Goal: Information Seeking & Learning: Check status

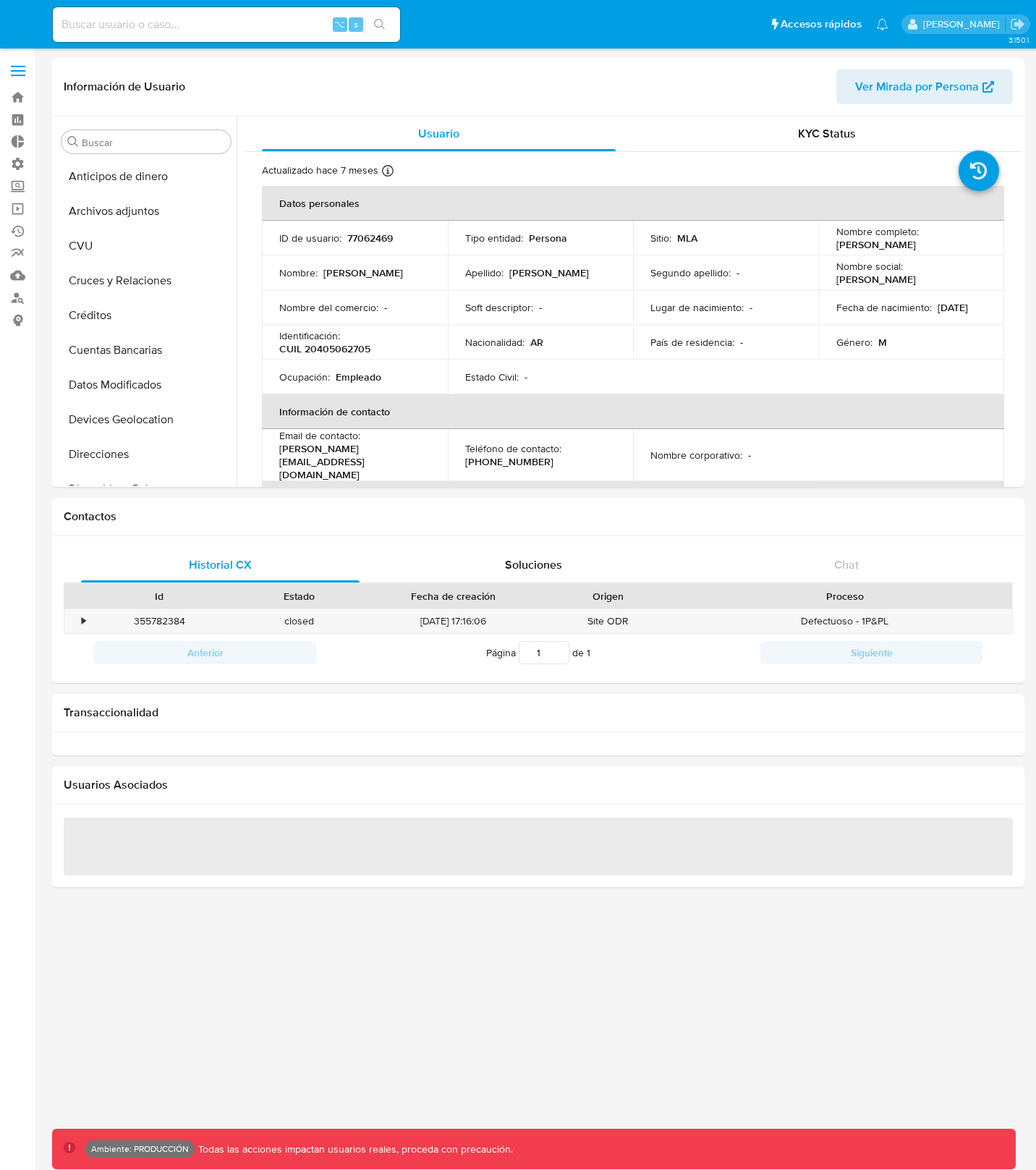
select select "10"
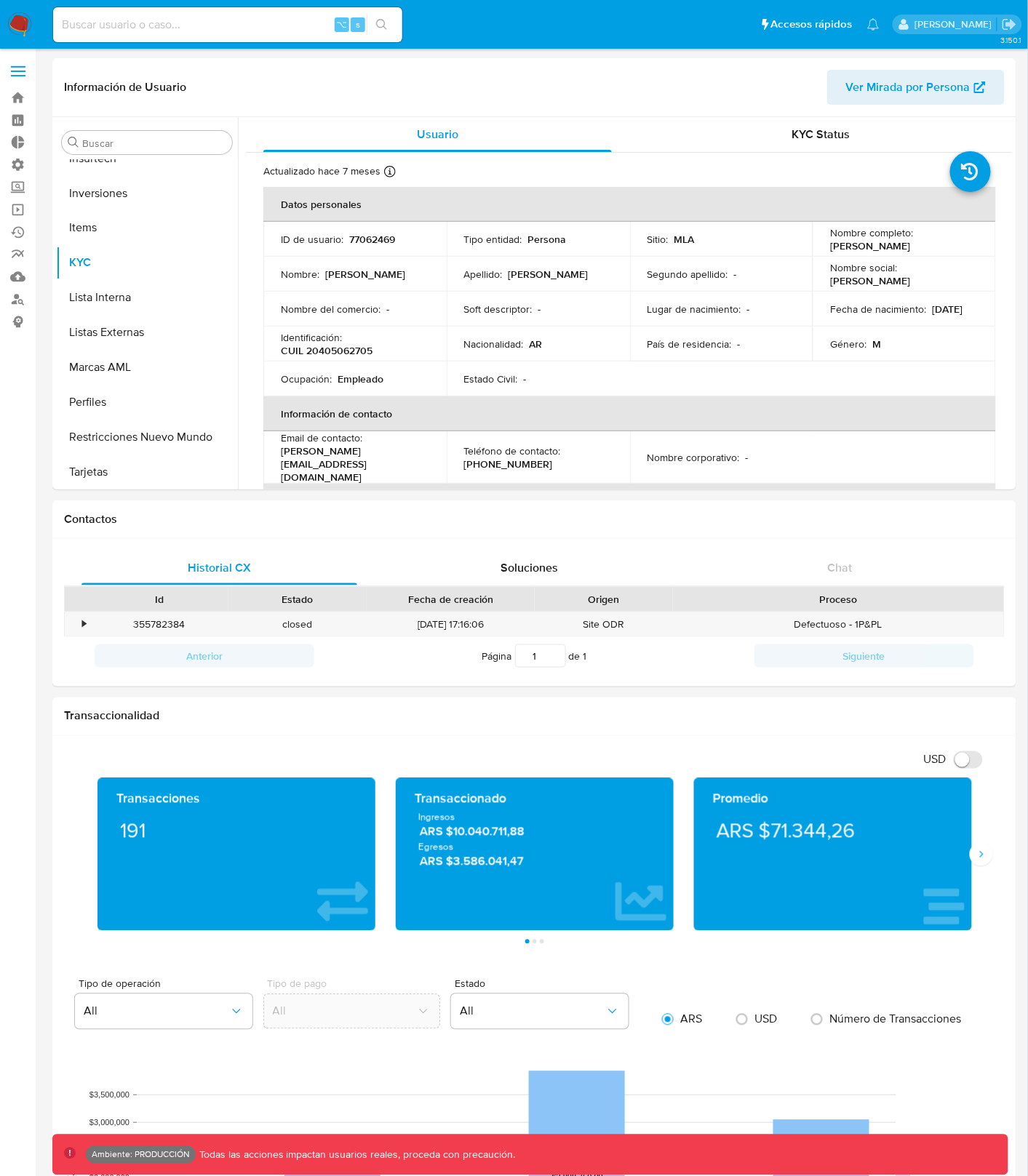
click at [268, 34] on div "⌥ s" at bounding box center [228, 25] width 350 height 35
click at [263, 28] on input at bounding box center [228, 25] width 350 height 19
paste input "CNMDtAFiu1mHQl6rBD9yPhAU"
type input "CNMDtAFiu1mHQl6rBD9yPhAU"
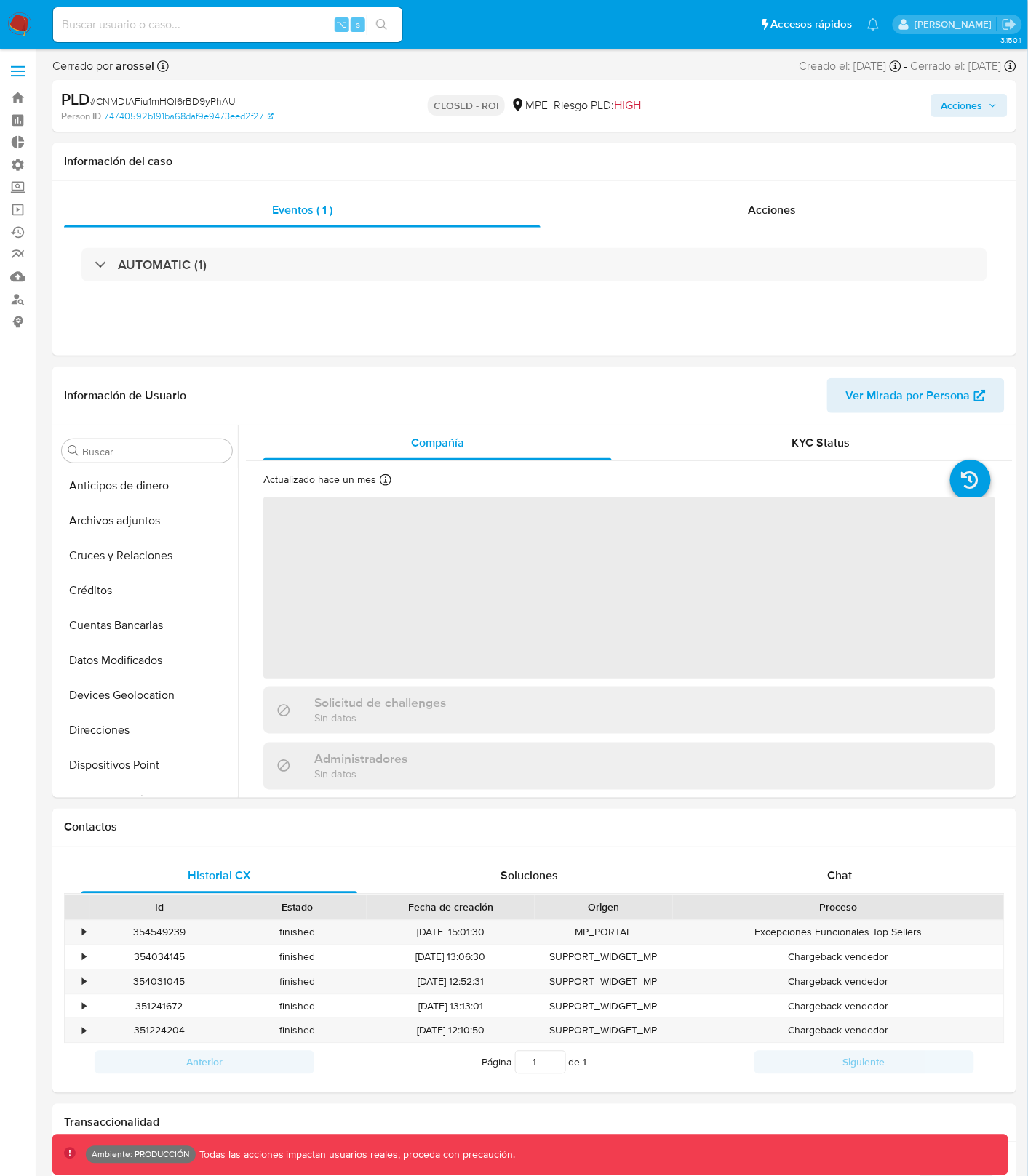
select select "10"
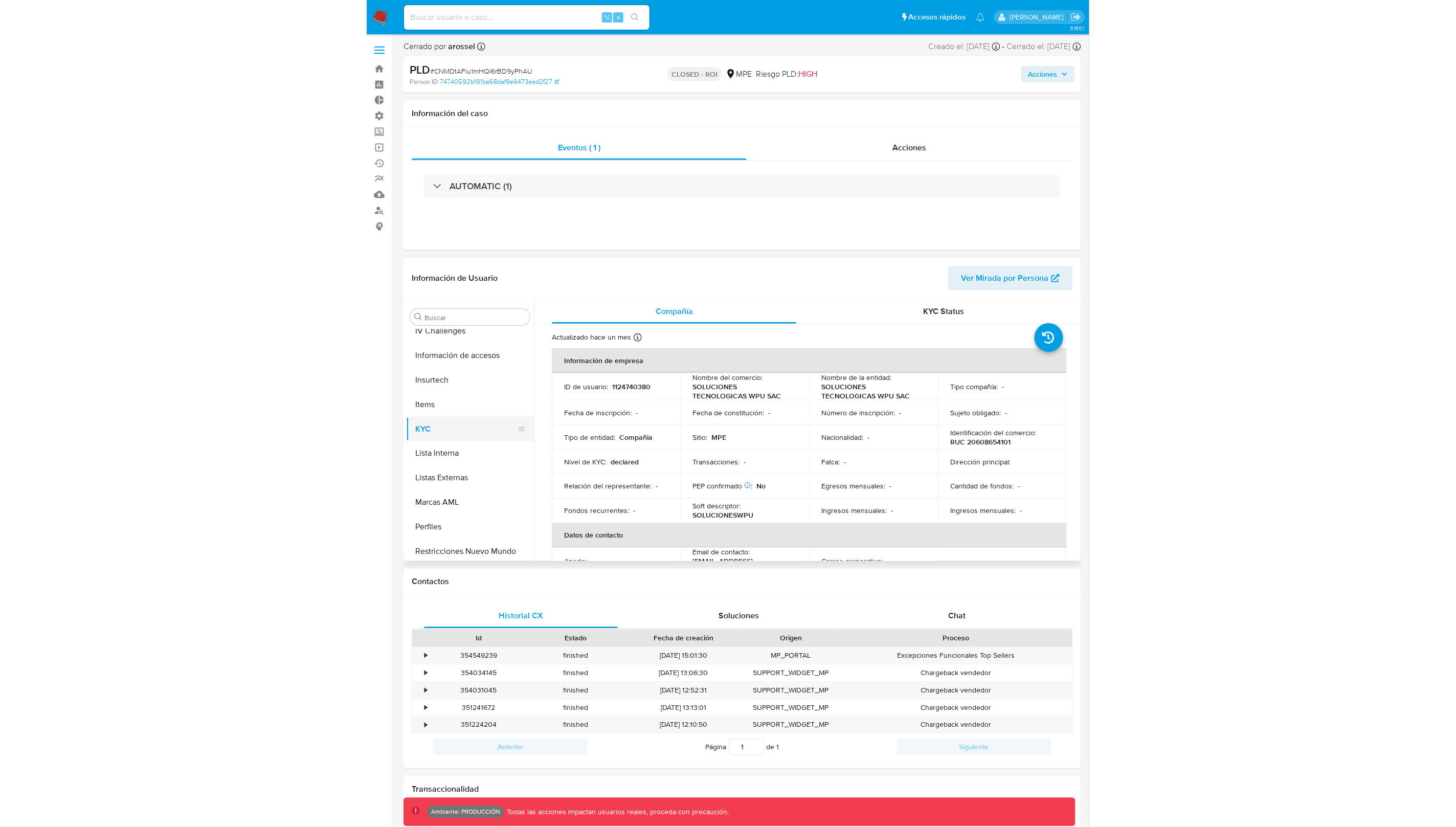
scroll to position [407, 0]
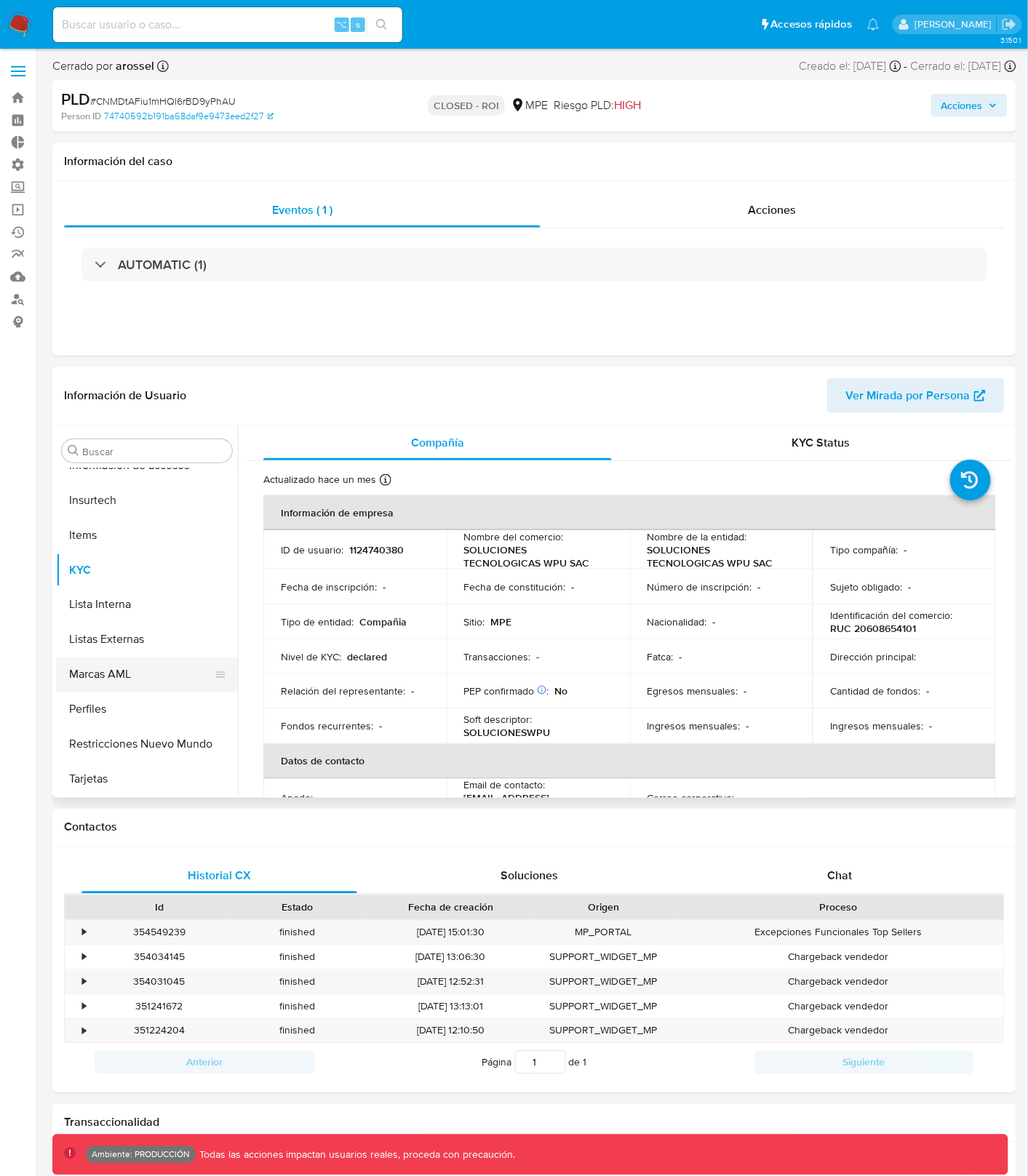
click at [150, 666] on button "Marcas AML" at bounding box center [141, 675] width 171 height 35
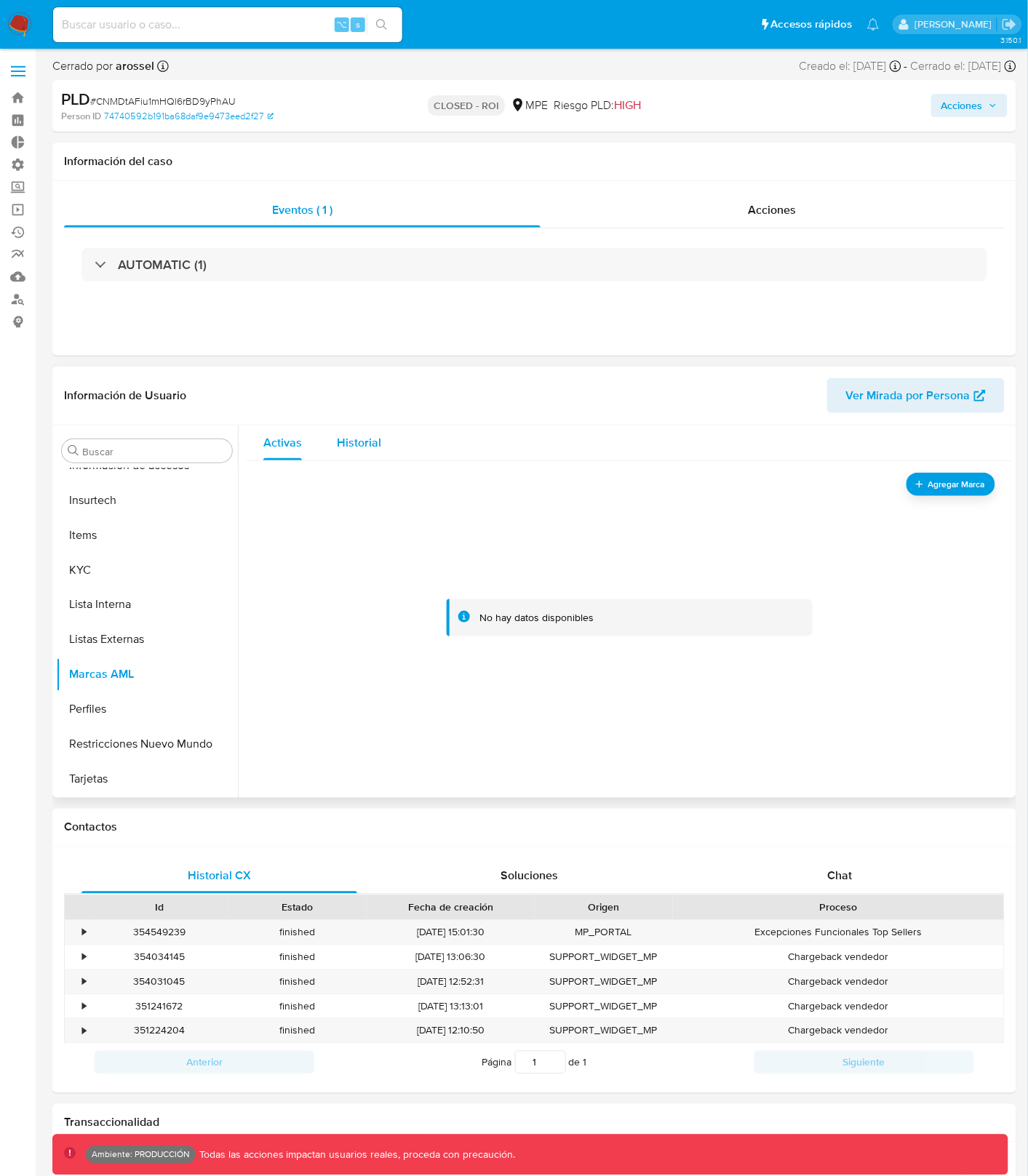
click at [351, 451] on span "Historial" at bounding box center [359, 443] width 44 height 16
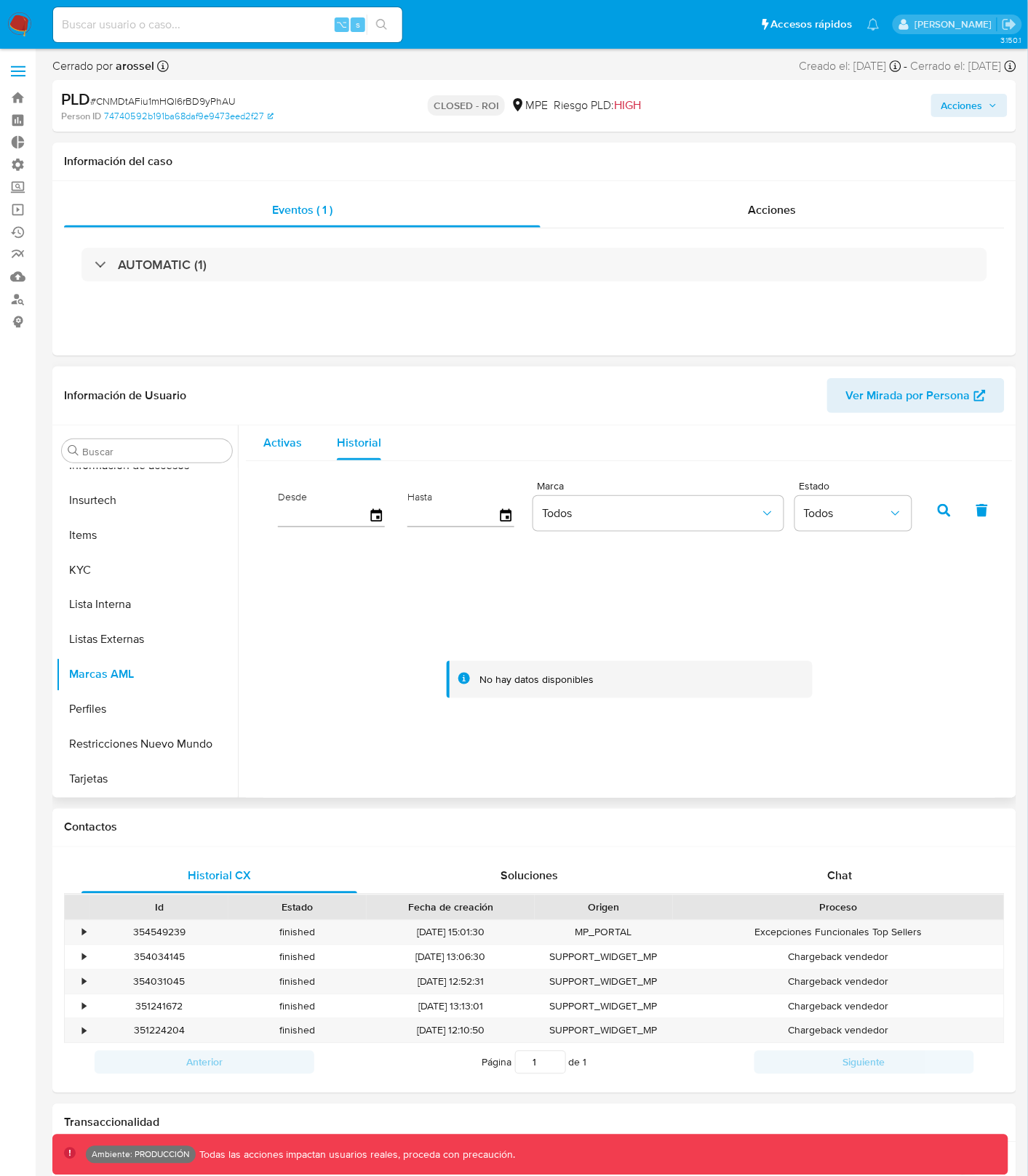
click at [271, 449] on span "Activas" at bounding box center [282, 443] width 39 height 16
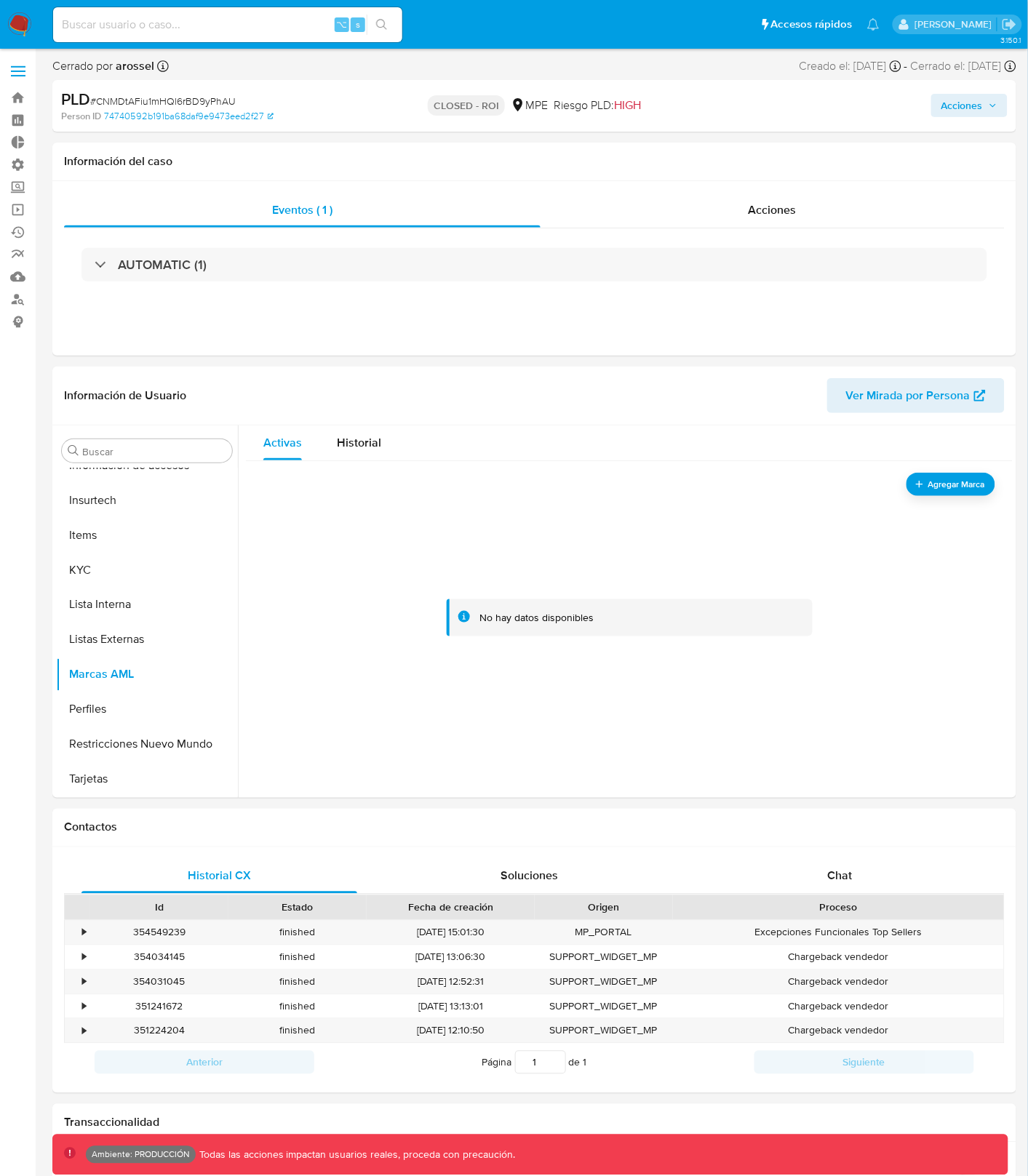
click at [954, 106] on span "Acciones" at bounding box center [962, 105] width 42 height 23
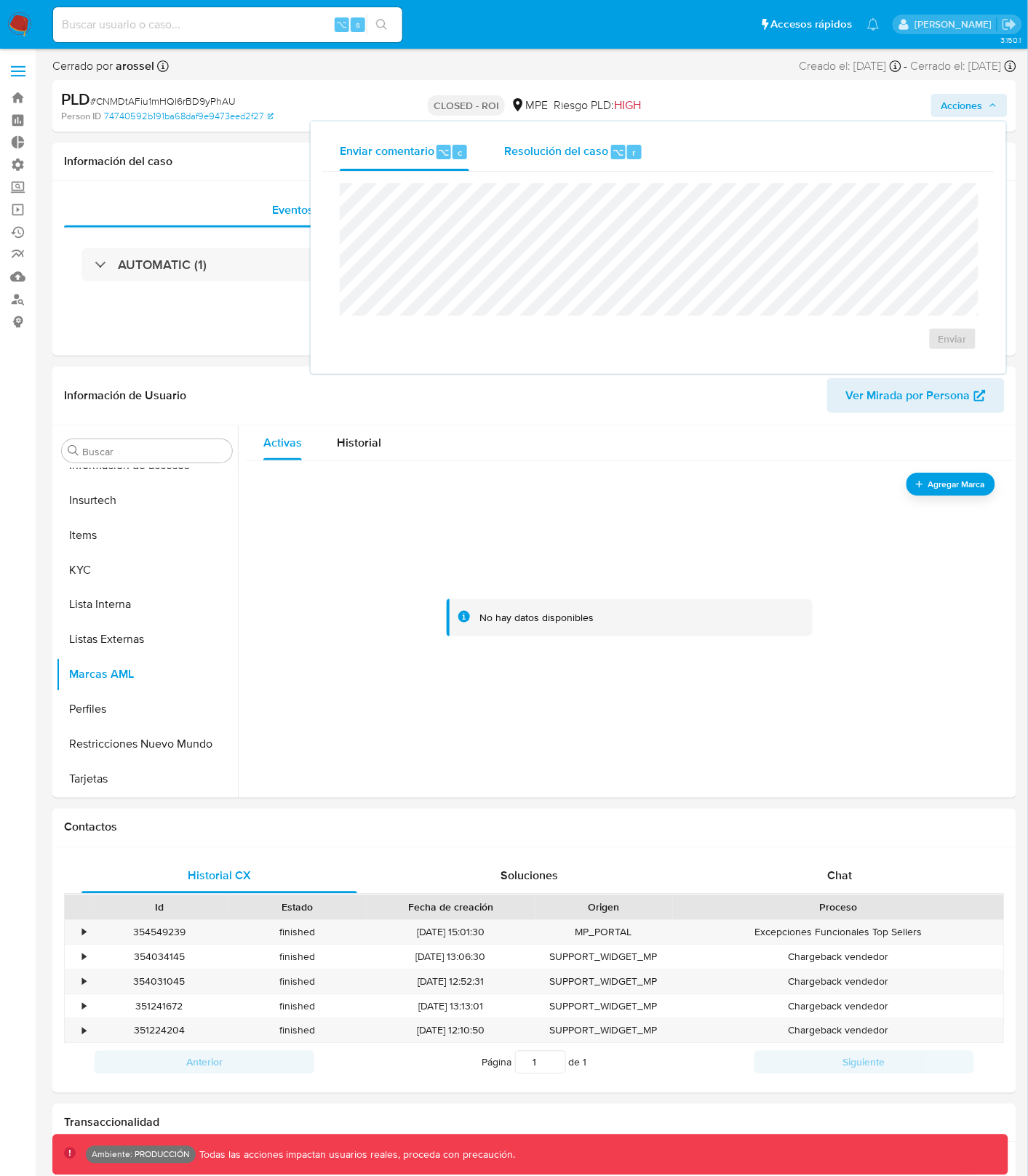
click at [573, 141] on div "Resolución del caso ⌥ r" at bounding box center [573, 152] width 139 height 38
click at [492, 100] on p "CLOSED - ROI" at bounding box center [467, 105] width 77 height 21
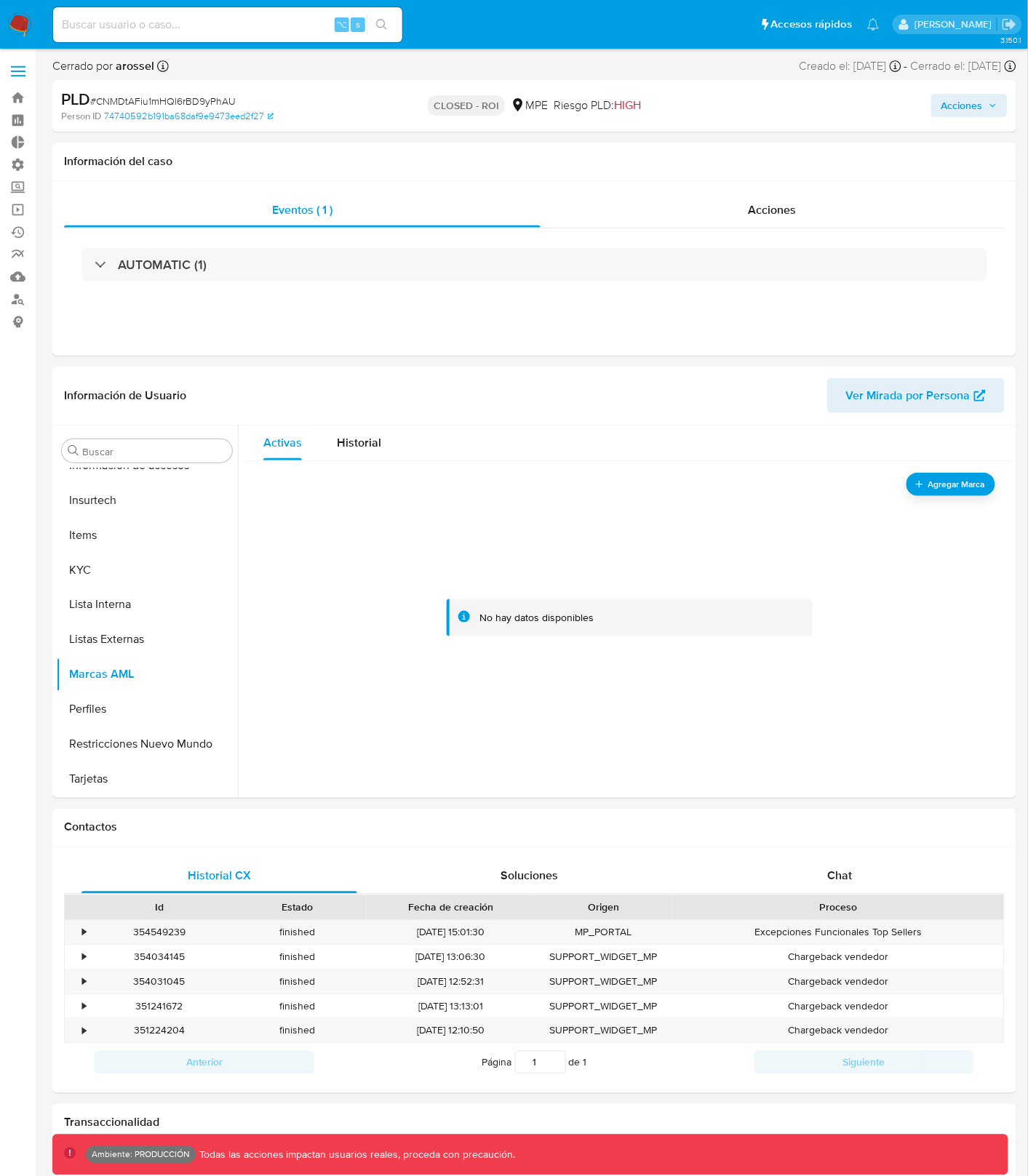
click at [480, 102] on p "CLOSED - ROI" at bounding box center [467, 105] width 77 height 21
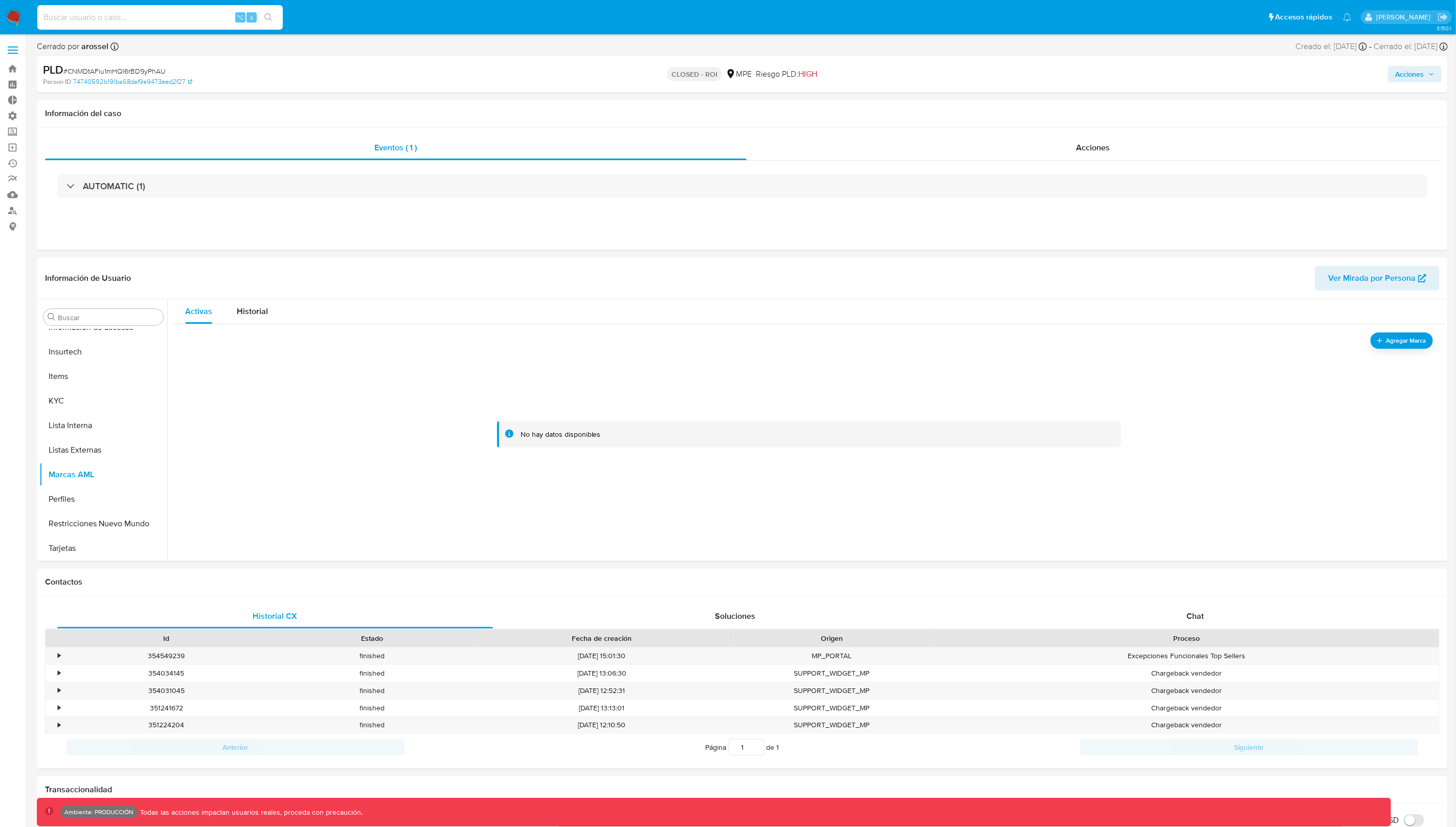
click at [167, 16] on input at bounding box center [160, 17] width 246 height 13
paste input "ITc7TjA4mIBN6vojAsoU8qLA"
type input "ITc7TjA4mIBN6vojAsoU8qLA"
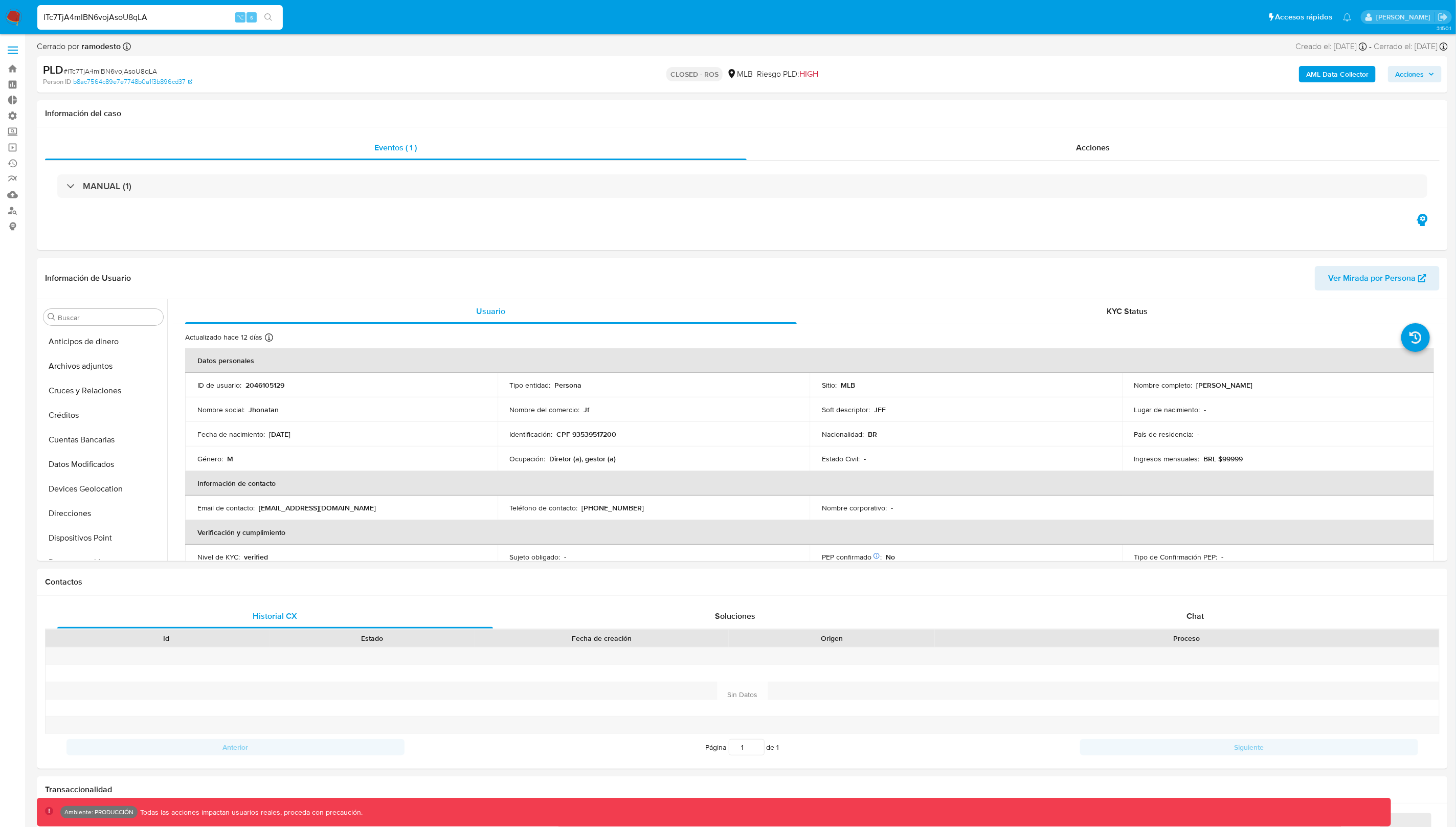
select select "10"
click at [731, 77] on span "Acciones" at bounding box center [1409, 74] width 29 height 16
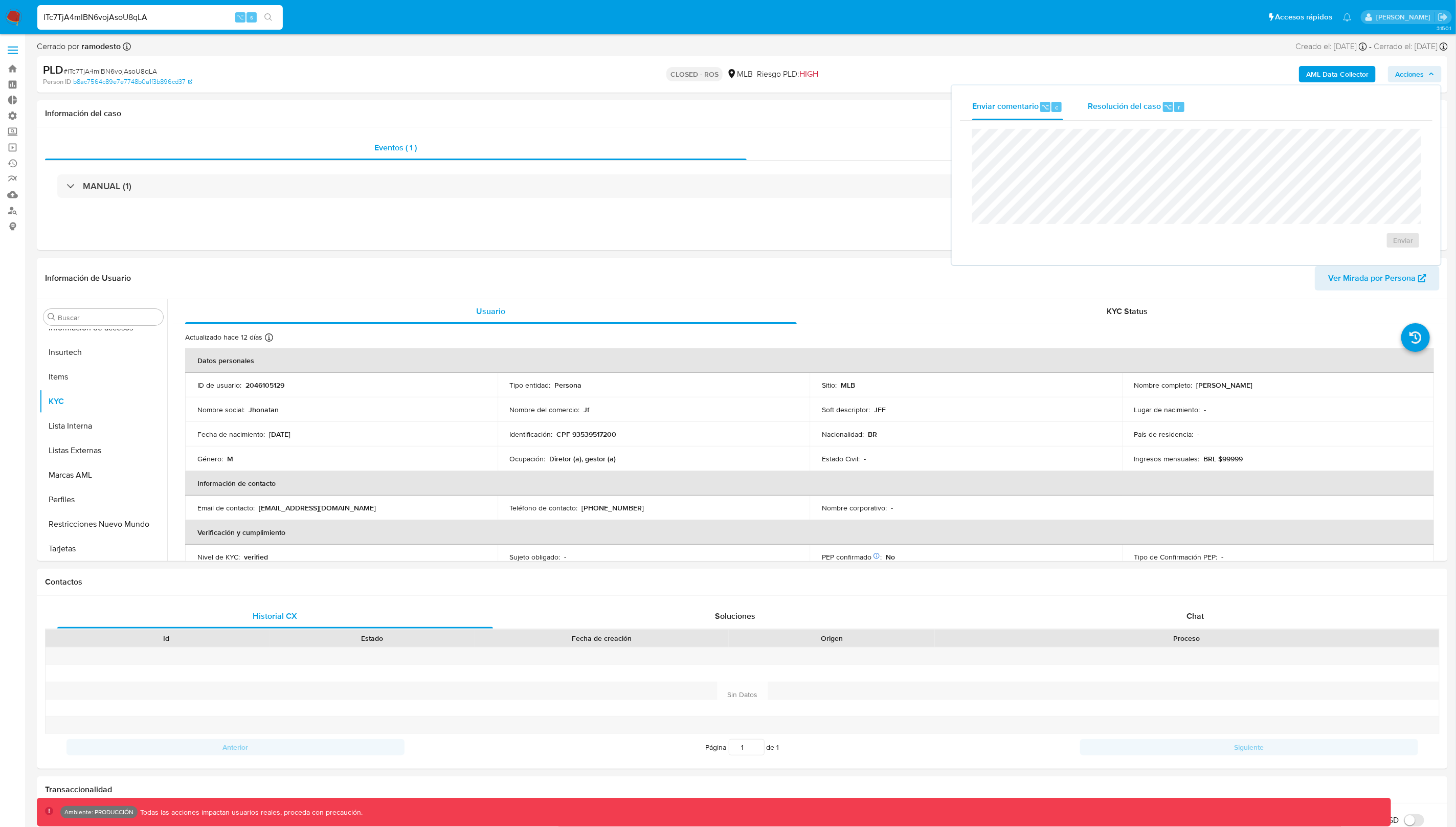
click at [731, 104] on span "Resolución del caso" at bounding box center [1124, 107] width 73 height 12
click at [102, 471] on button "Marcas AML" at bounding box center [99, 475] width 120 height 25
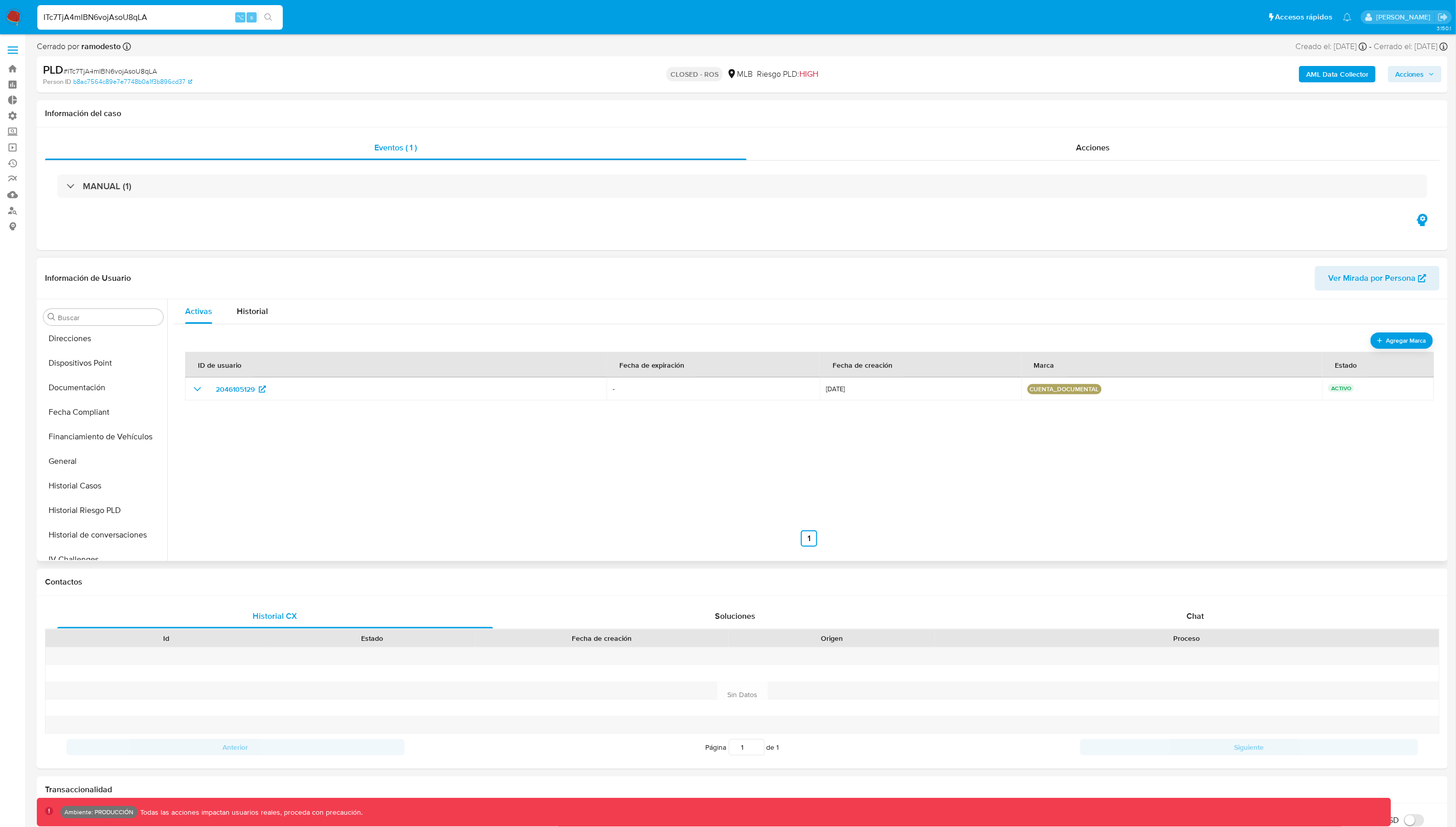
scroll to position [169, 0]
click at [200, 388] on icon "show_hidden_detail_by_id_2046105129" at bounding box center [197, 389] width 12 height 12
click at [245, 324] on div "Historial" at bounding box center [252, 311] width 31 height 25
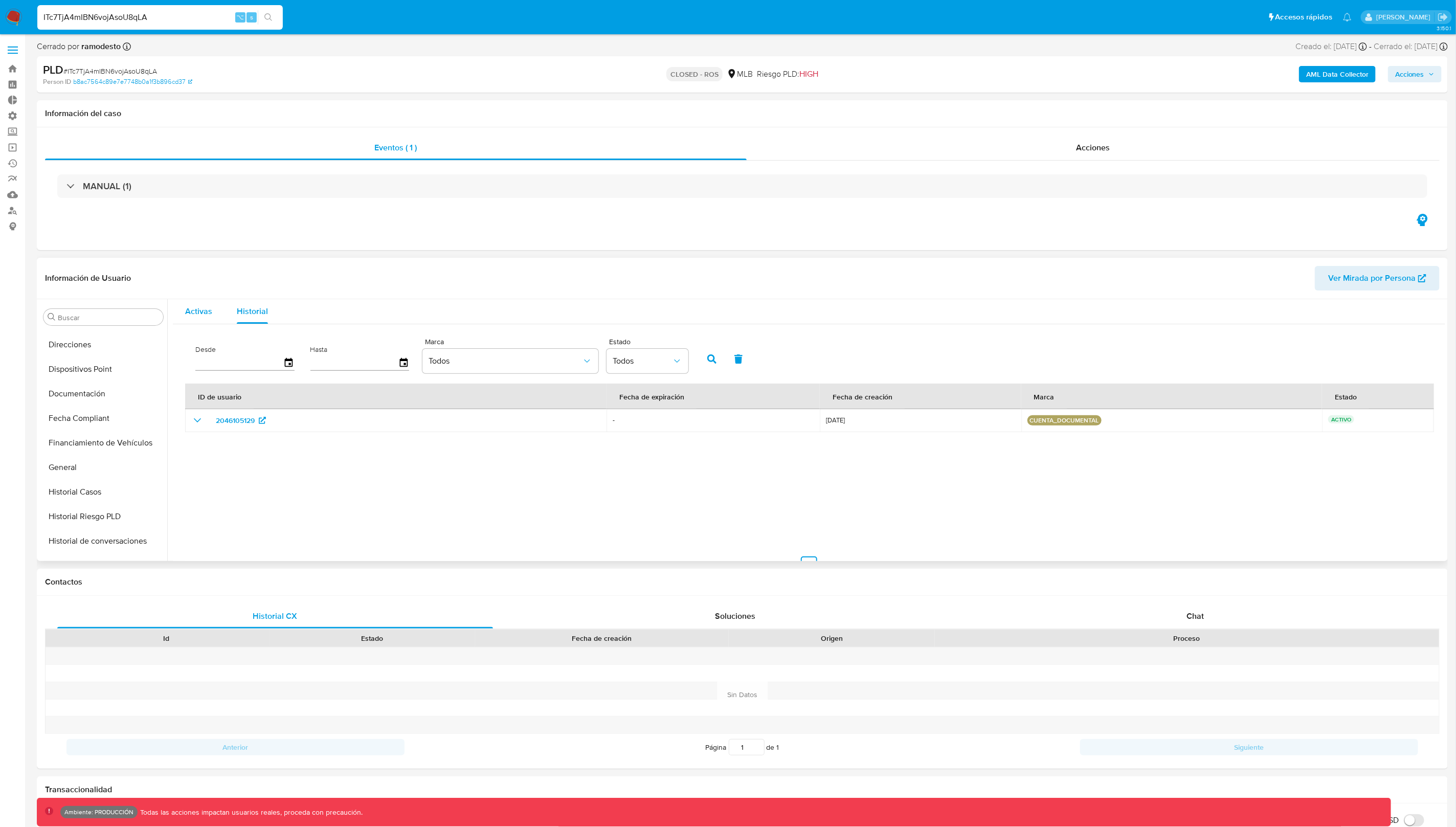
click at [200, 315] on span "Activas" at bounding box center [198, 311] width 27 height 12
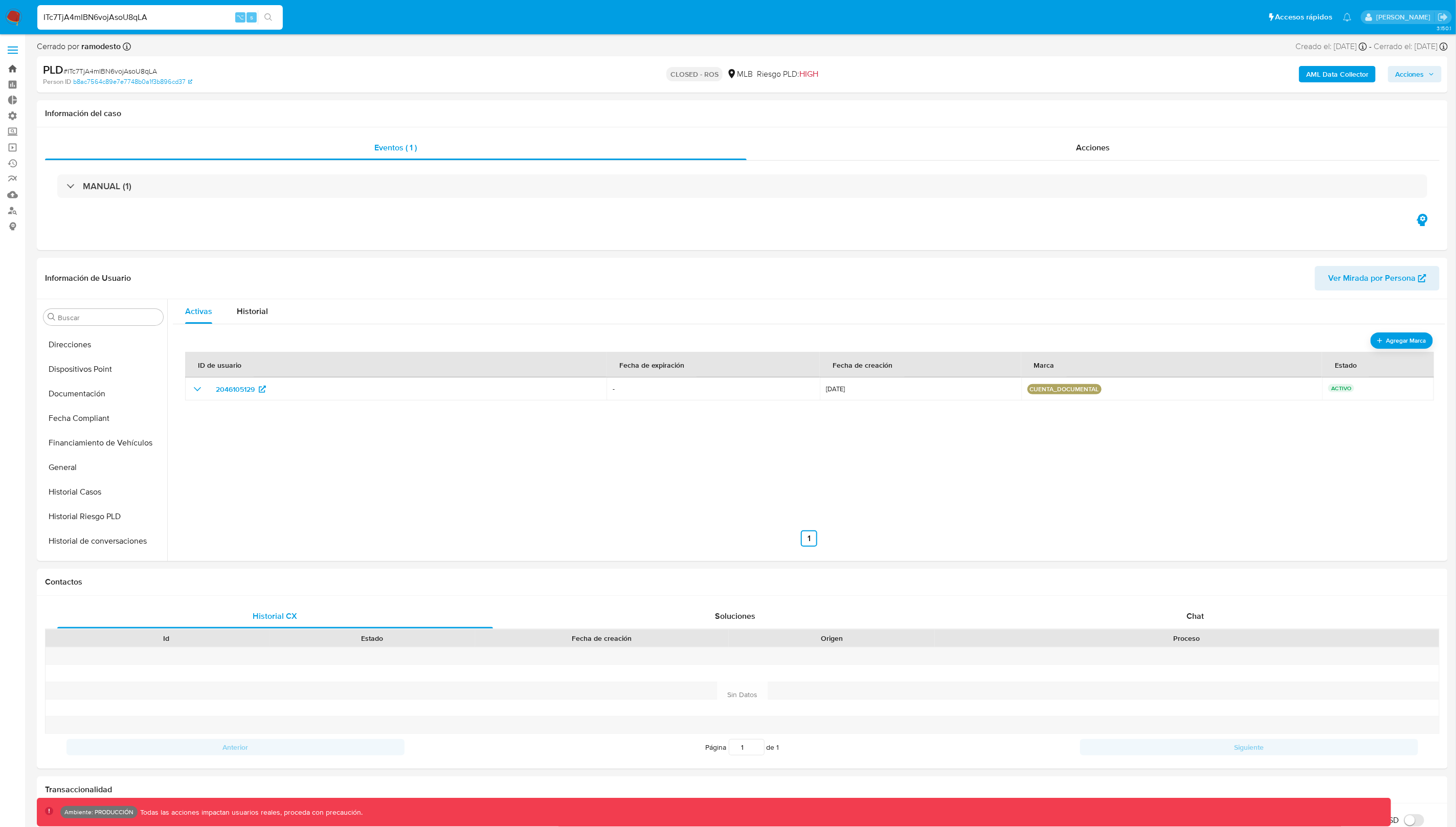
click at [15, 64] on link "Bandeja" at bounding box center [61, 69] width 122 height 16
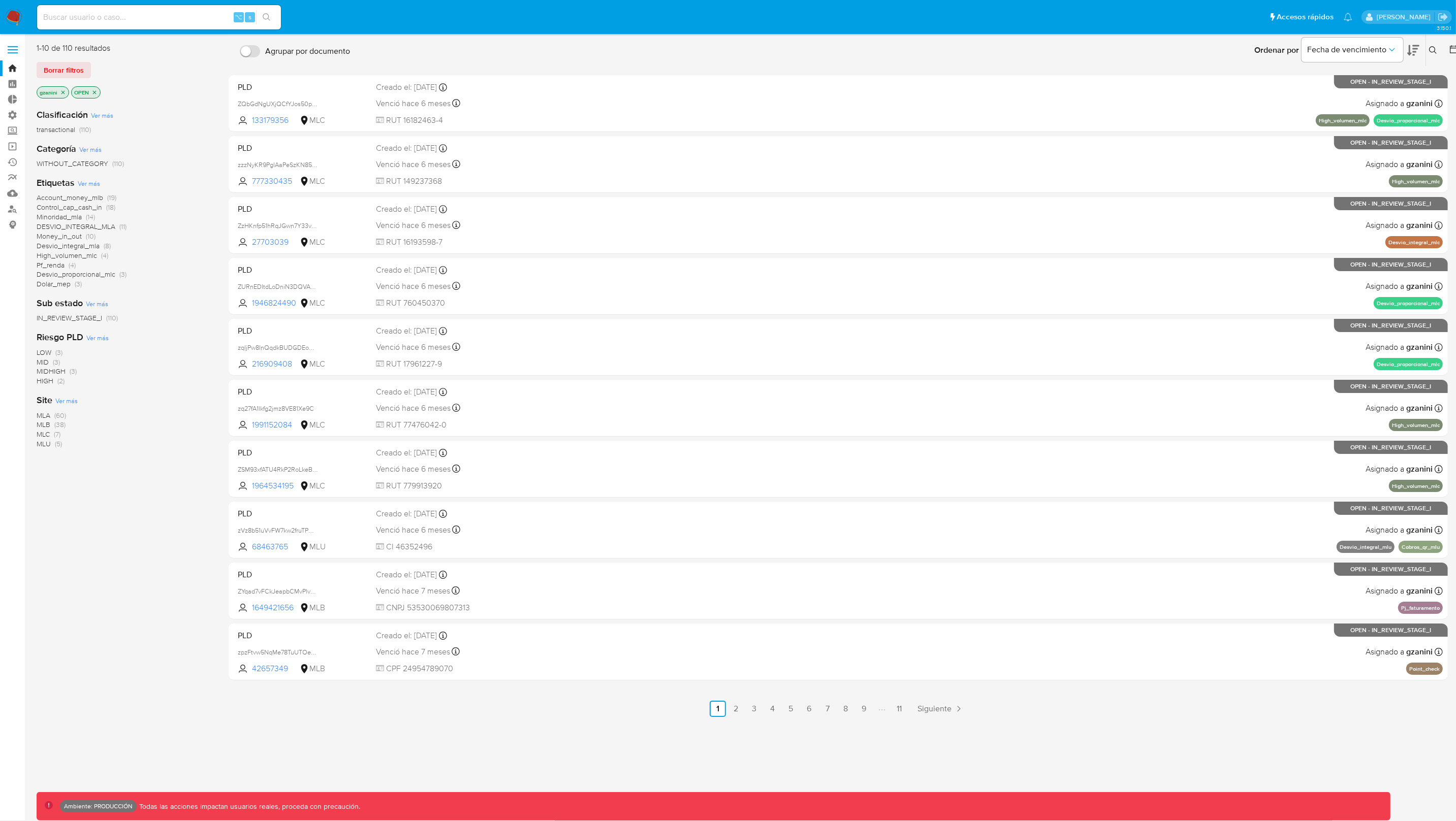
click at [95, 92] on icon "close-filter" at bounding box center [95, 92] width 6 height 6
click at [65, 90] on icon "close-filter" at bounding box center [63, 92] width 6 height 6
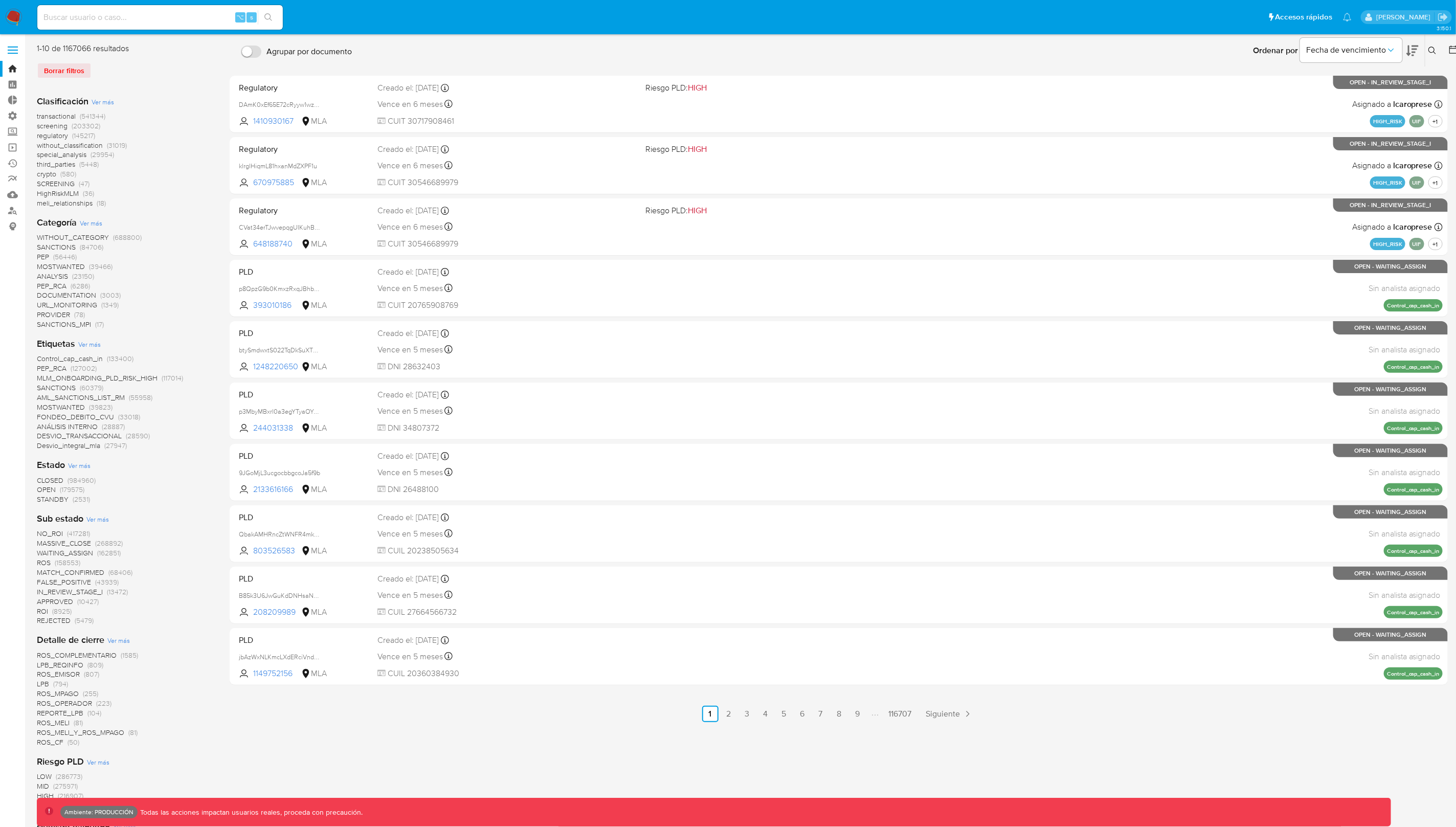
click at [65, 114] on span "transactional" at bounding box center [56, 116] width 39 height 10
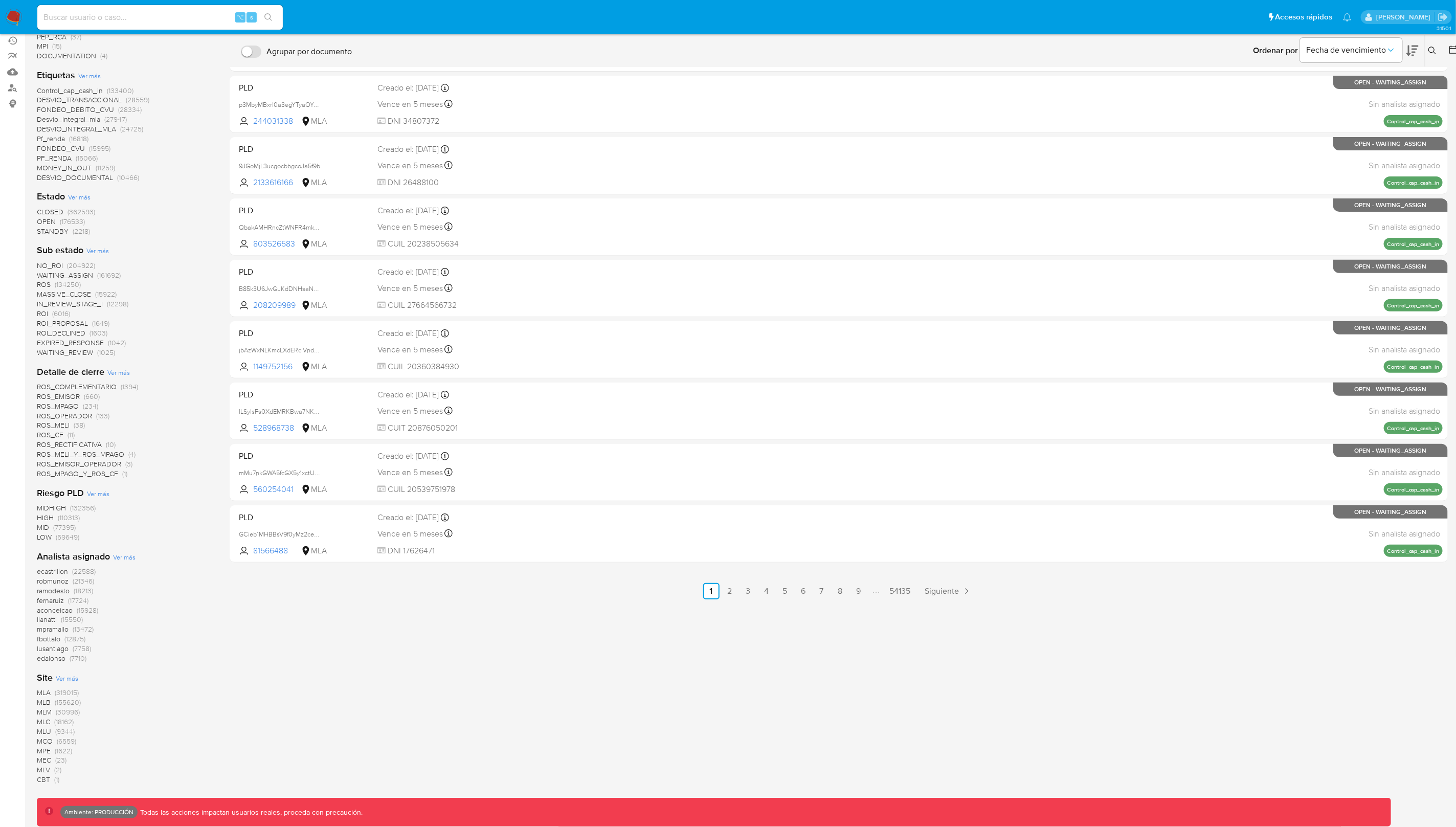
scroll to position [136, 0]
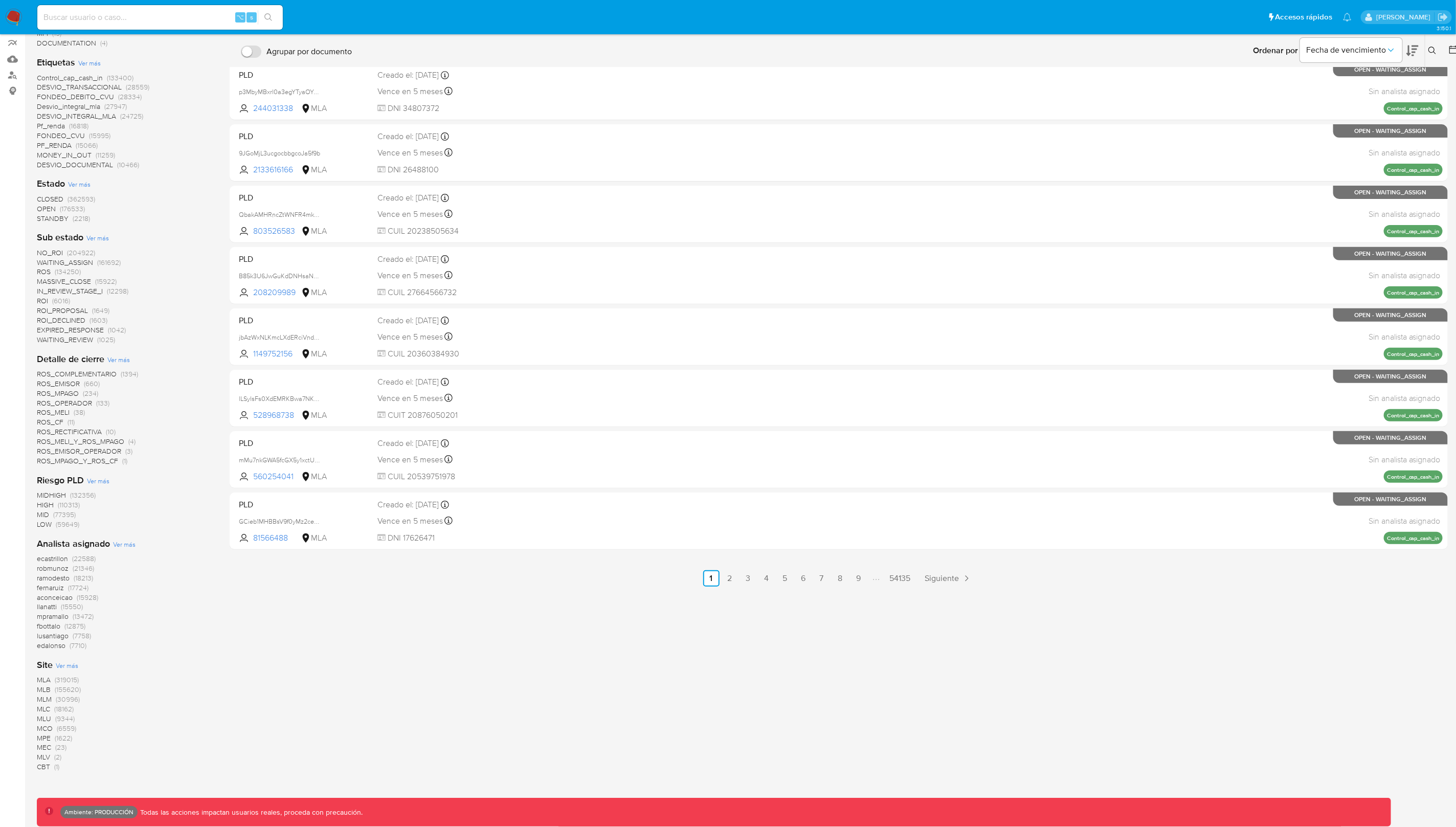
click at [46, 678] on span "MLA" at bounding box center [44, 680] width 14 height 10
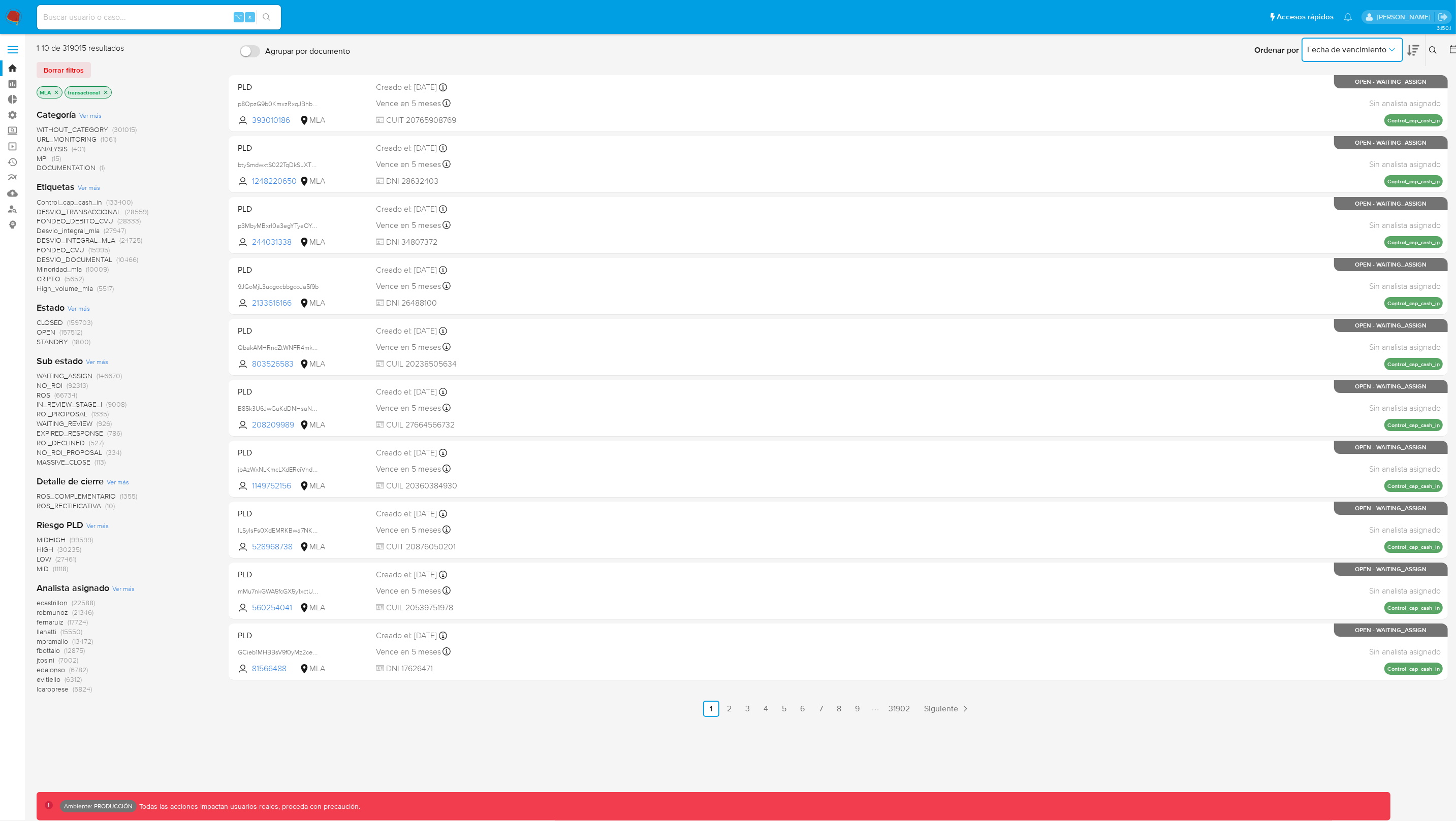
click at [1372, 50] on span "Fecha de vencimiento" at bounding box center [1347, 50] width 79 height 10
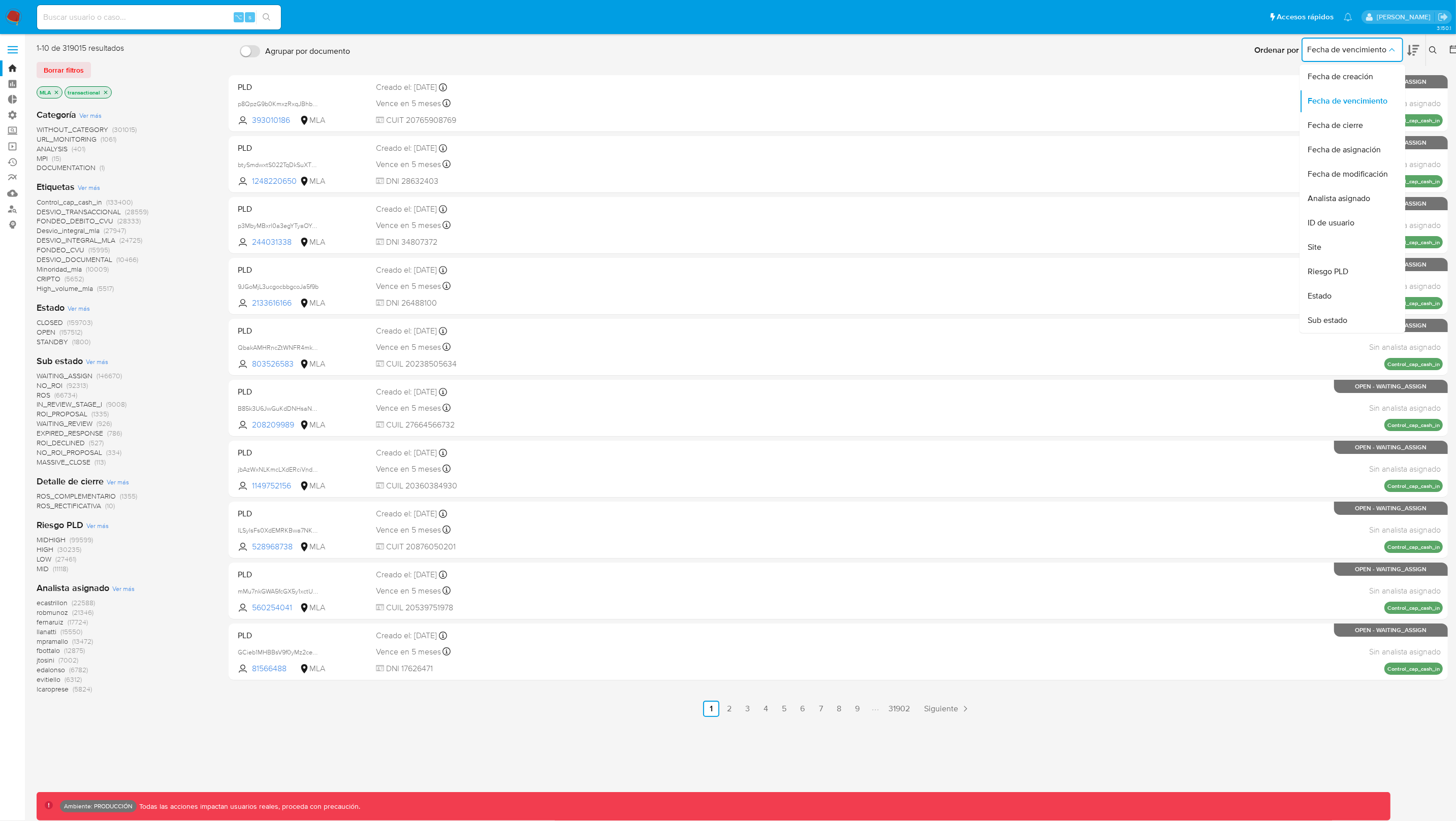
click at [730, 52] on div "Ordenar por Fecha de vencimiento Fecha de creación Fecha de vencimiento Fecha d…" at bounding box center [908, 50] width 1106 height 31
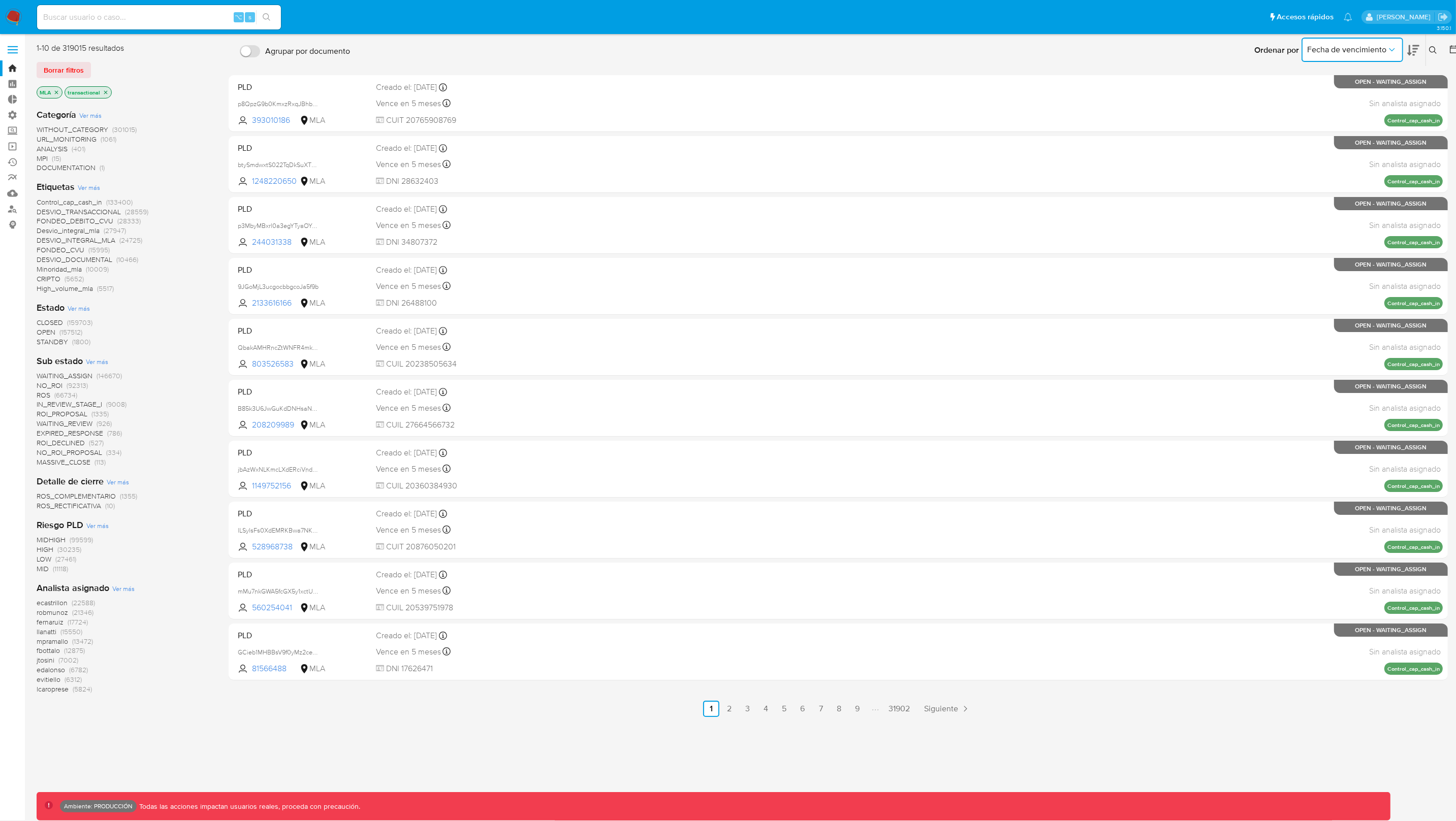
click at [1343, 59] on button "Fecha de vencimiento" at bounding box center [1352, 50] width 101 height 25
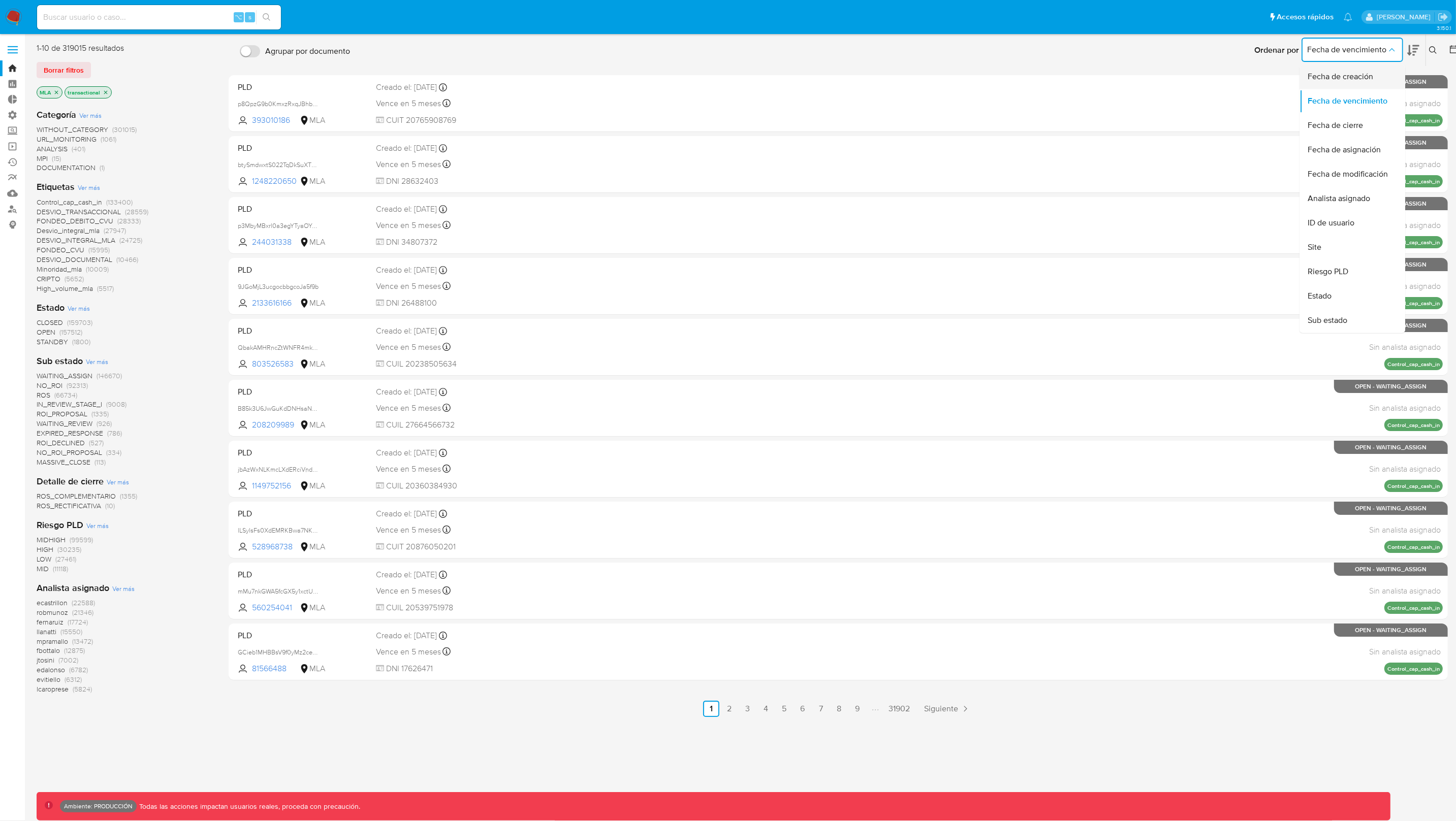
click at [1348, 79] on span "Fecha de creación" at bounding box center [1340, 77] width 65 height 10
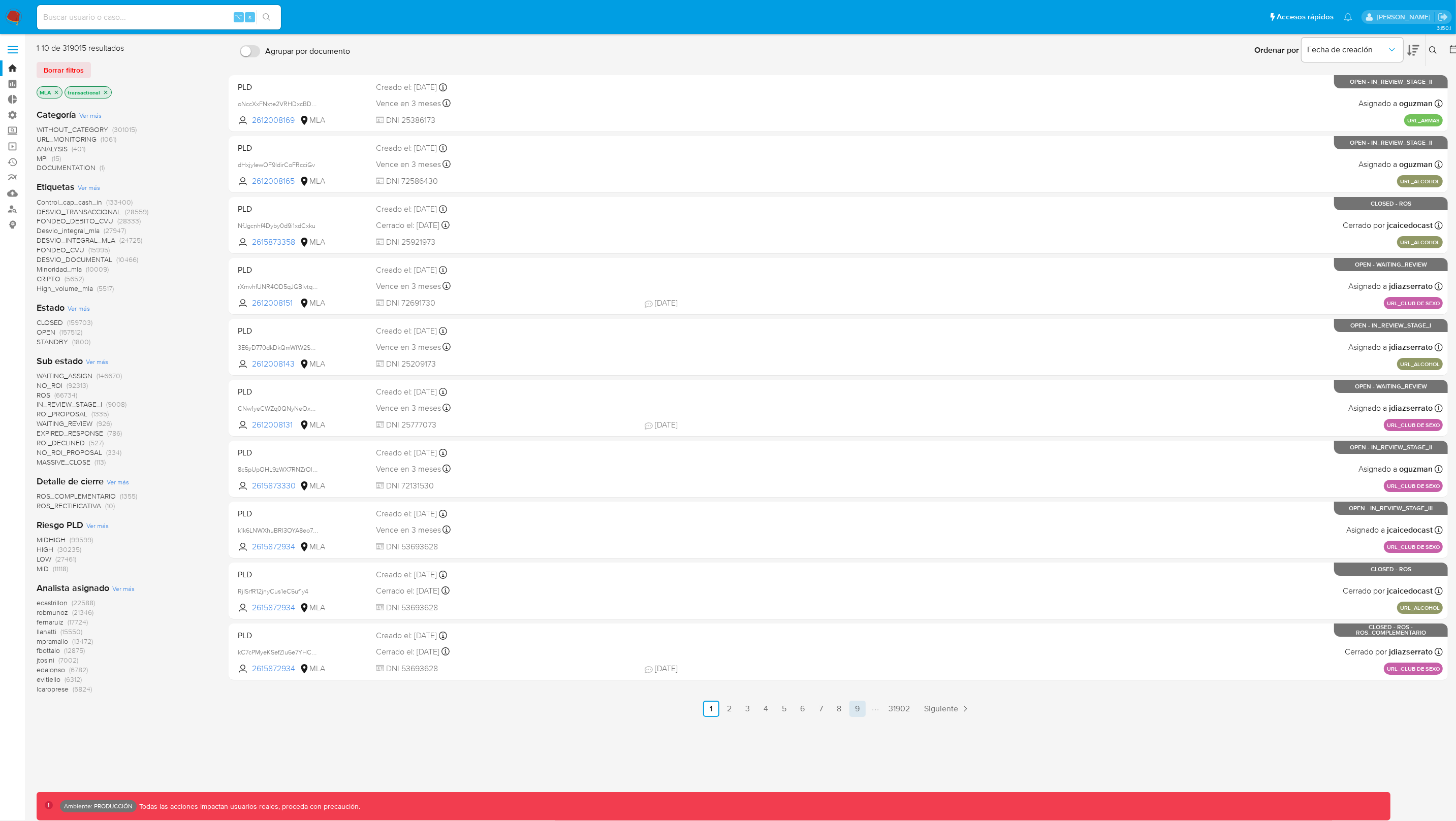
click at [859, 708] on link "9" at bounding box center [857, 709] width 16 height 16
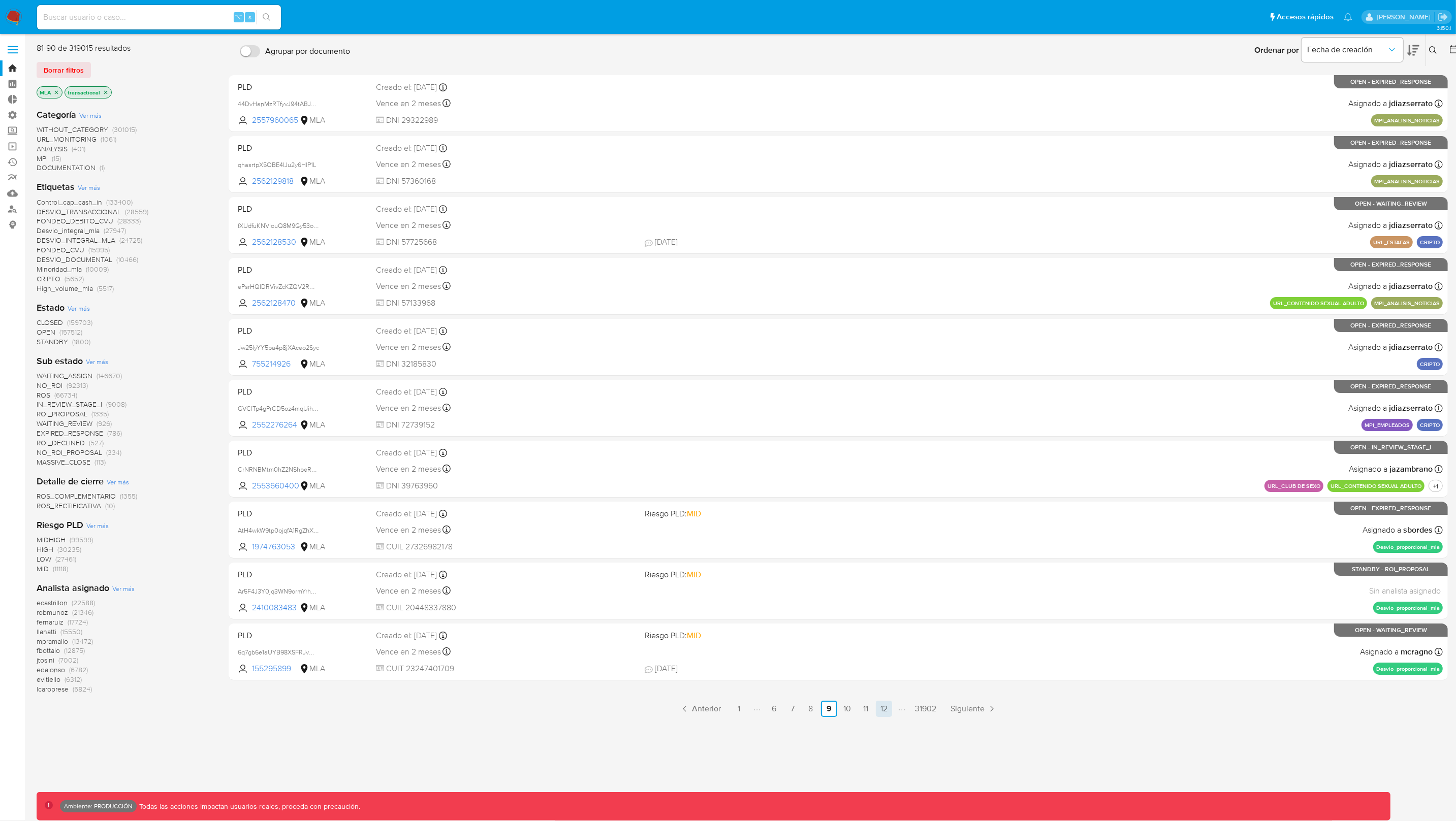
click at [881, 706] on link "12" at bounding box center [884, 709] width 16 height 16
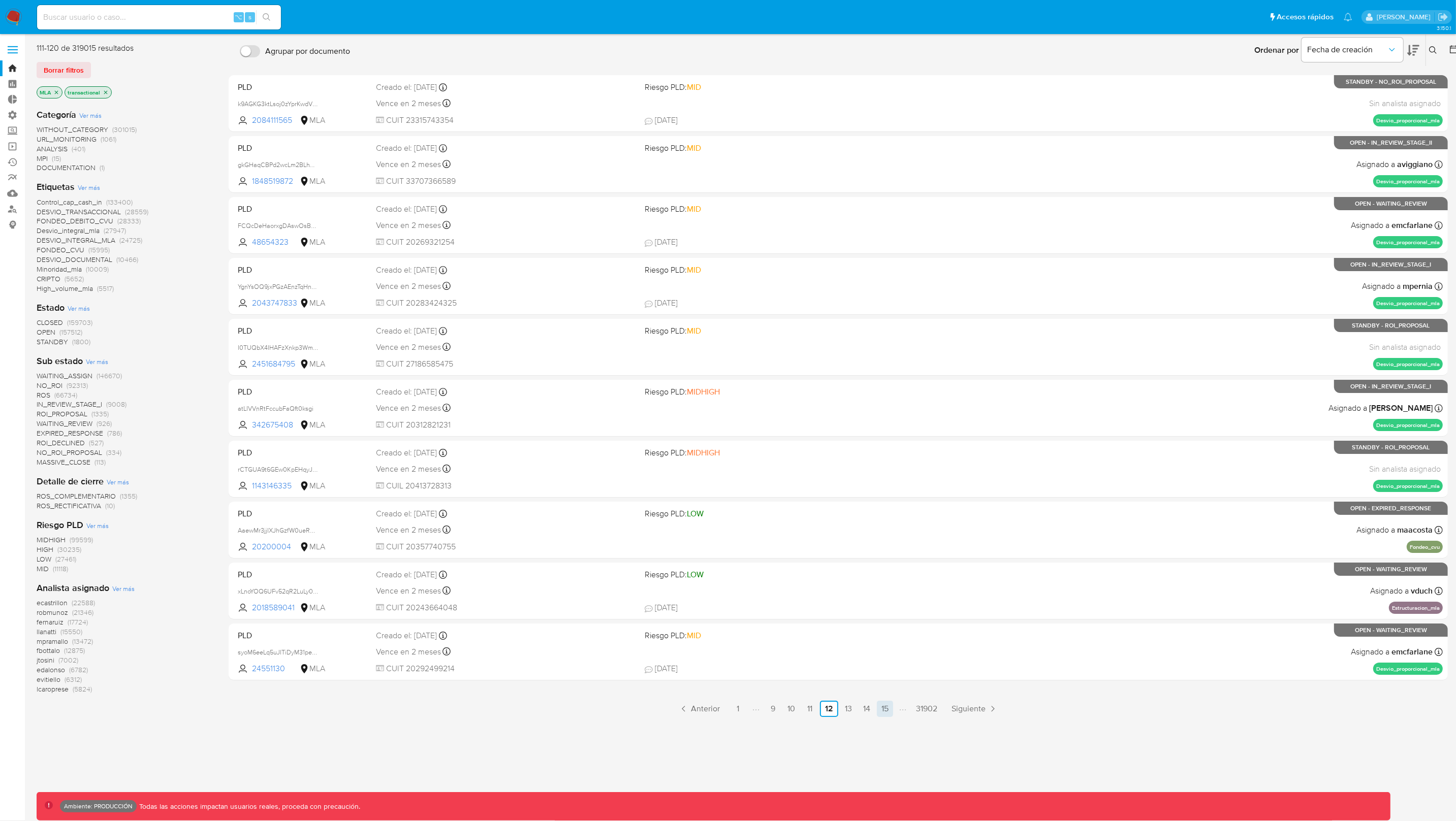
click at [882, 707] on link "15" at bounding box center [885, 709] width 16 height 16
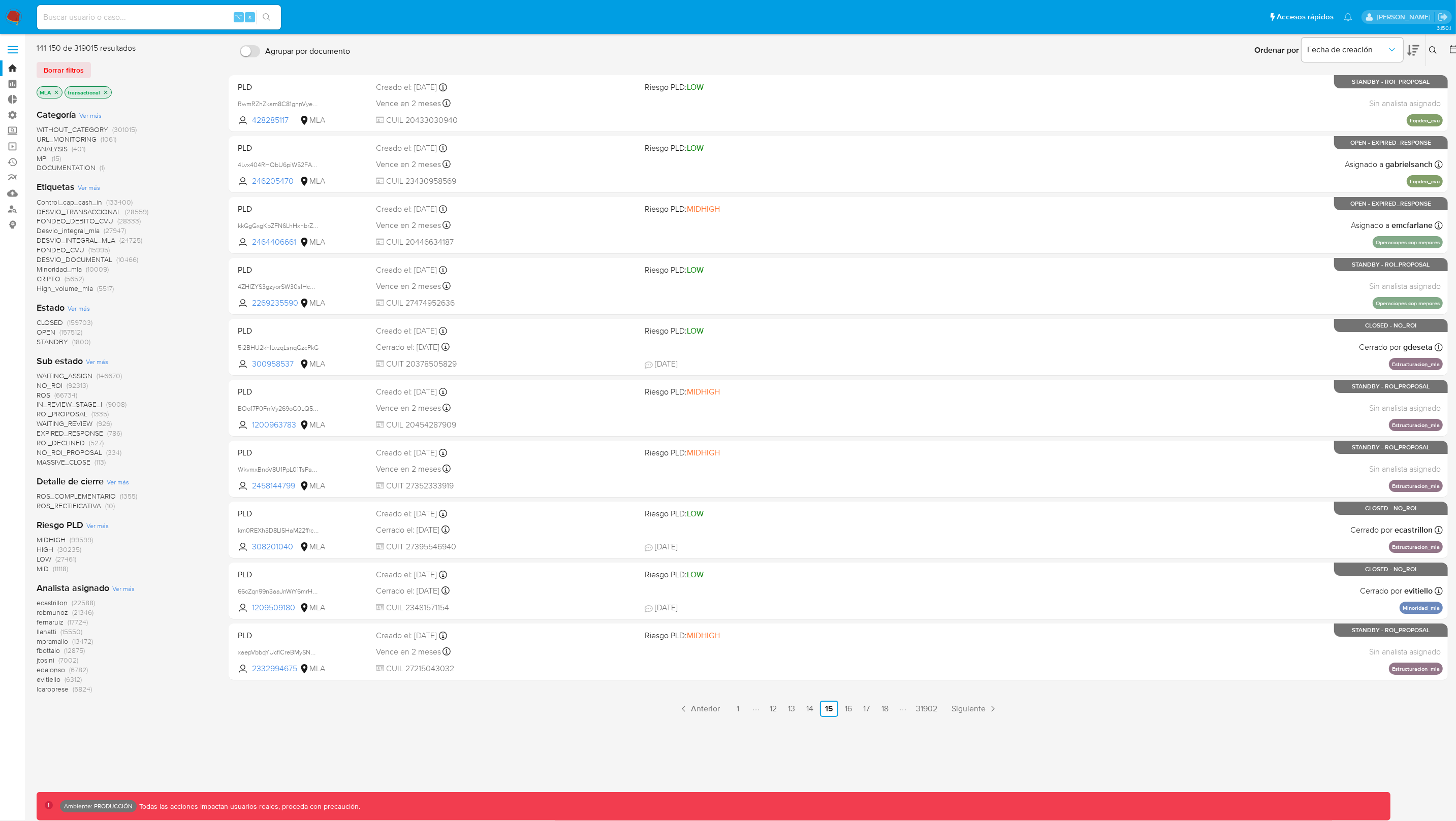
click at [882, 707] on link "18" at bounding box center [885, 709] width 16 height 16
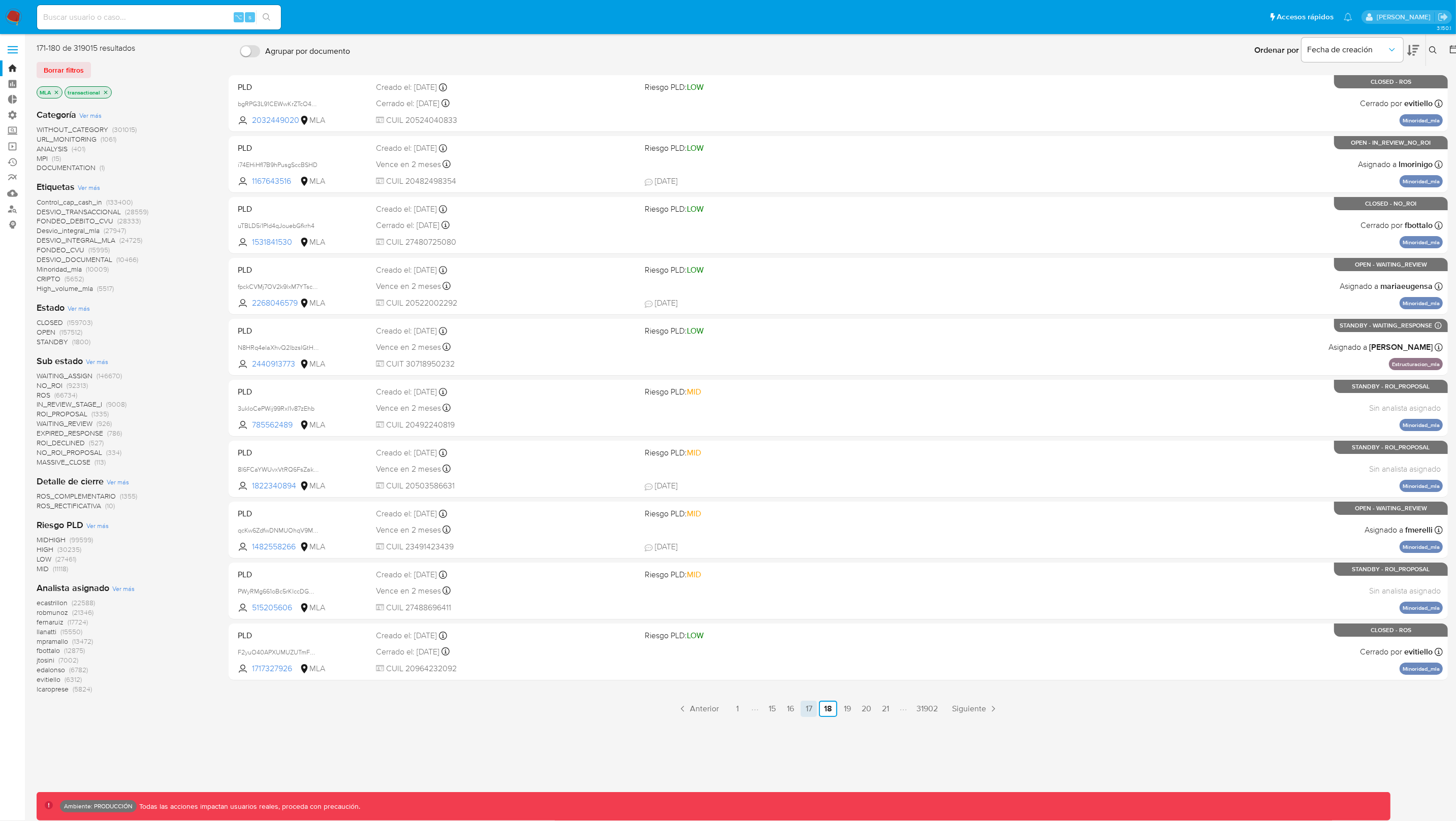
click at [810, 712] on link "17" at bounding box center [809, 709] width 16 height 16
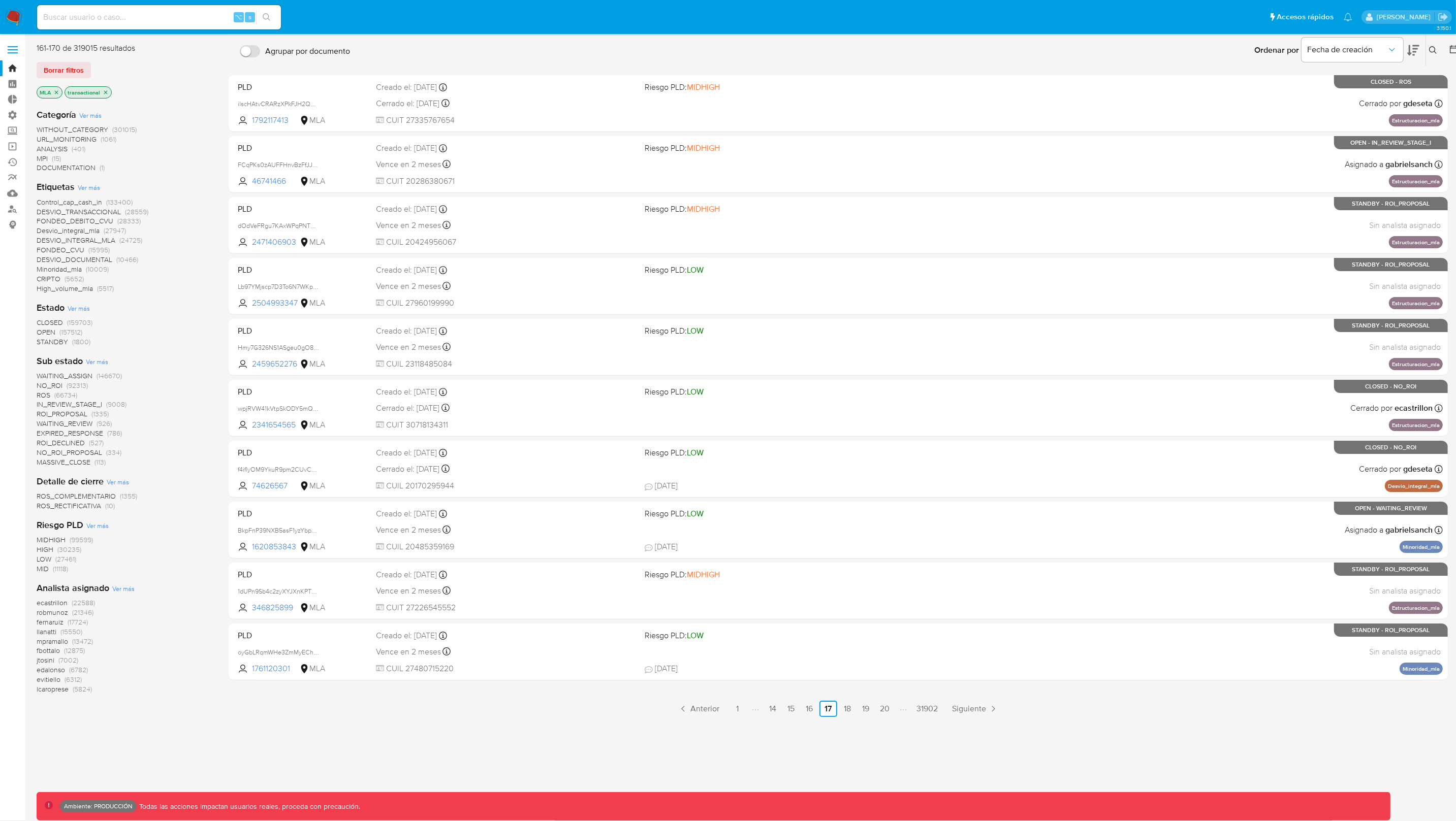
click at [93, 364] on span "Ver más" at bounding box center [97, 362] width 22 height 9
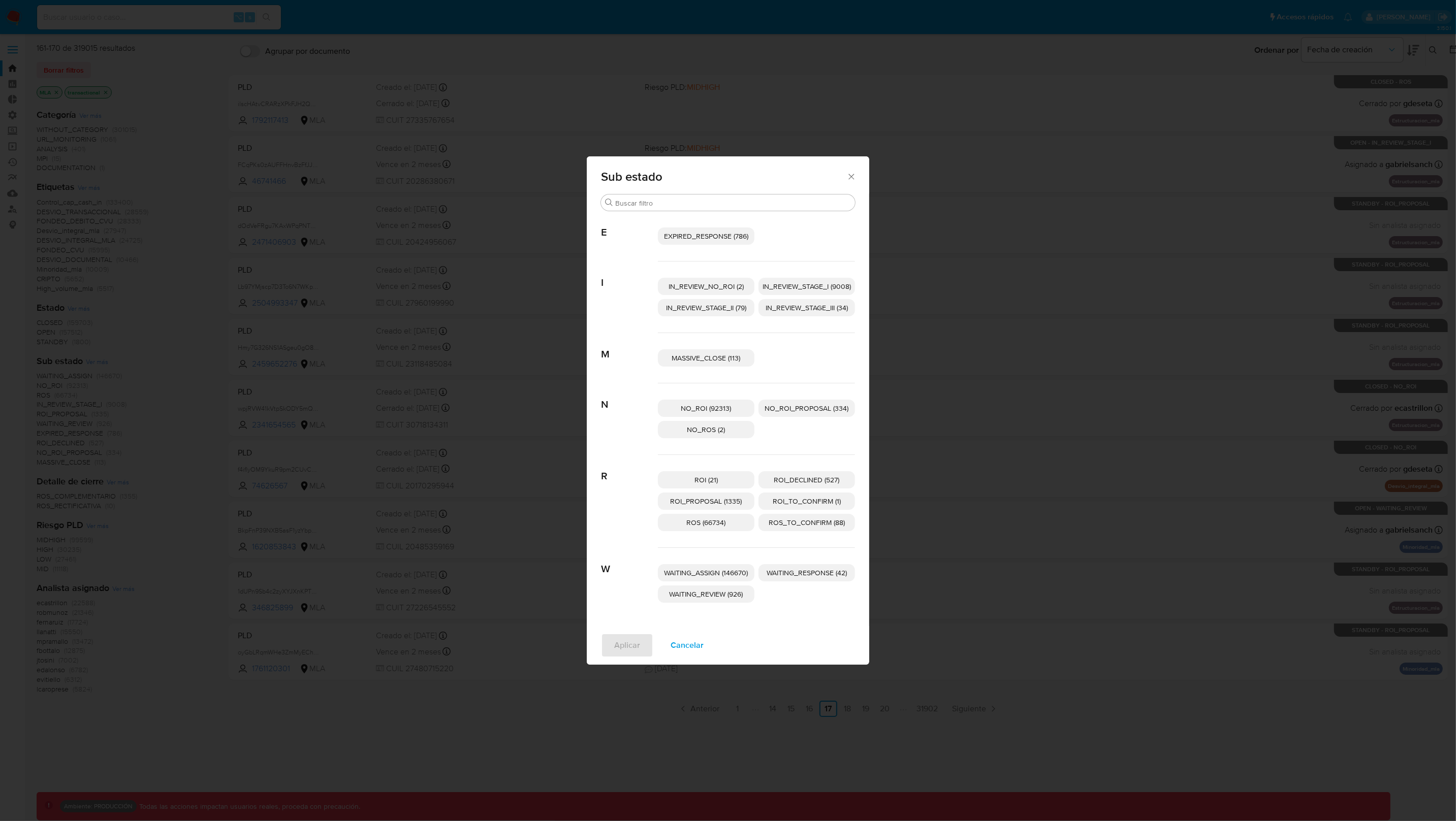
click at [729, 478] on p "ROI (21)" at bounding box center [706, 480] width 97 height 17
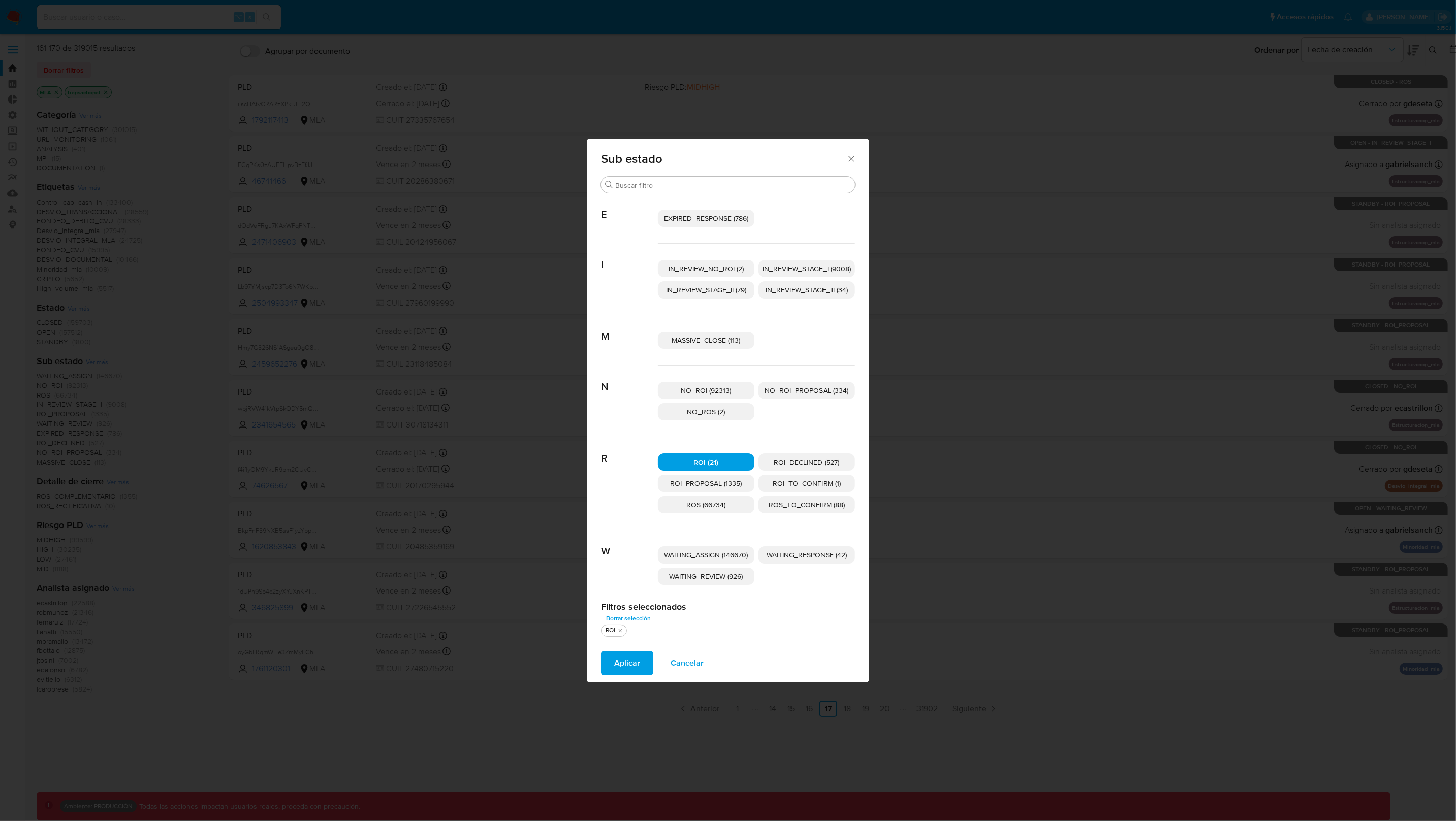
click at [727, 507] on p "ROS (66734)" at bounding box center [706, 505] width 97 height 17
click at [625, 662] on span "Aplicar" at bounding box center [627, 663] width 26 height 22
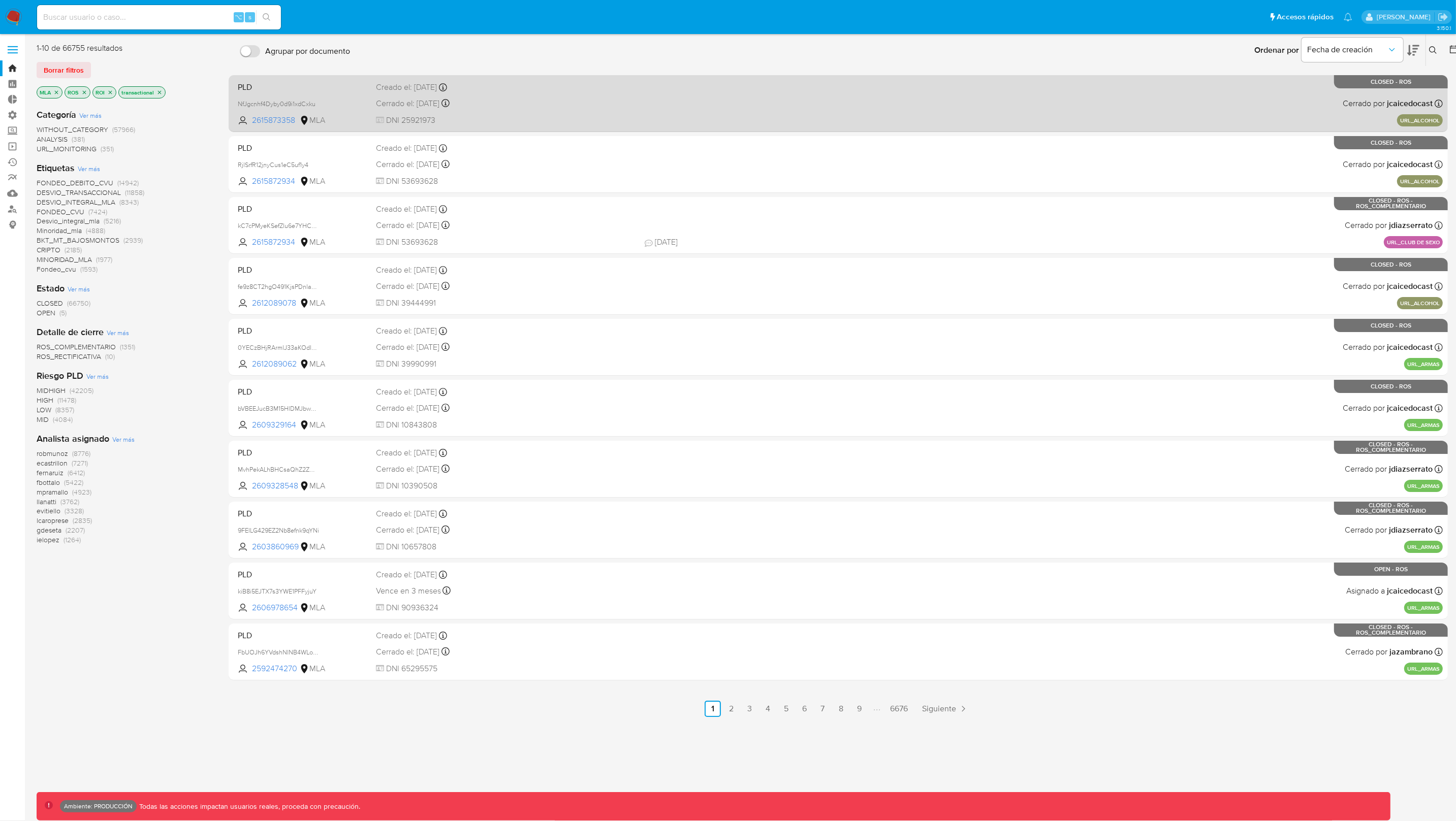
click at [619, 94] on div "PLD NfJgcnhf4Dyby0d9i1xdCxku 2615873358 MLA Creado el: 08/08/2025 Creado el: 08…" at bounding box center [838, 104] width 1209 height 52
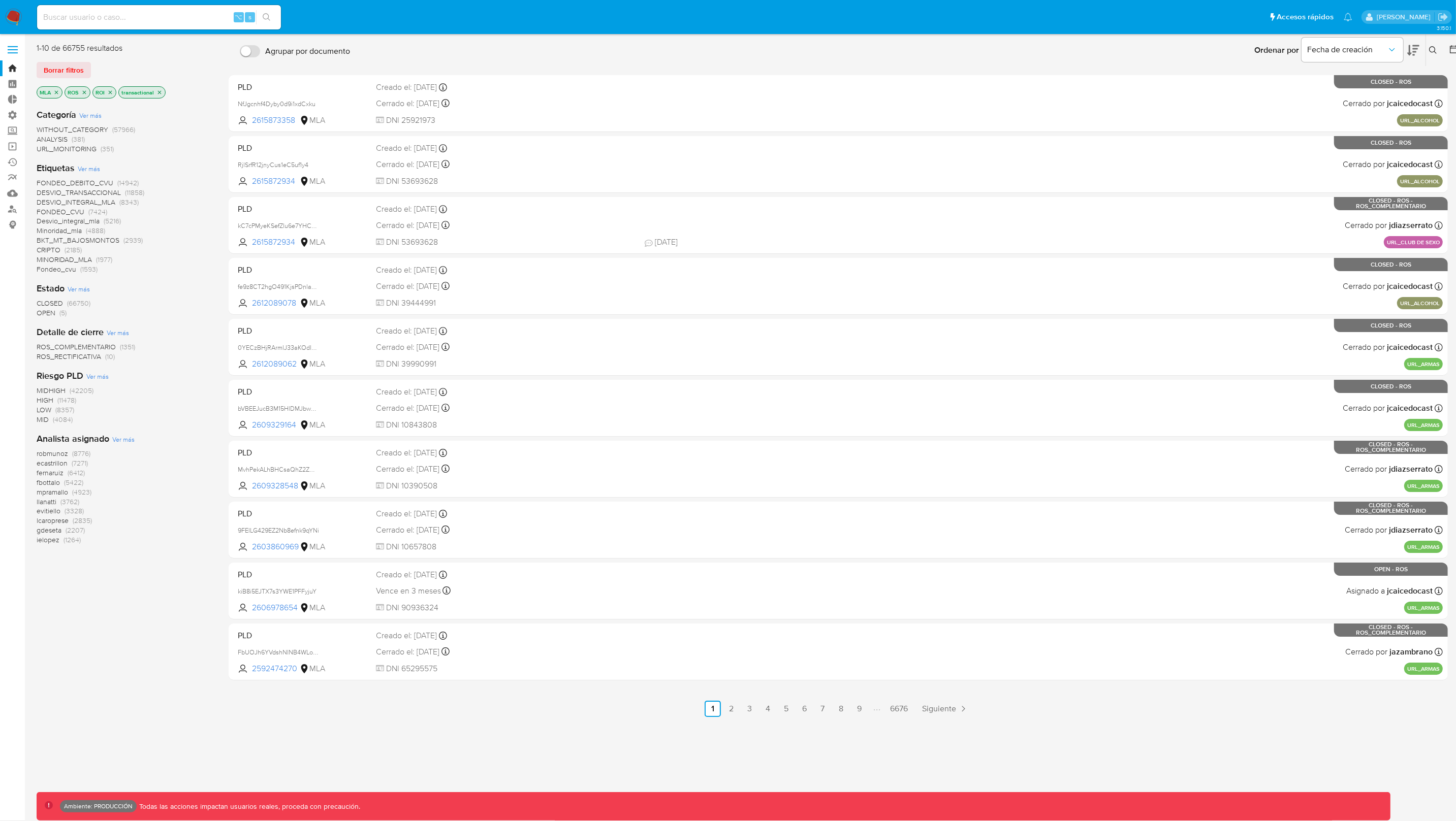
click at [85, 92] on icon "close-filter" at bounding box center [84, 92] width 6 height 6
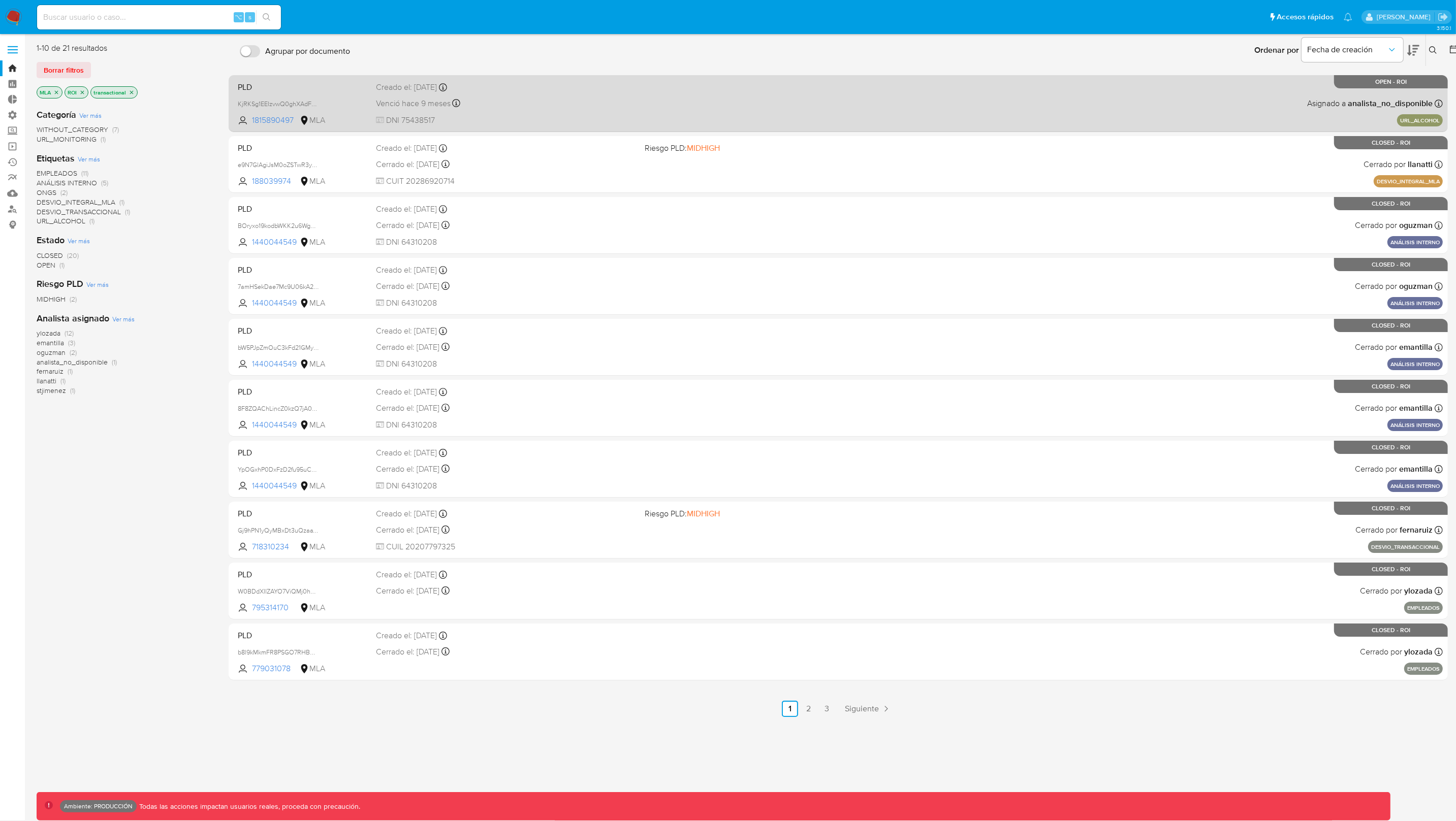
click at [565, 113] on div "PLD KjRKSg1EEIzvwQ0ghXAdFKzw 1815890497 MLA Creado el: 21/08/2024 Creado el: 21…" at bounding box center [838, 104] width 1209 height 52
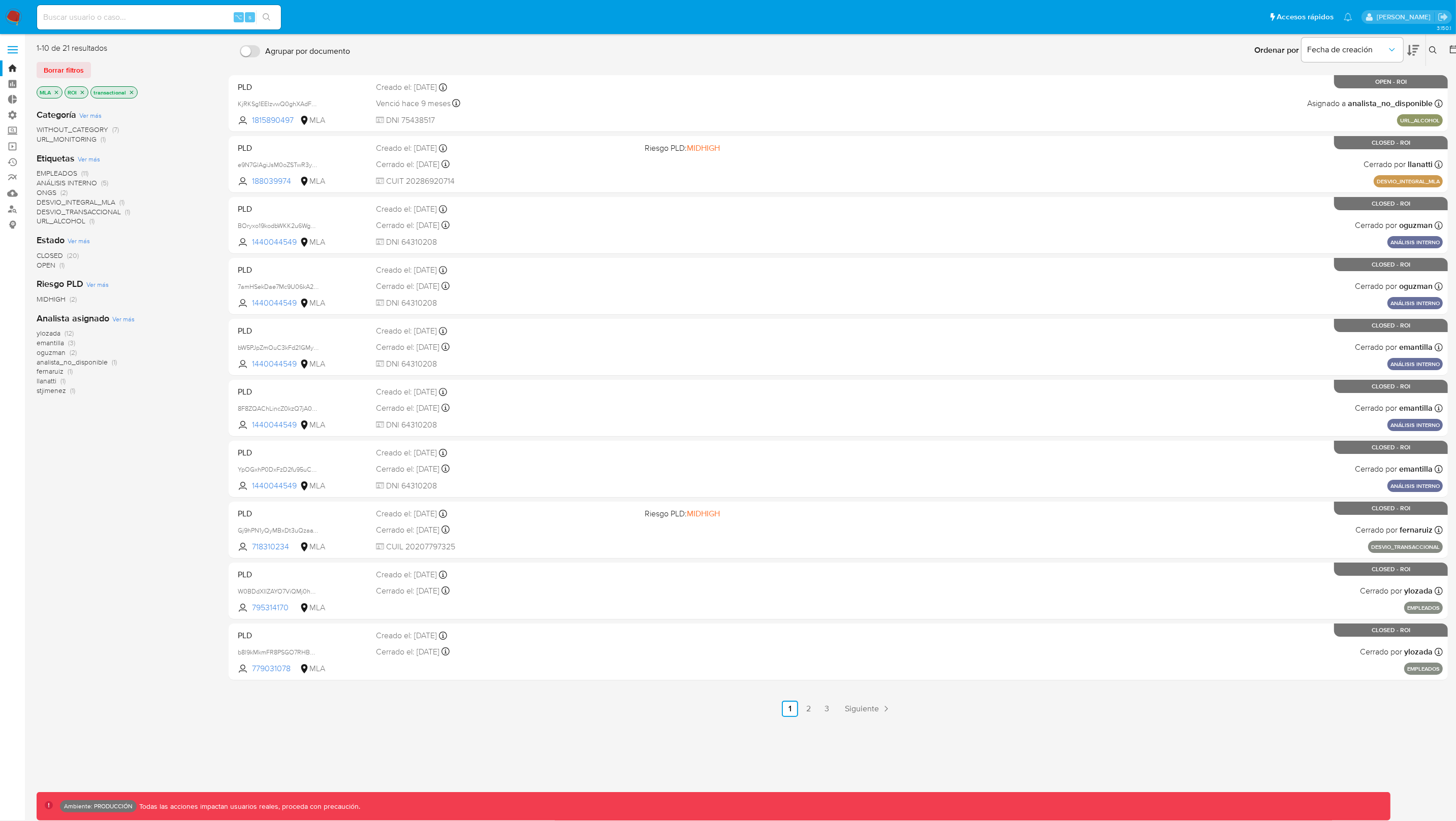
click at [58, 254] on span "CLOSED" at bounding box center [50, 255] width 26 height 10
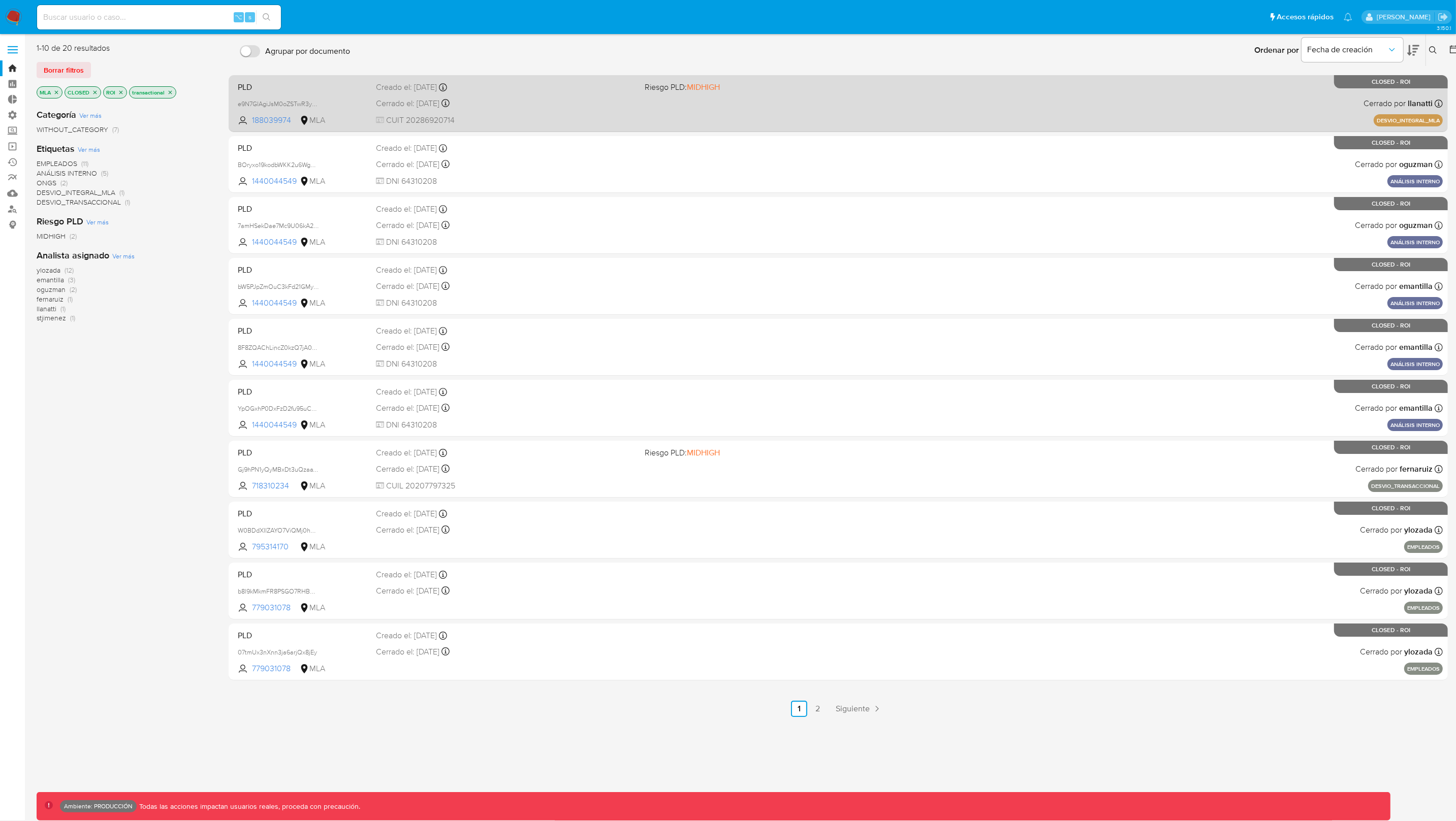
click at [924, 108] on div "PLD e9N7GlAgiJsM0oZSTwR3ysa9 188039974 MLA Riesgo PLD: MIDHIGH Creado el: 12/10…" at bounding box center [838, 104] width 1209 height 52
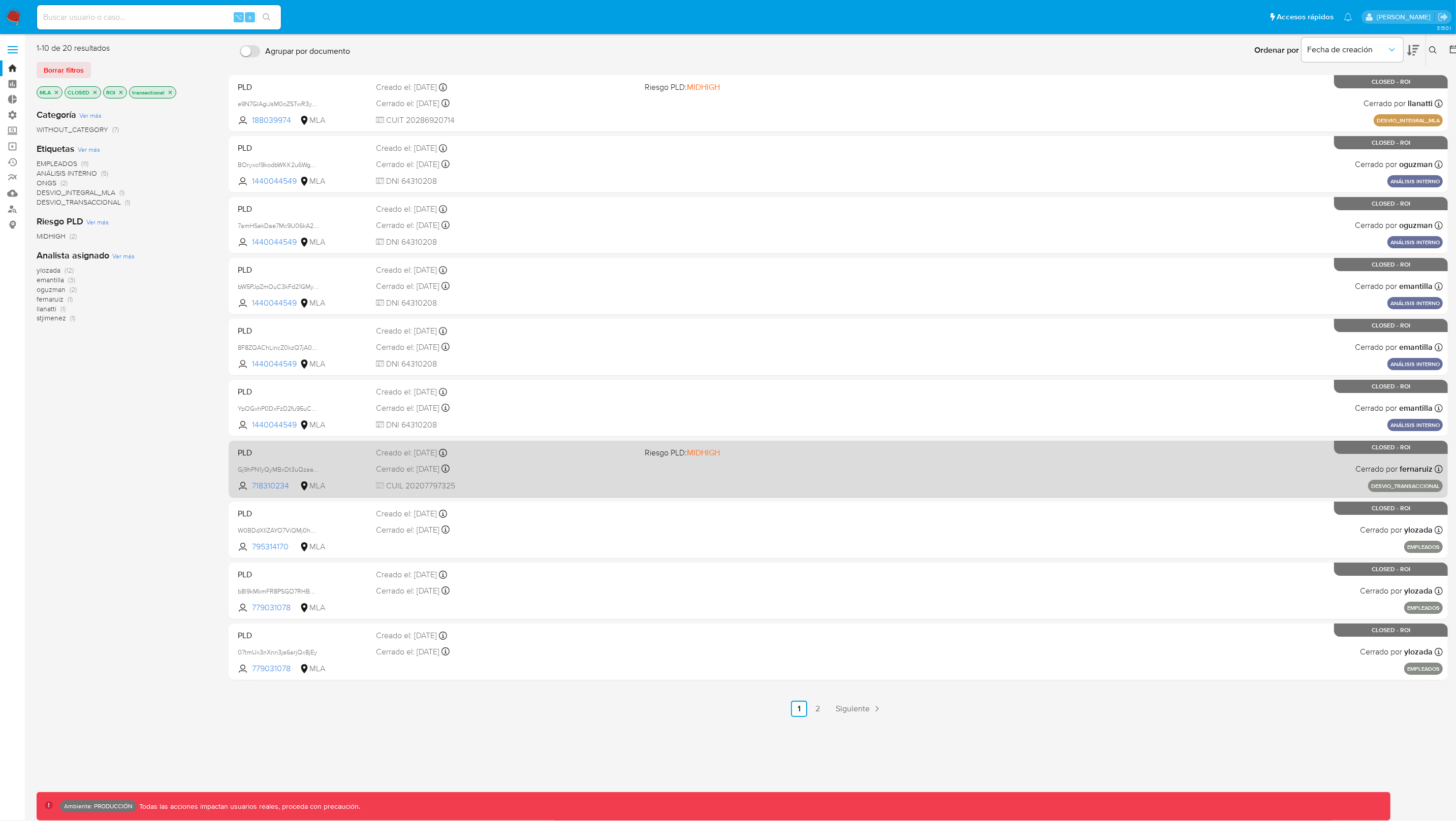
click at [732, 460] on div "PLD Gj9hPN1yQyMBxDt3uQzaaW2o 718310234 MLA Riesgo PLD: MIDHIGH Creado el: 12/08…" at bounding box center [838, 469] width 1209 height 52
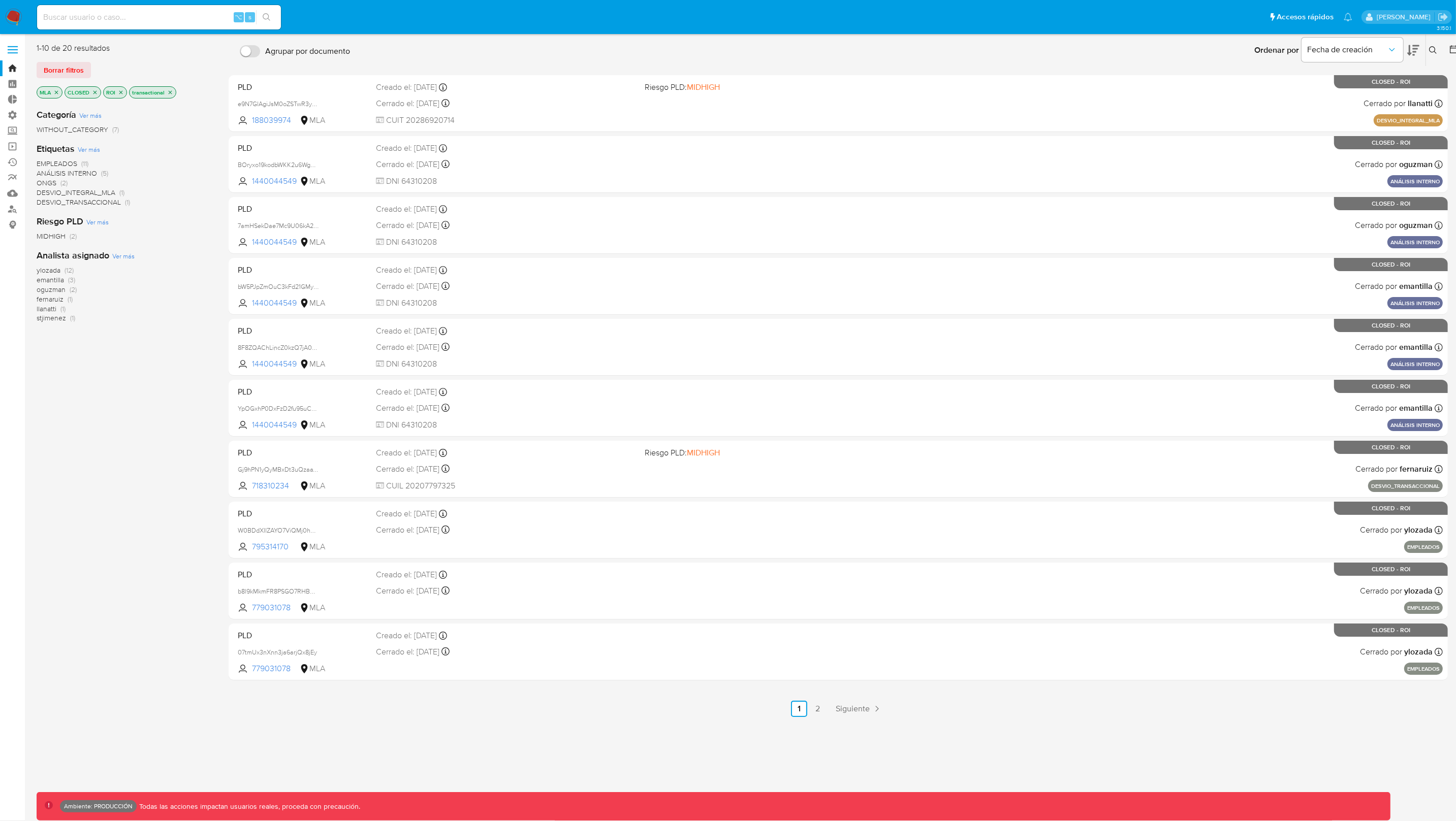
click at [123, 93] on icon "close-filter" at bounding box center [121, 92] width 6 height 6
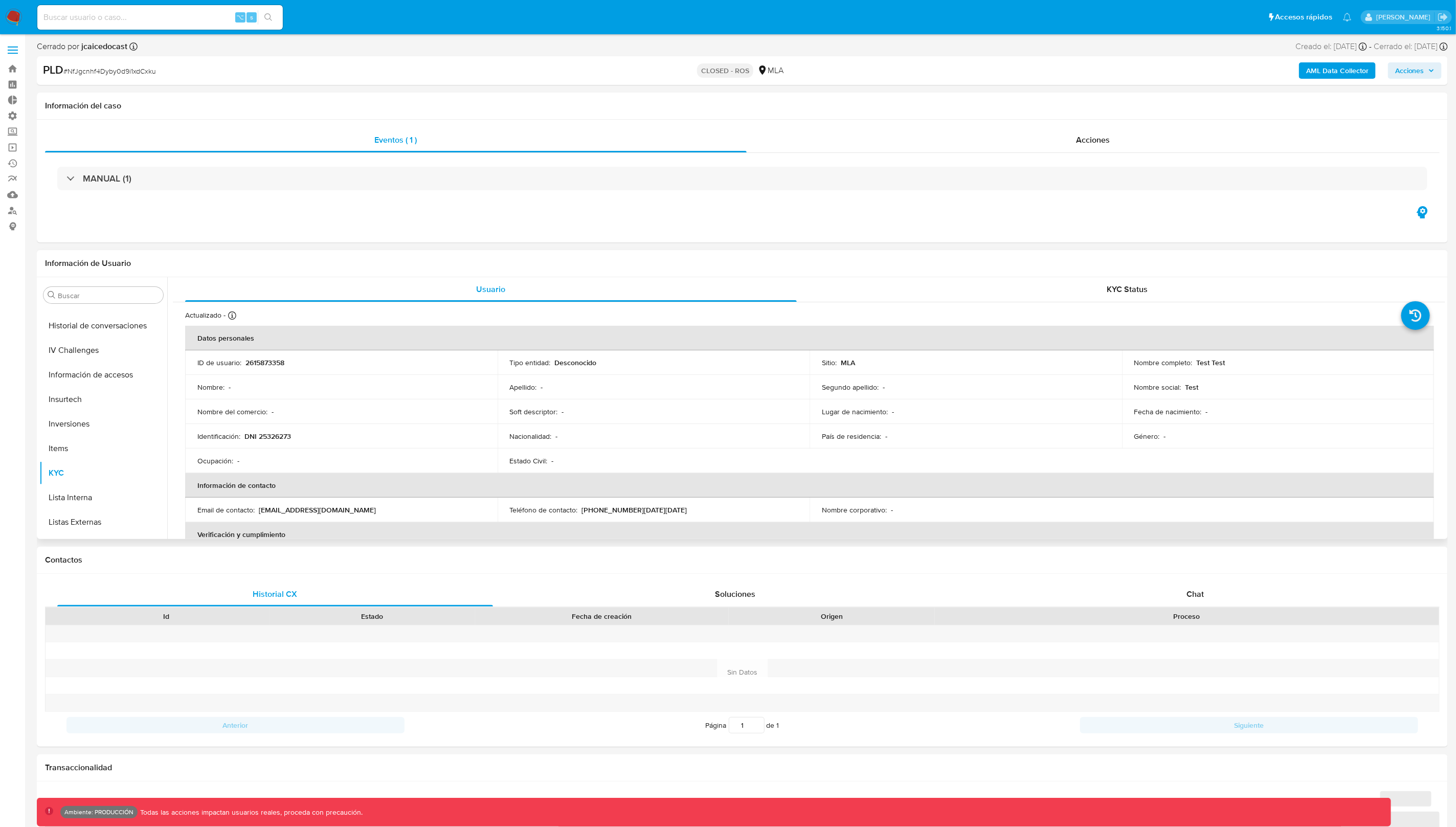
scroll to position [456, 0]
select select "10"
click at [85, 454] on button "Marcas AML" at bounding box center [99, 453] width 120 height 25
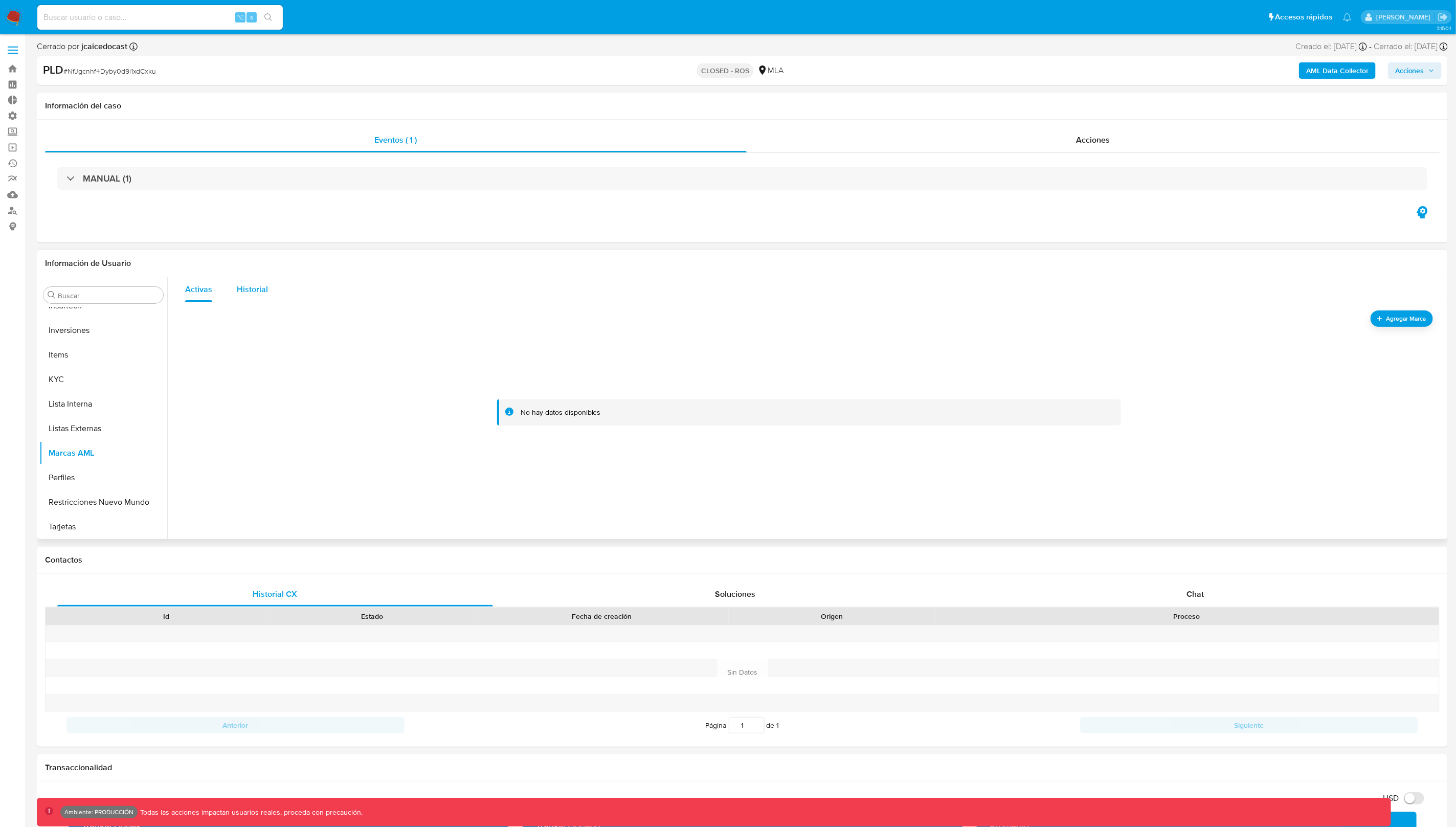
click at [258, 291] on span "Historial" at bounding box center [252, 289] width 31 height 12
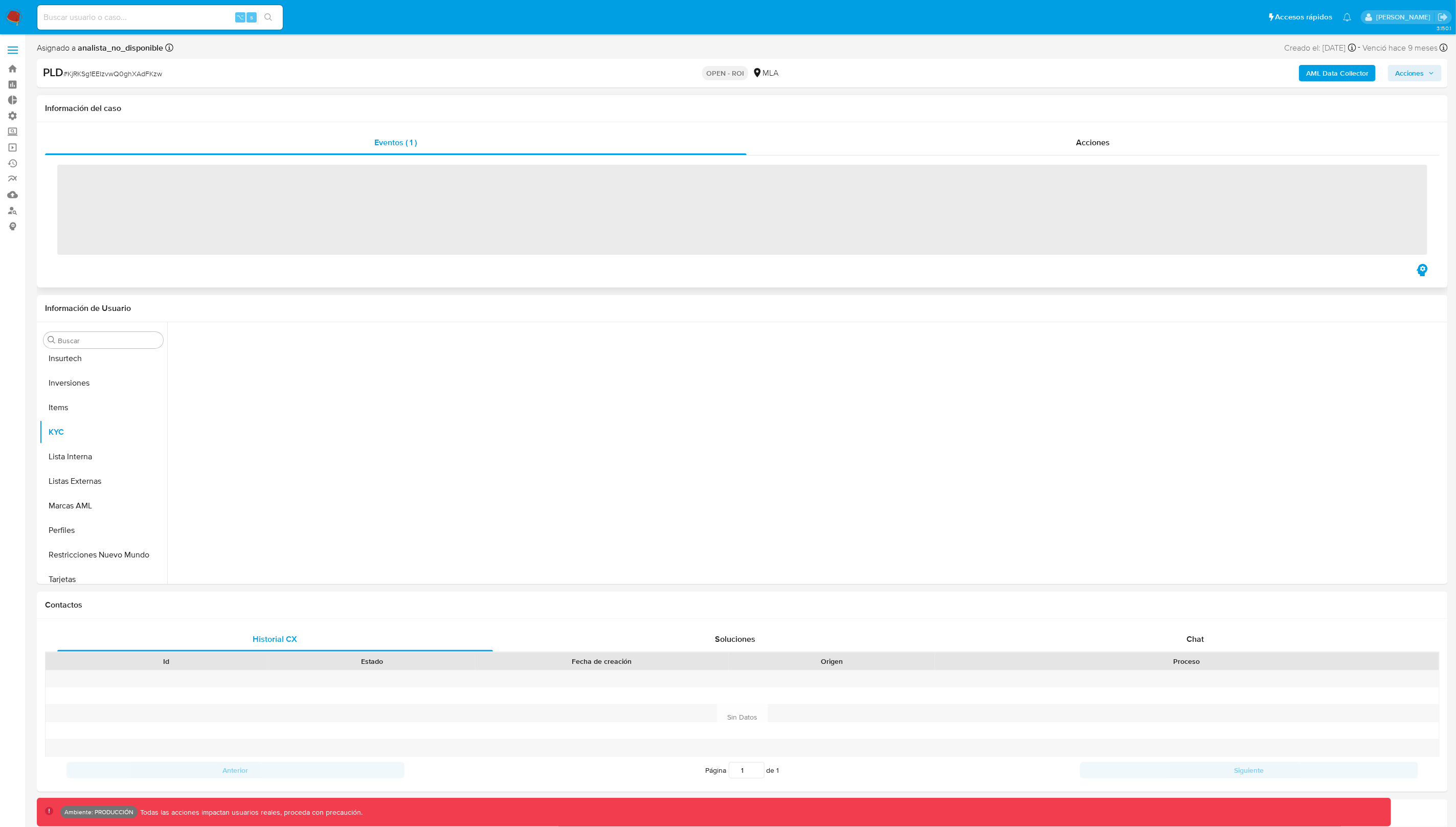
scroll to position [456, 0]
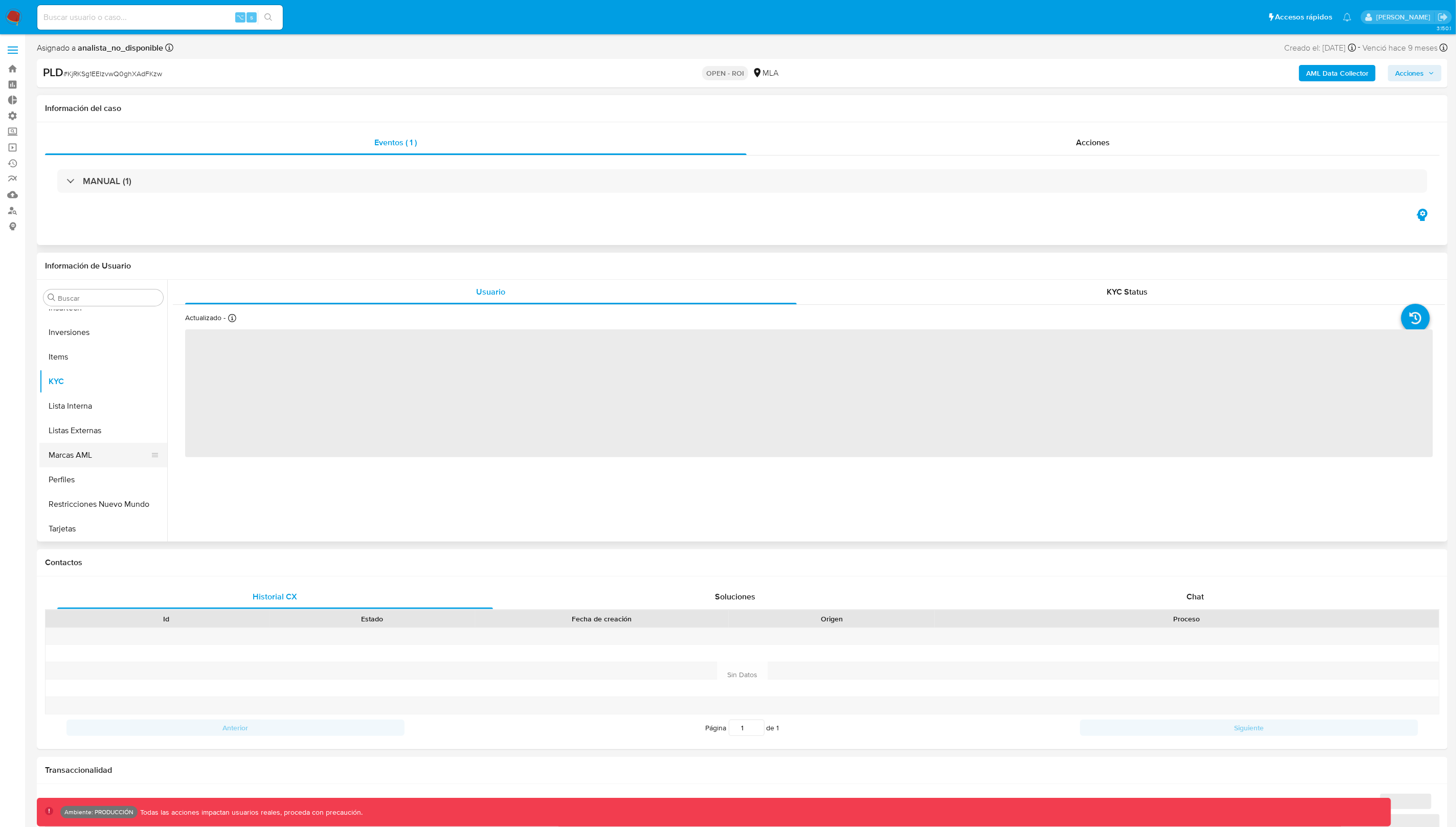
select select "10"
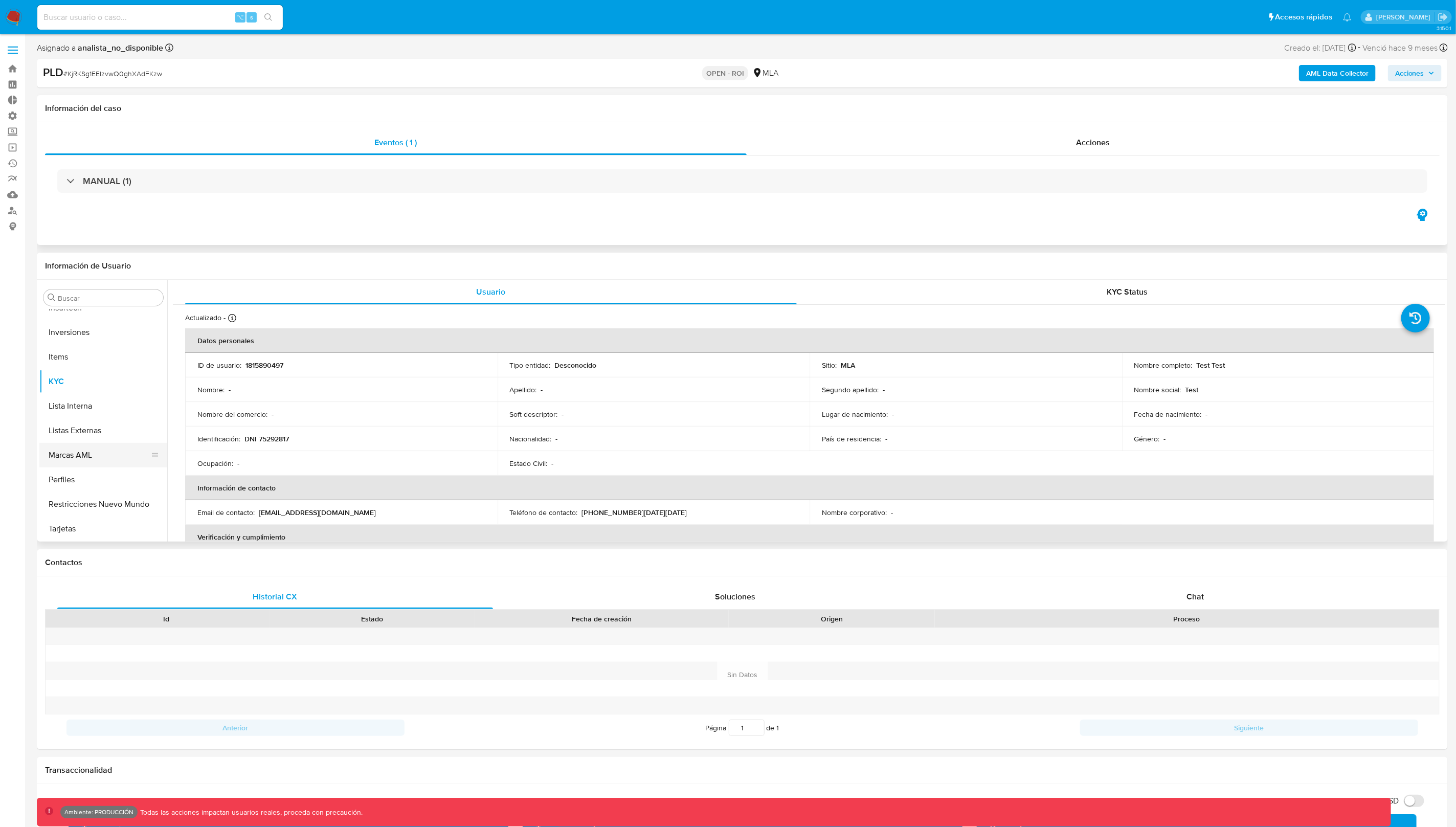
click at [92, 454] on button "Marcas AML" at bounding box center [99, 455] width 120 height 25
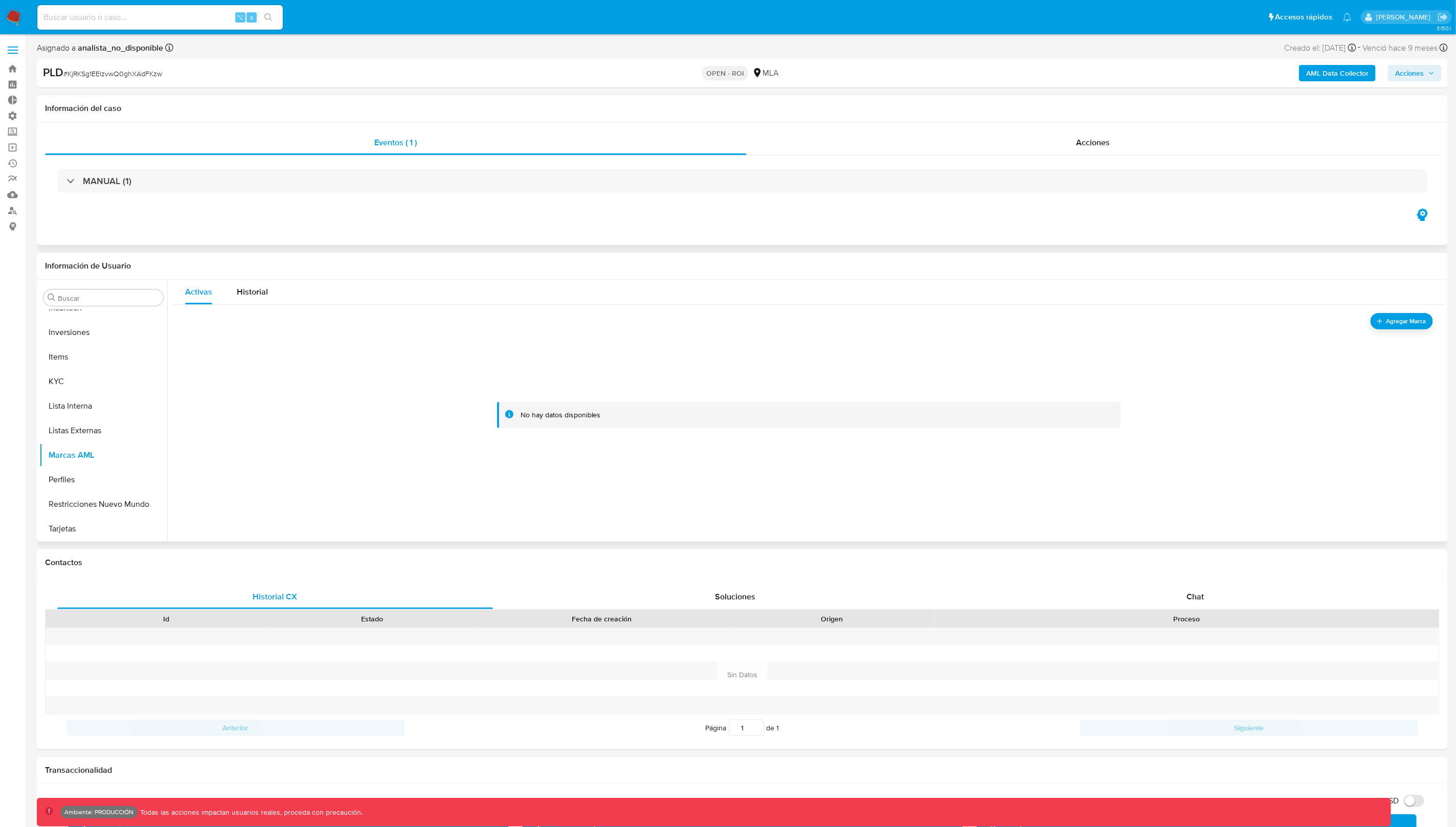
click at [285, 294] on div "Activas Historial" at bounding box center [809, 292] width 1272 height 25
click at [256, 294] on span "Historial" at bounding box center [252, 292] width 31 height 12
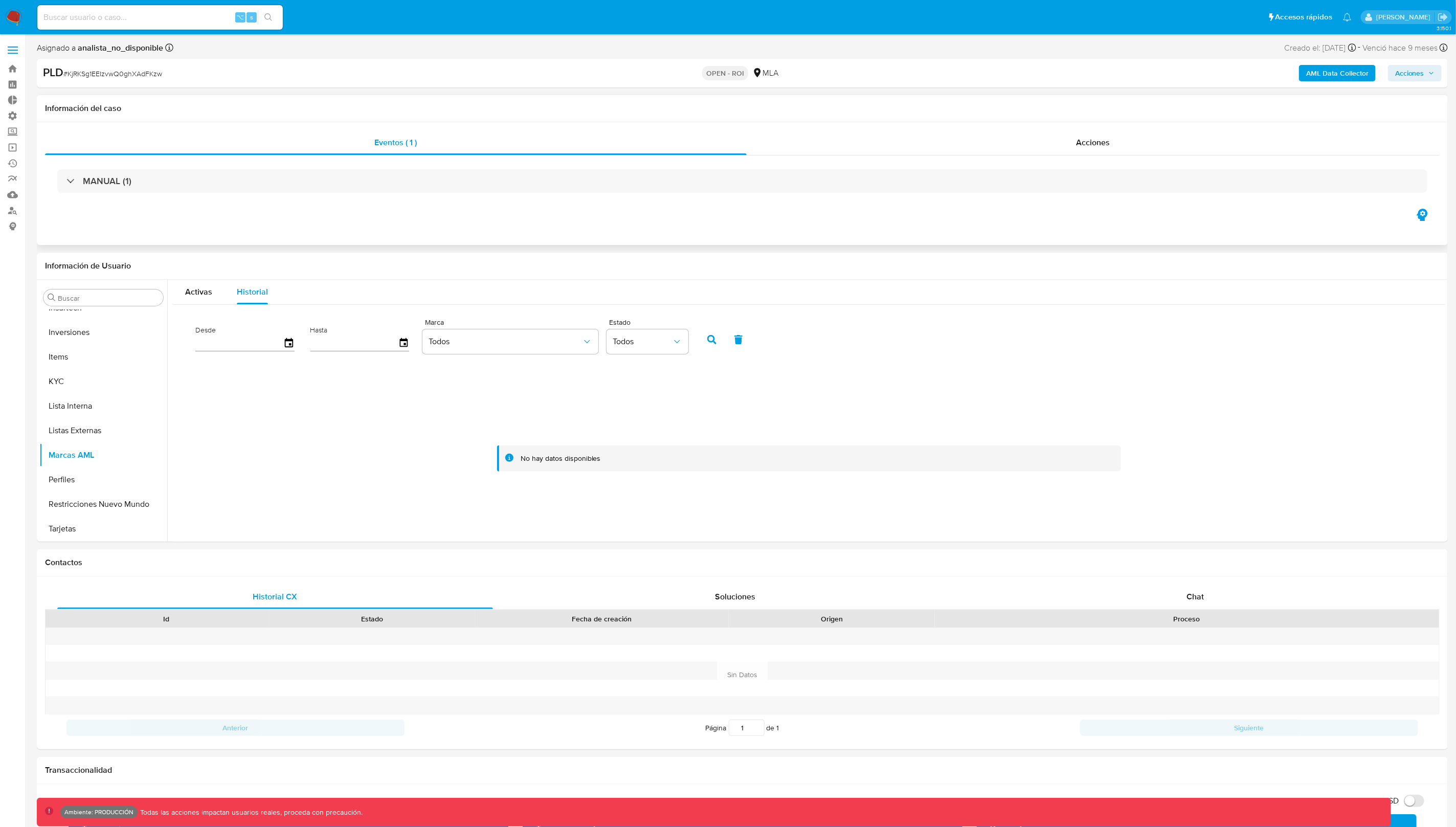
click at [1430, 78] on span "Acciones" at bounding box center [1414, 73] width 39 height 14
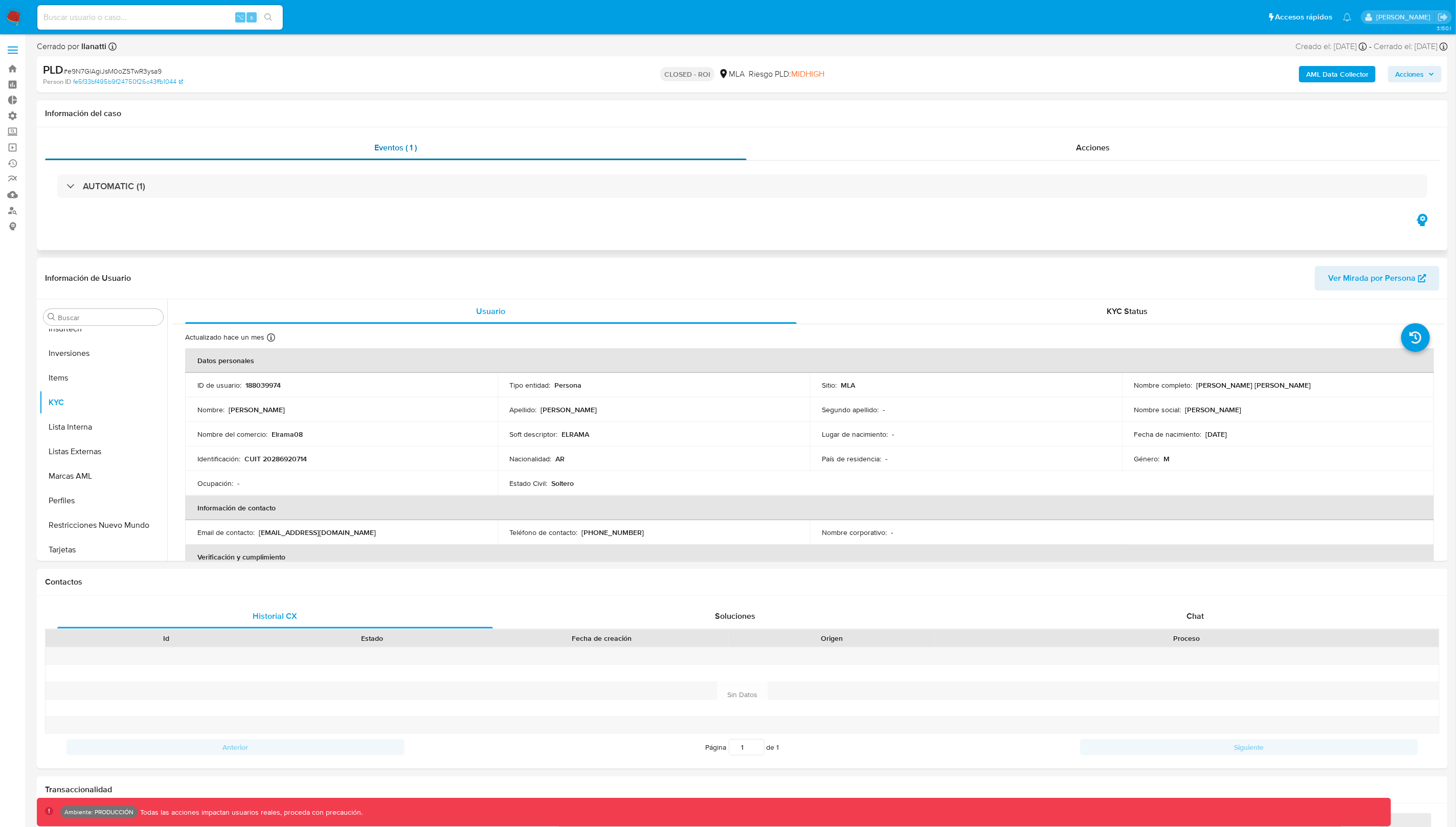
select select "10"
click at [93, 427] on button "Lista Interna" at bounding box center [99, 426] width 120 height 25
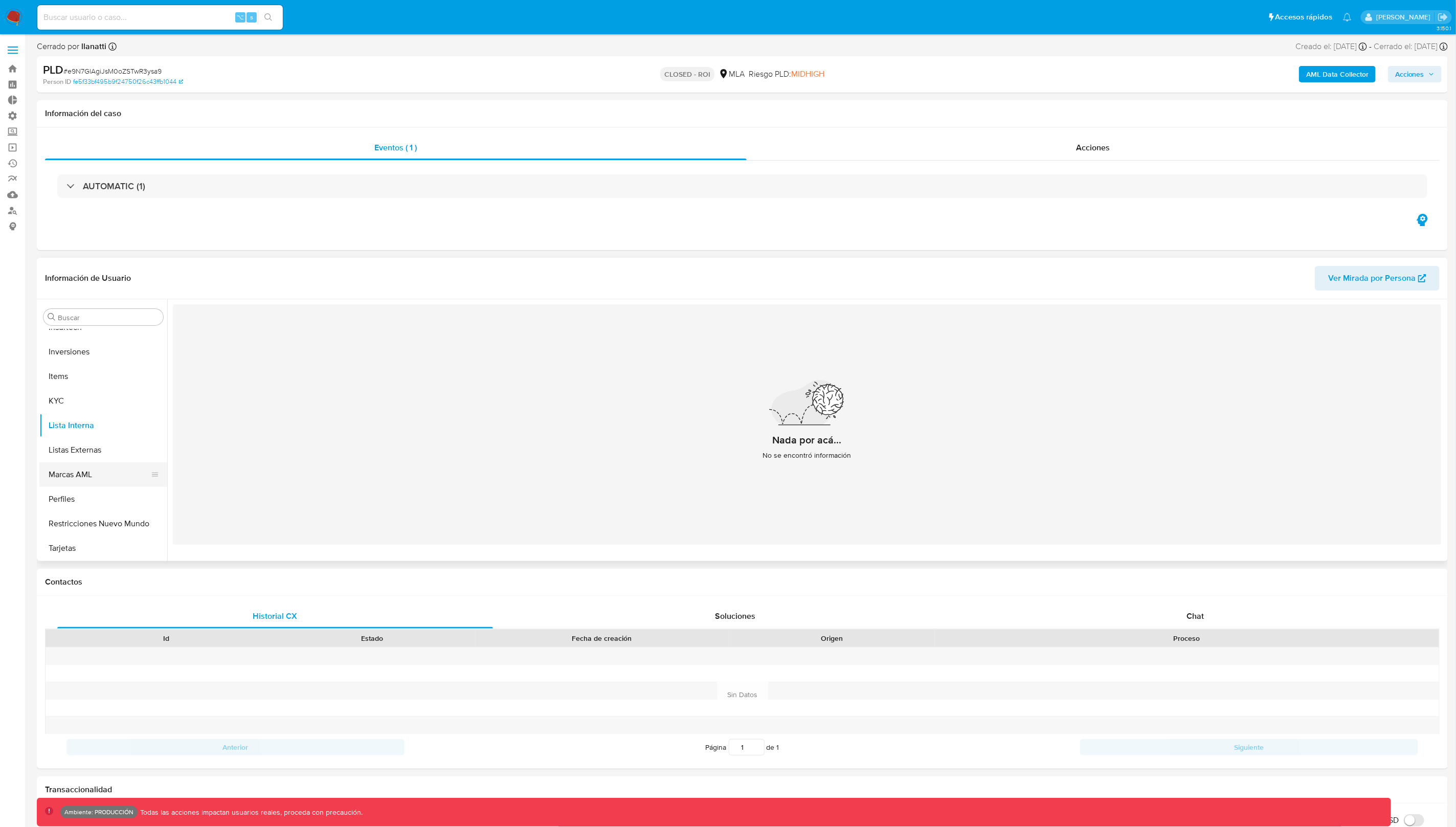
click at [97, 471] on button "Marcas AML" at bounding box center [99, 475] width 120 height 25
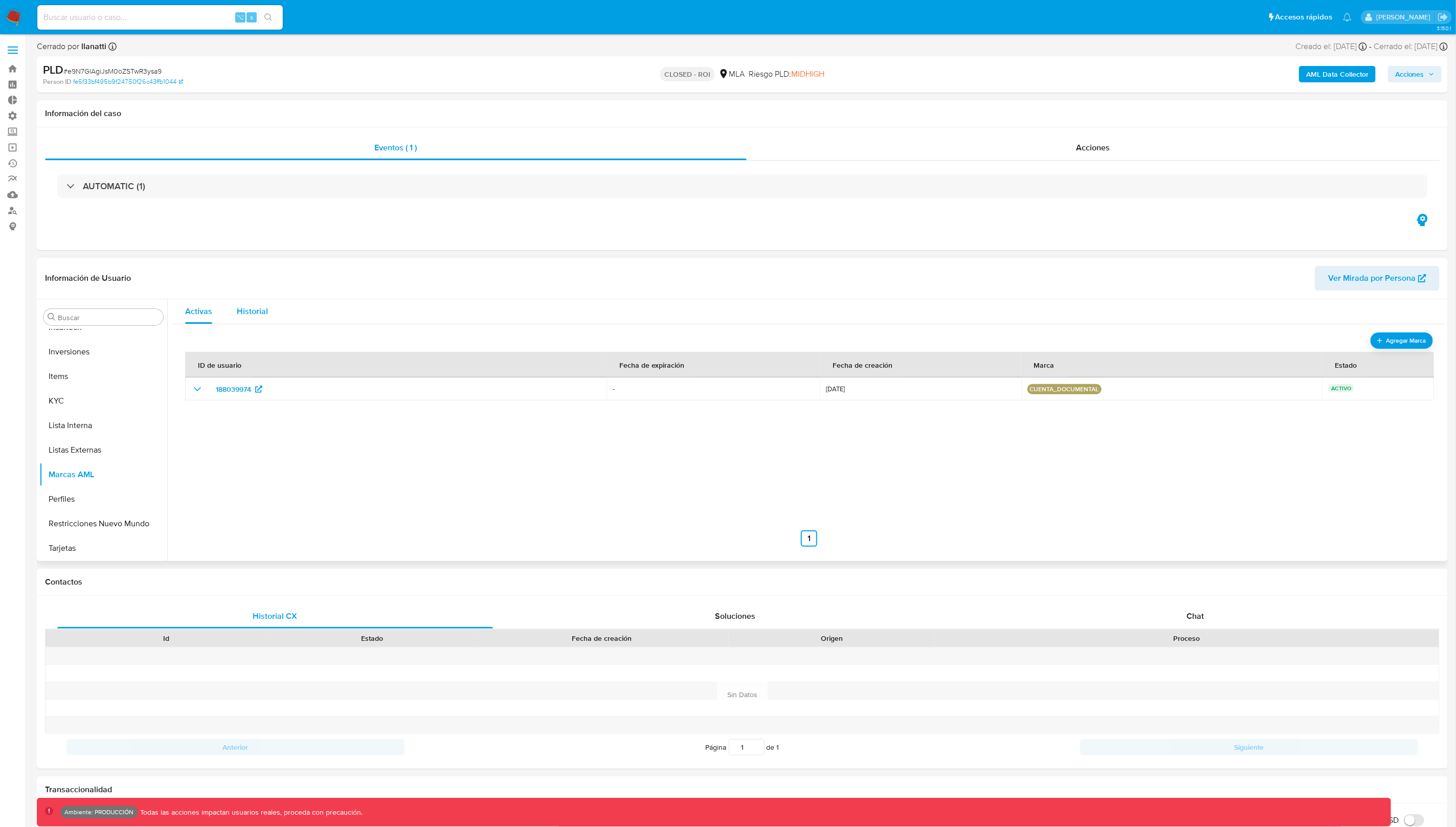
click at [265, 306] on span "Historial" at bounding box center [252, 311] width 31 height 12
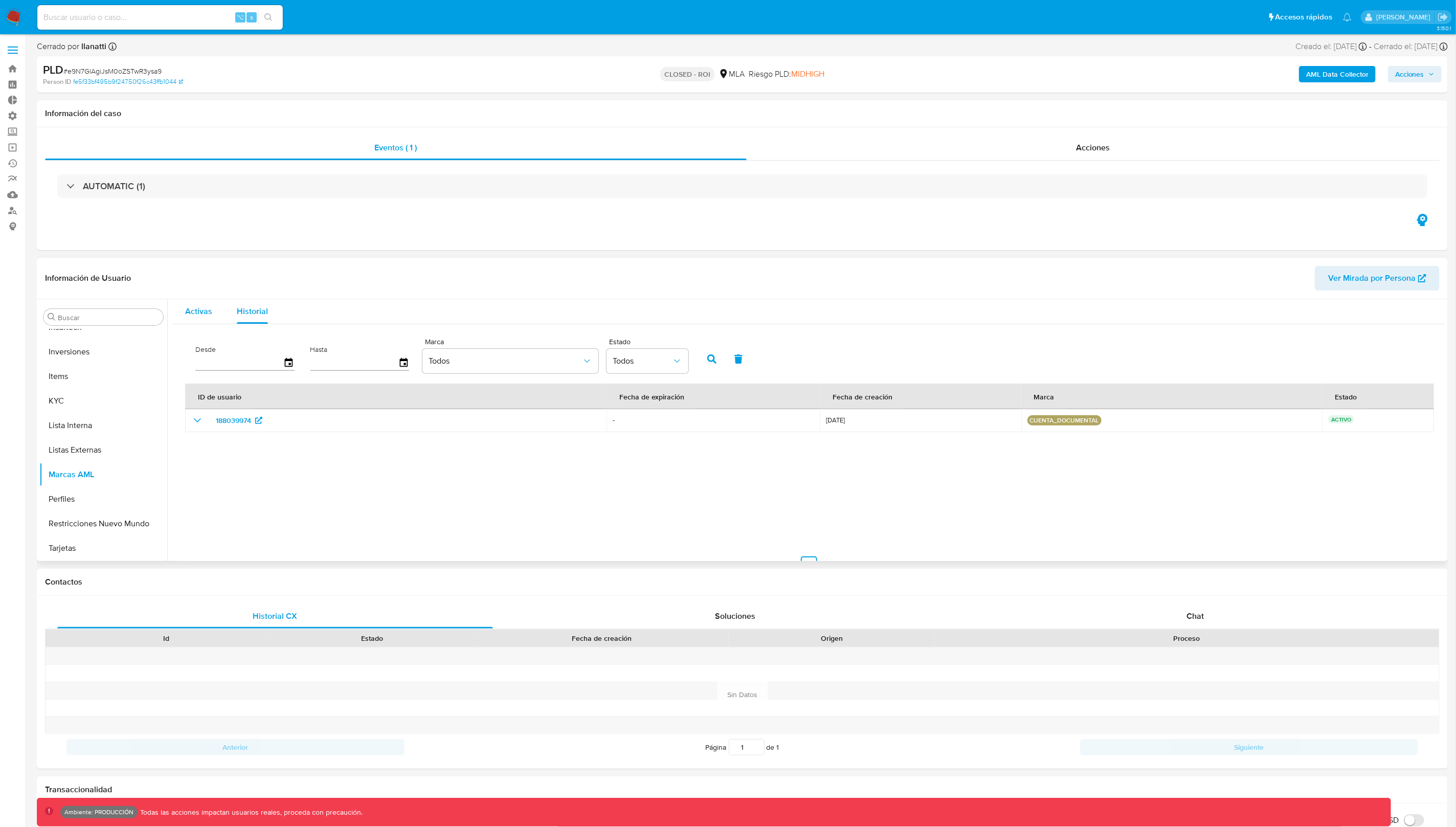
click at [199, 320] on div "Activas" at bounding box center [198, 311] width 27 height 25
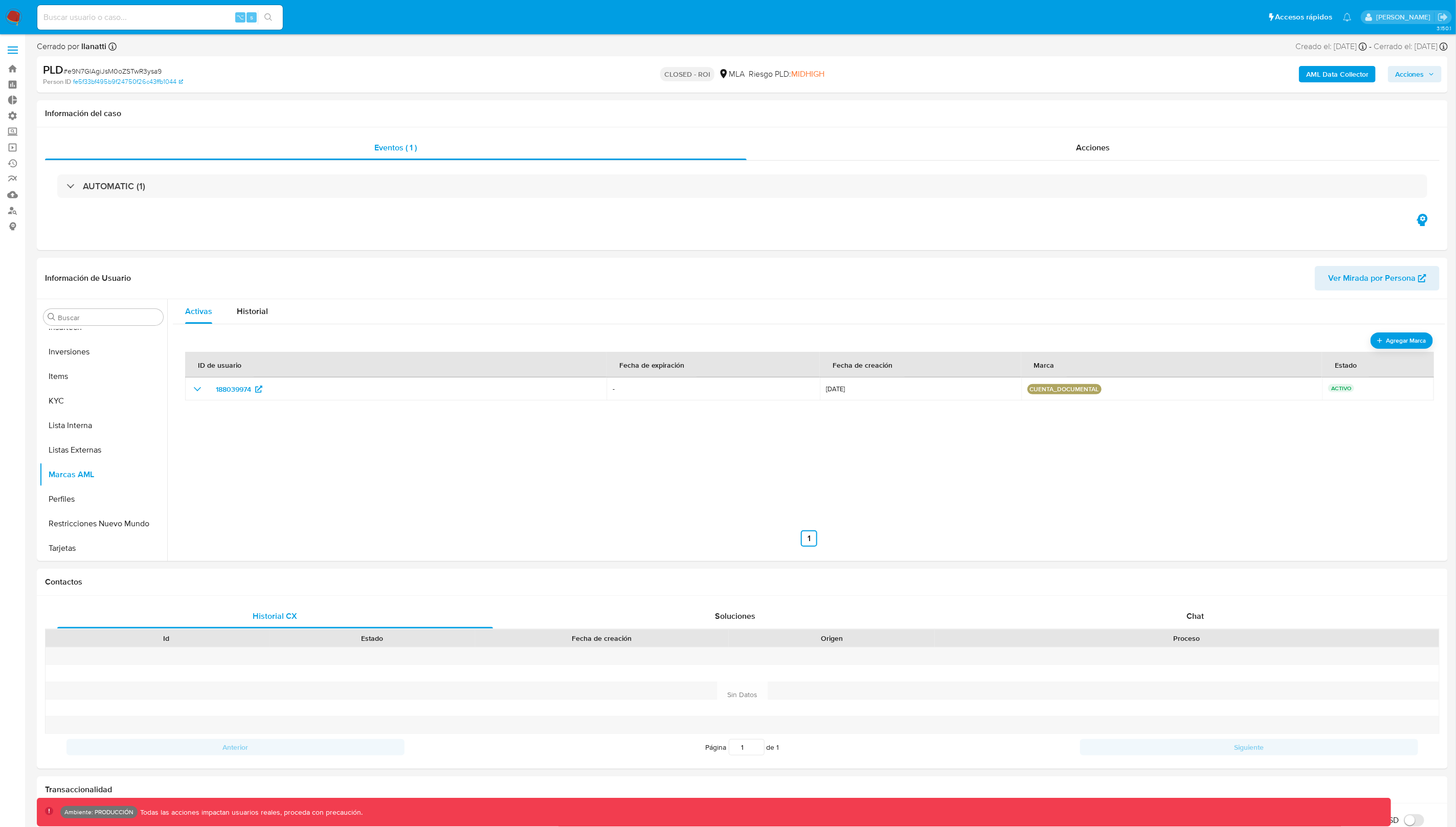
click at [1429, 75] on icon "button" at bounding box center [1431, 74] width 6 height 6
click at [1134, 115] on div "Resolución del caso ⌥ r" at bounding box center [1136, 107] width 97 height 27
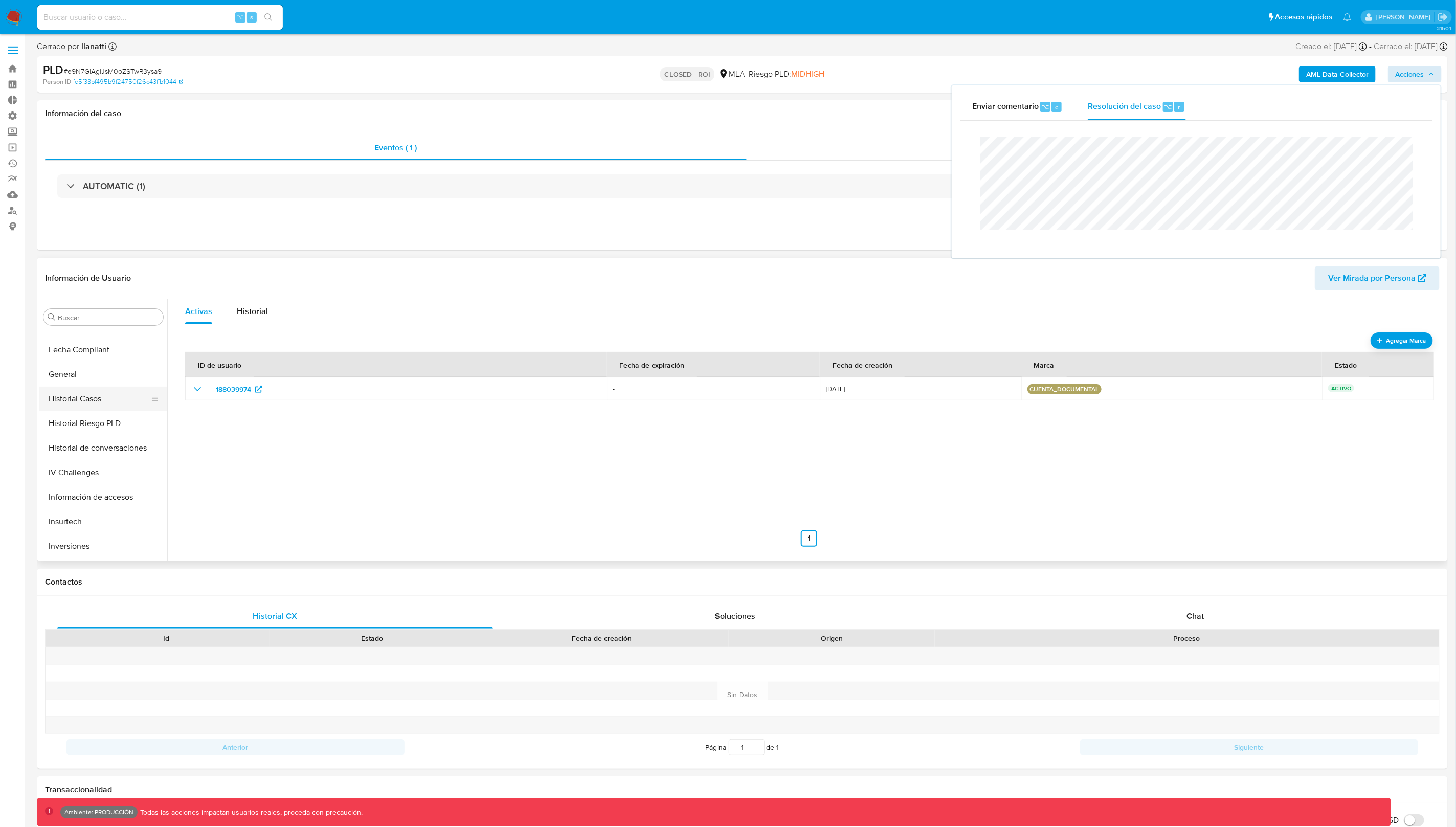
click at [100, 409] on button "Historial Casos" at bounding box center [99, 399] width 120 height 25
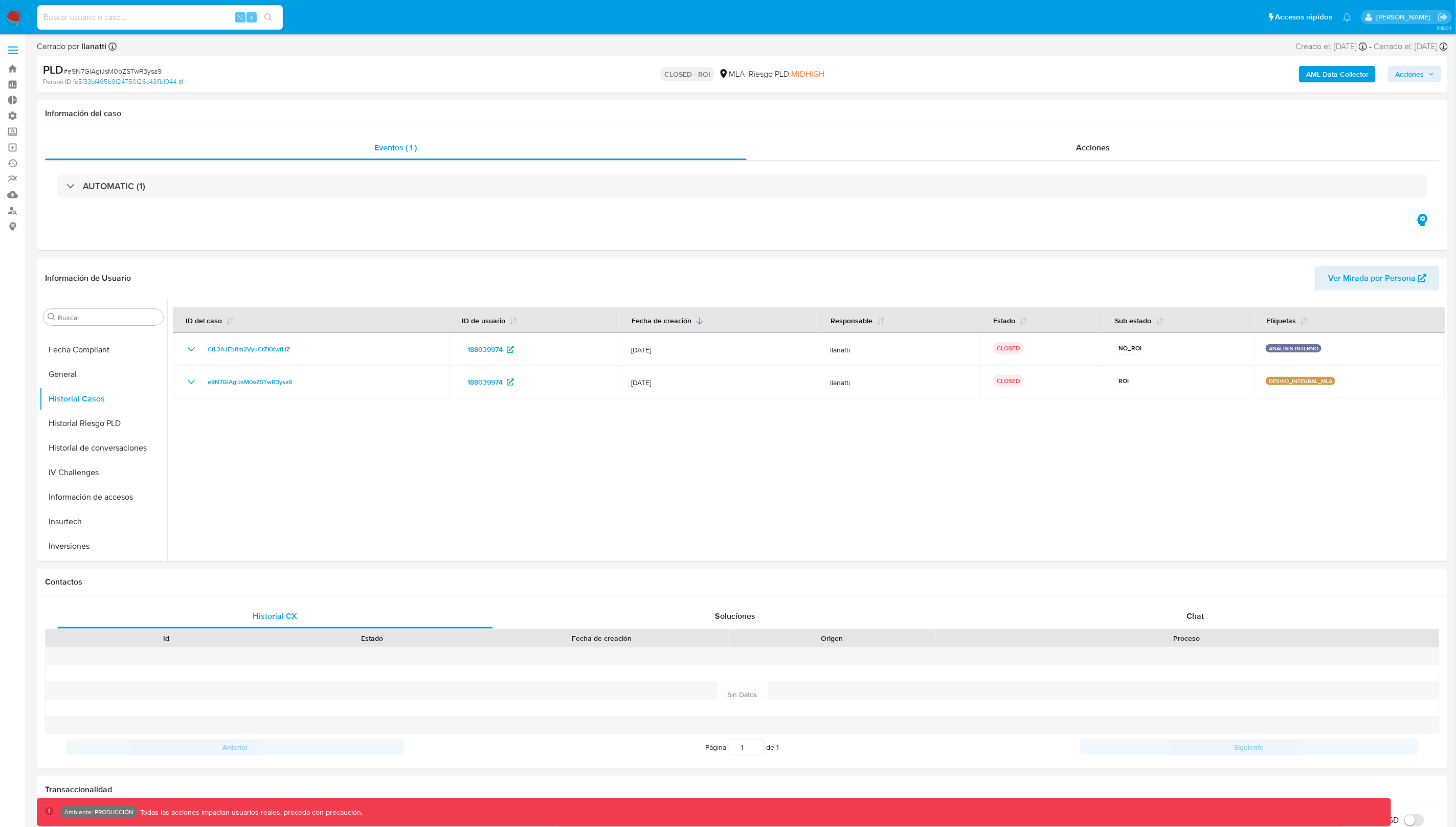
click at [1429, 78] on span "Acciones" at bounding box center [1414, 74] width 39 height 14
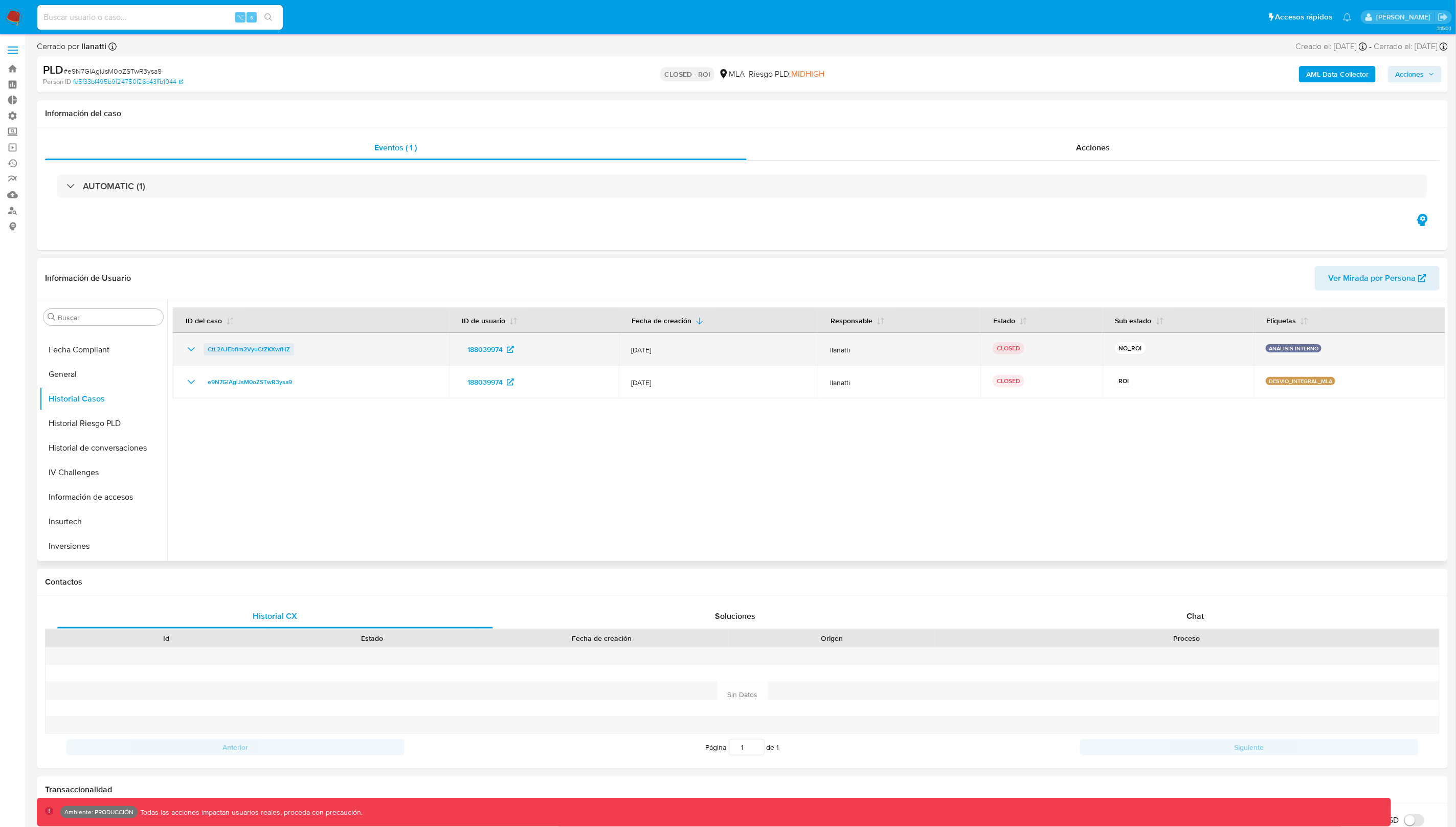
click at [243, 348] on span "CtL2AJEbflm2VyuCtZKXwfHZ" at bounding box center [248, 349] width 82 height 12
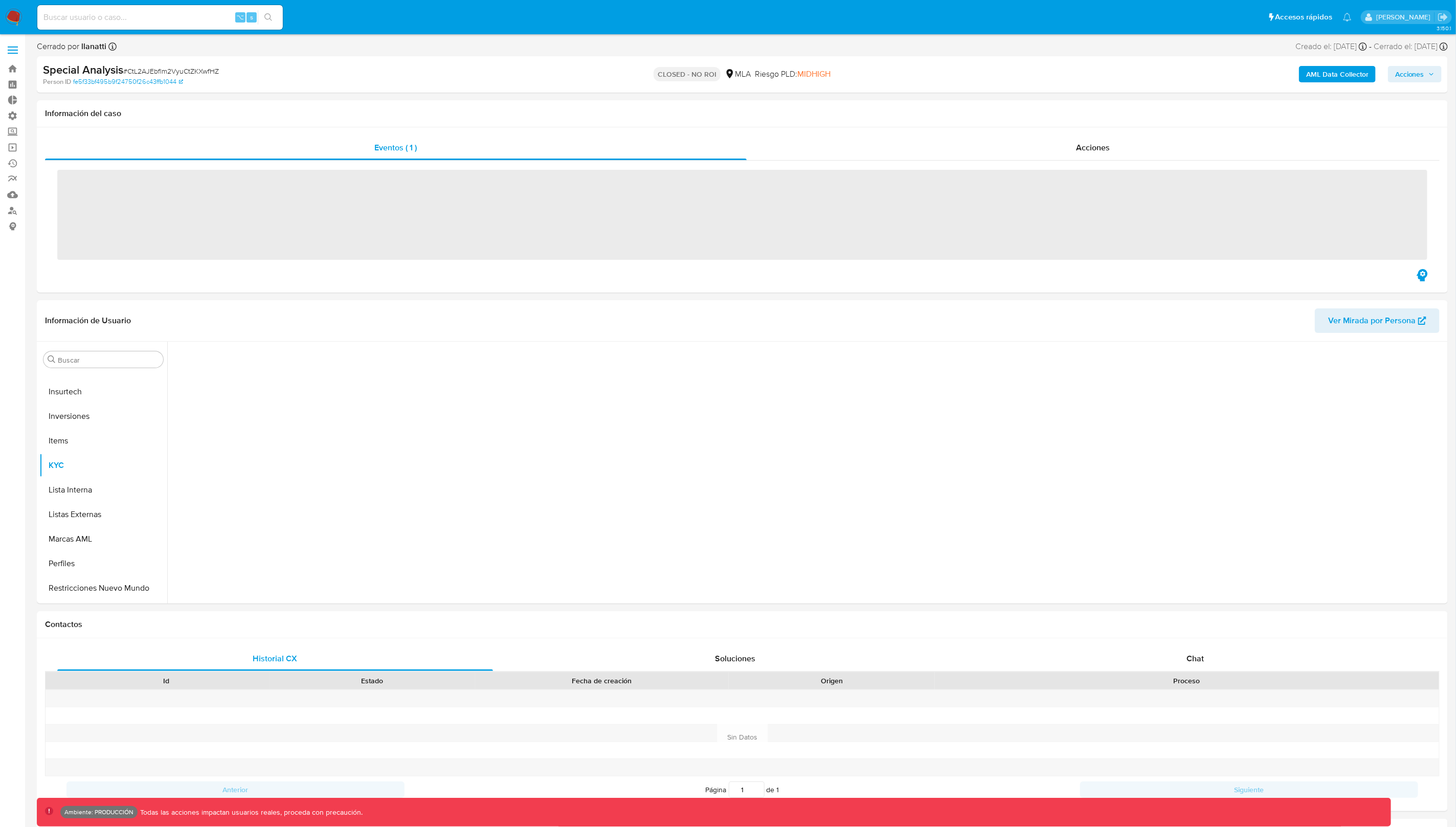
scroll to position [481, 0]
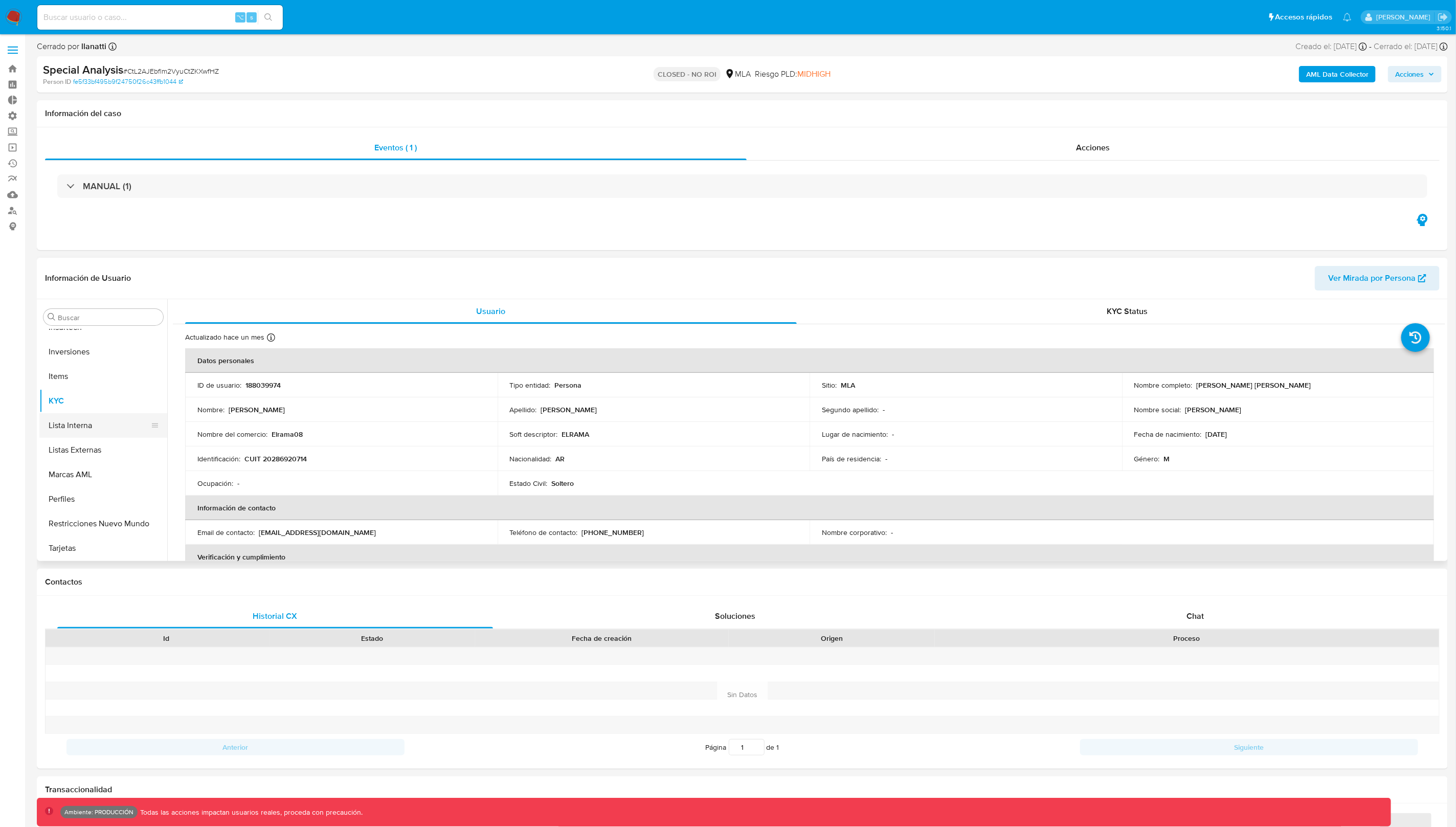
click at [100, 428] on button "Lista Interna" at bounding box center [99, 426] width 120 height 25
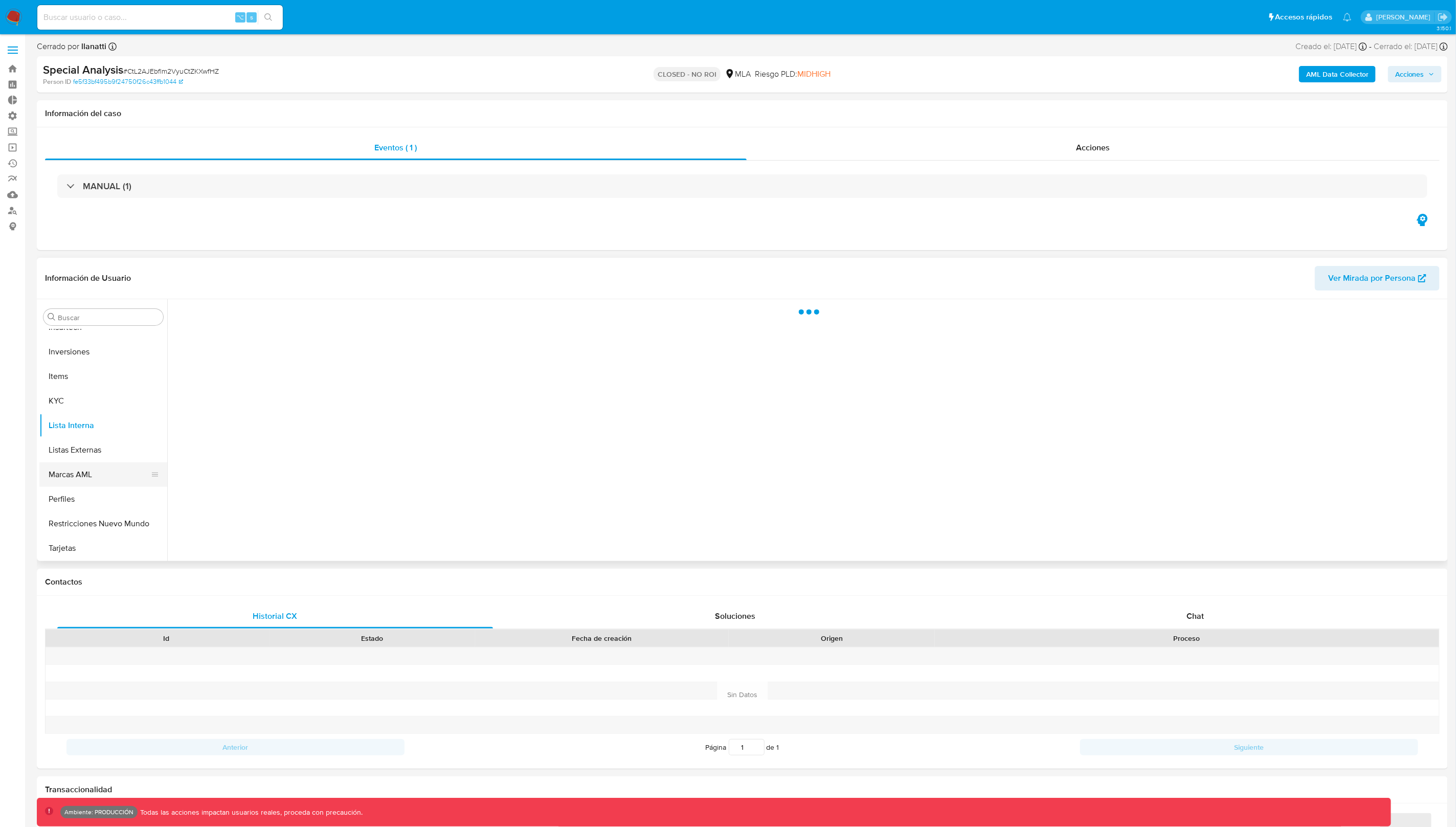
select select "10"
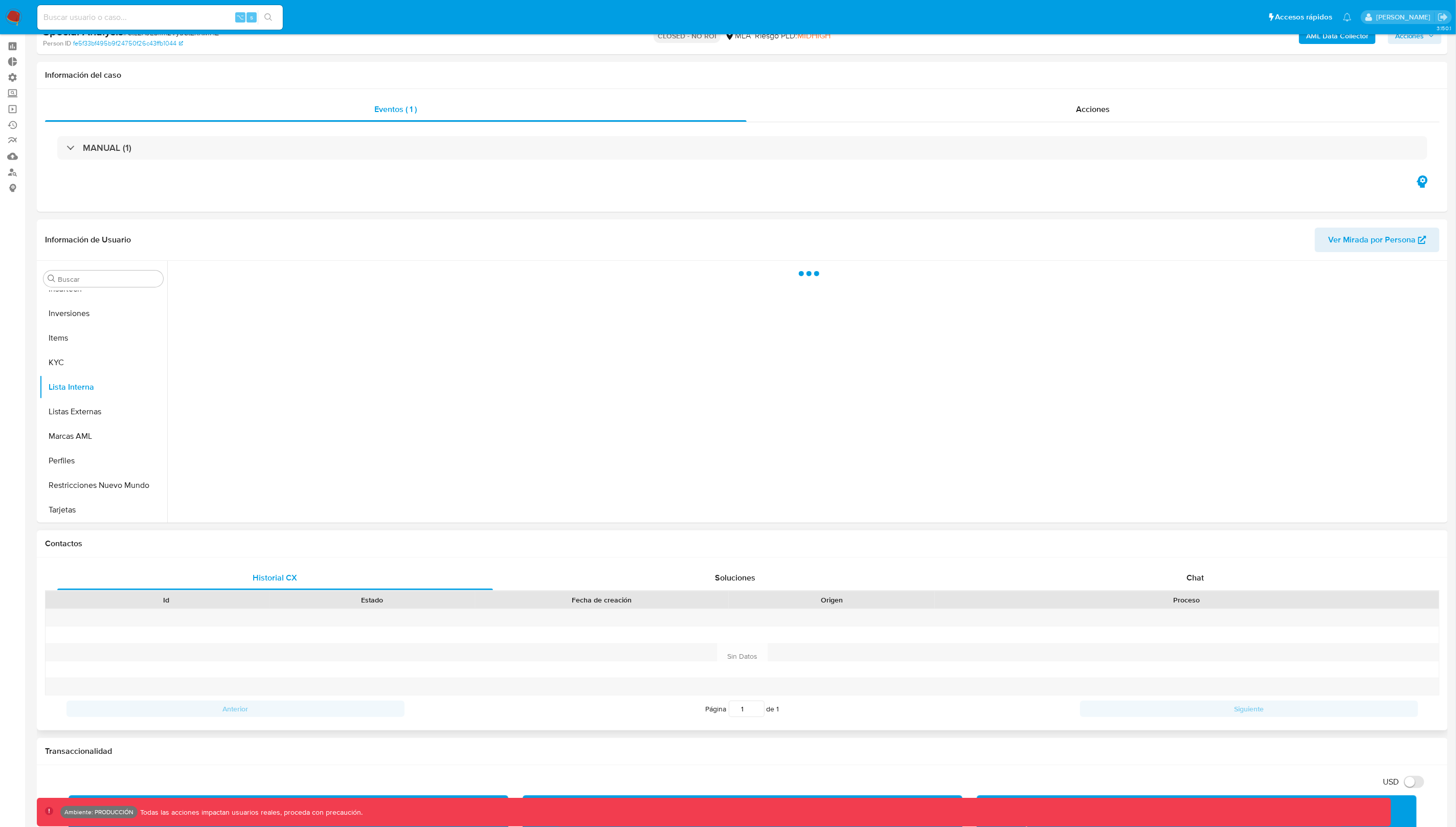
scroll to position [73, 0]
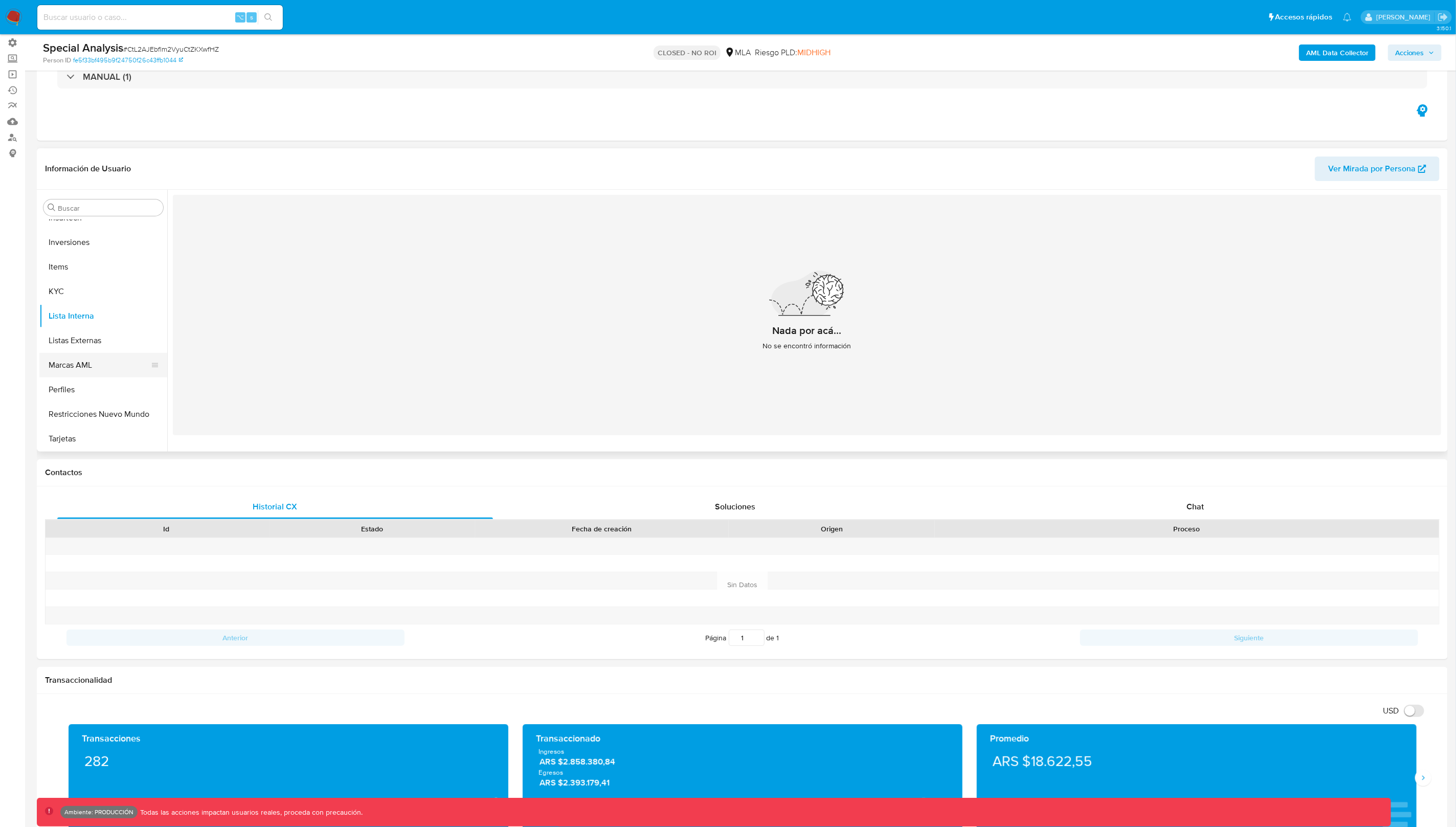
click at [102, 360] on button "Marcas AML" at bounding box center [99, 365] width 120 height 25
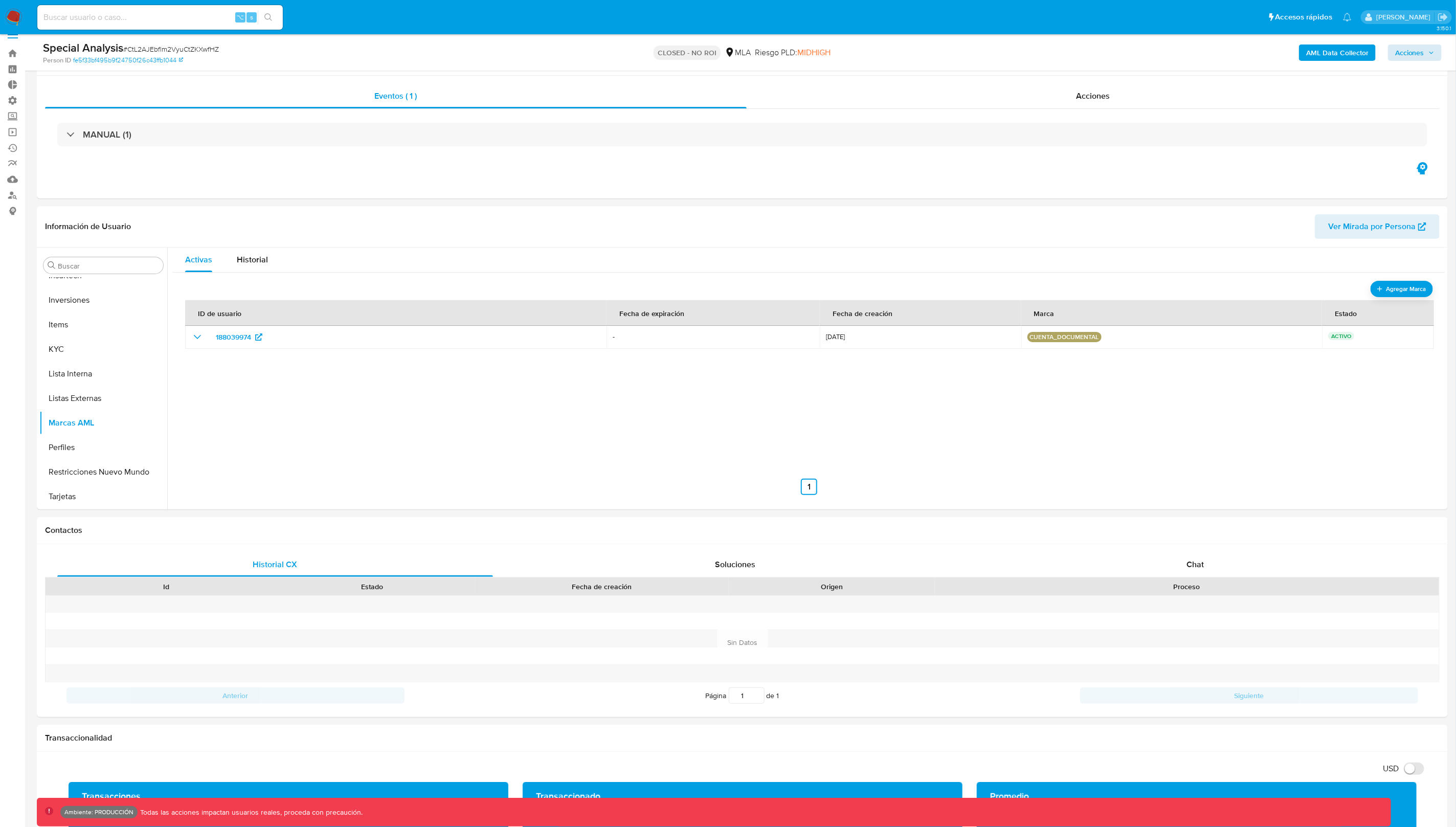
scroll to position [0, 0]
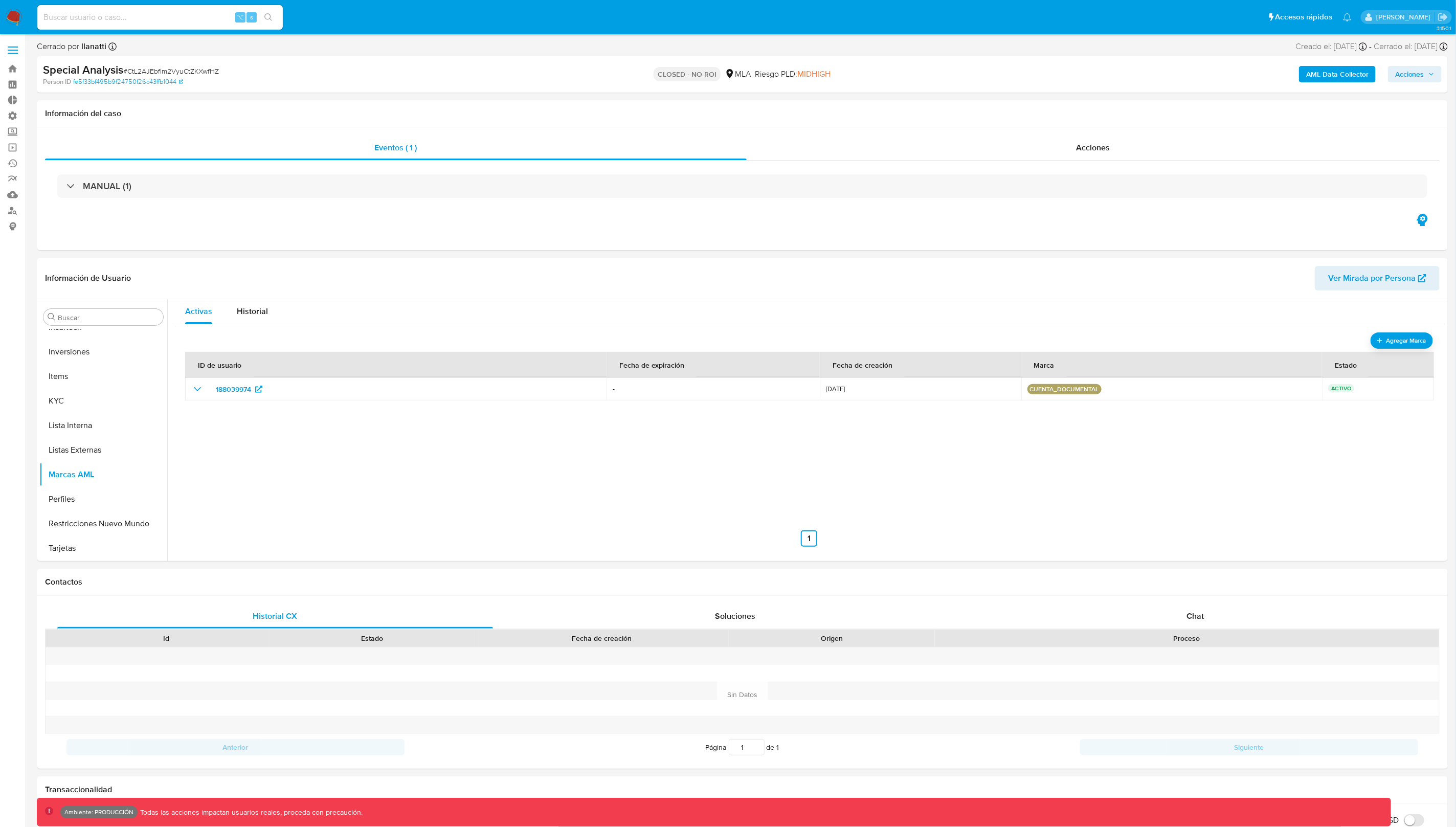
click at [1409, 70] on span "Acciones" at bounding box center [1409, 74] width 29 height 16
click at [1111, 107] on span "Resolución del caso" at bounding box center [1124, 107] width 73 height 12
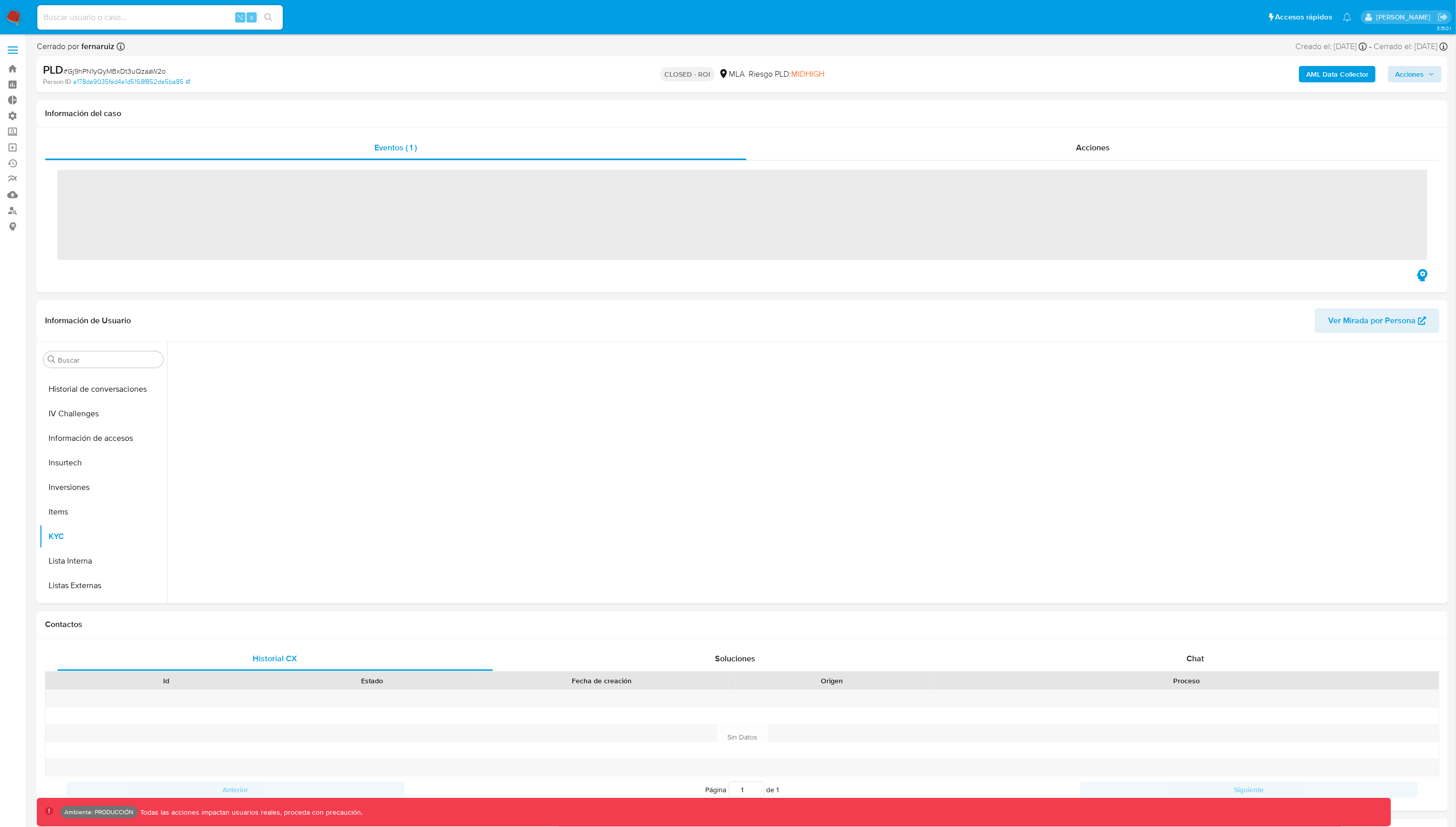
scroll to position [456, 0]
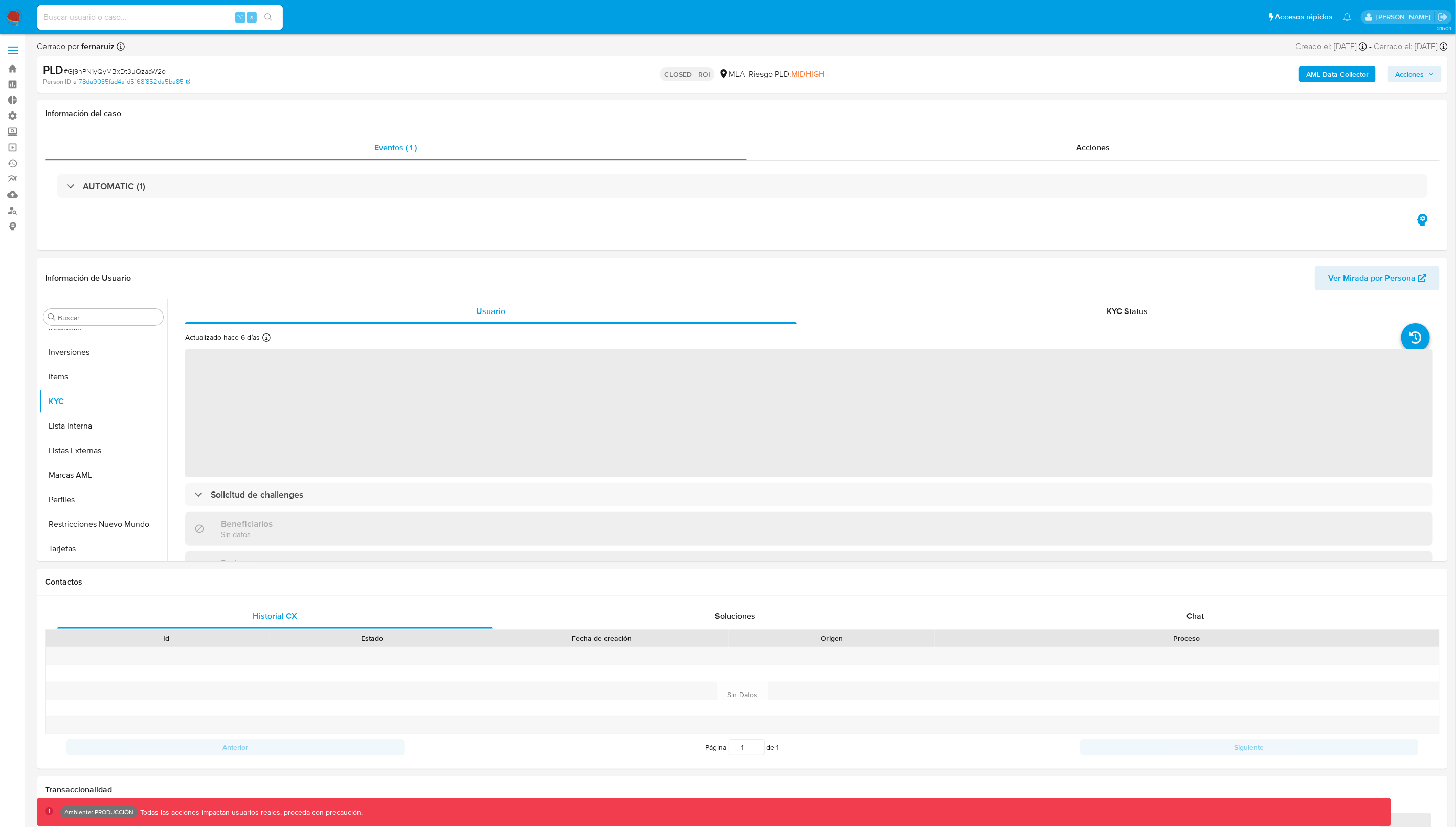
click at [1409, 78] on span "Acciones" at bounding box center [1409, 74] width 29 height 16
click at [1147, 115] on div "Resolución del caso ⌥ r" at bounding box center [1136, 107] width 97 height 27
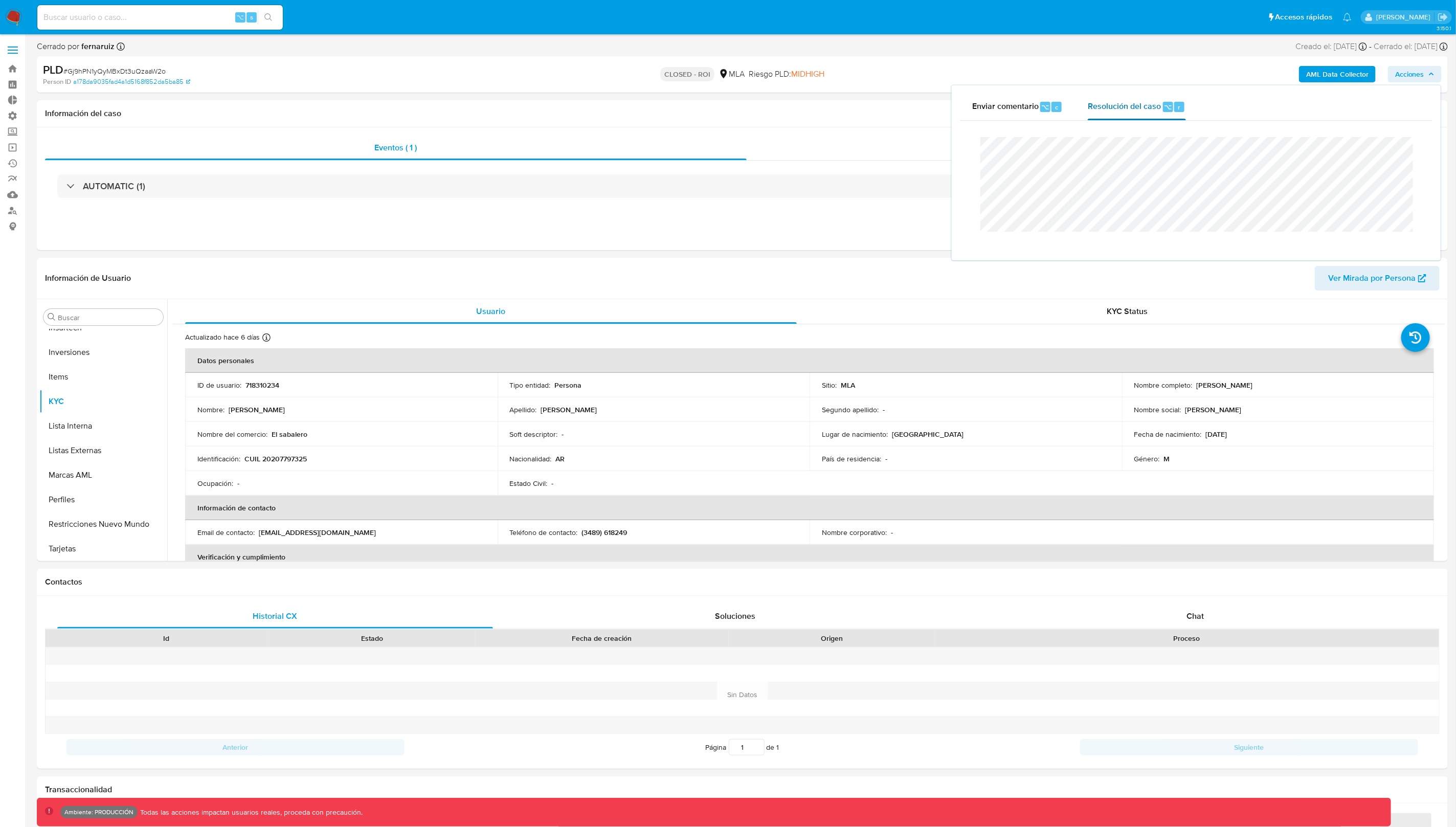
select select "10"
click at [767, 147] on div "Acciones" at bounding box center [1093, 148] width 693 height 25
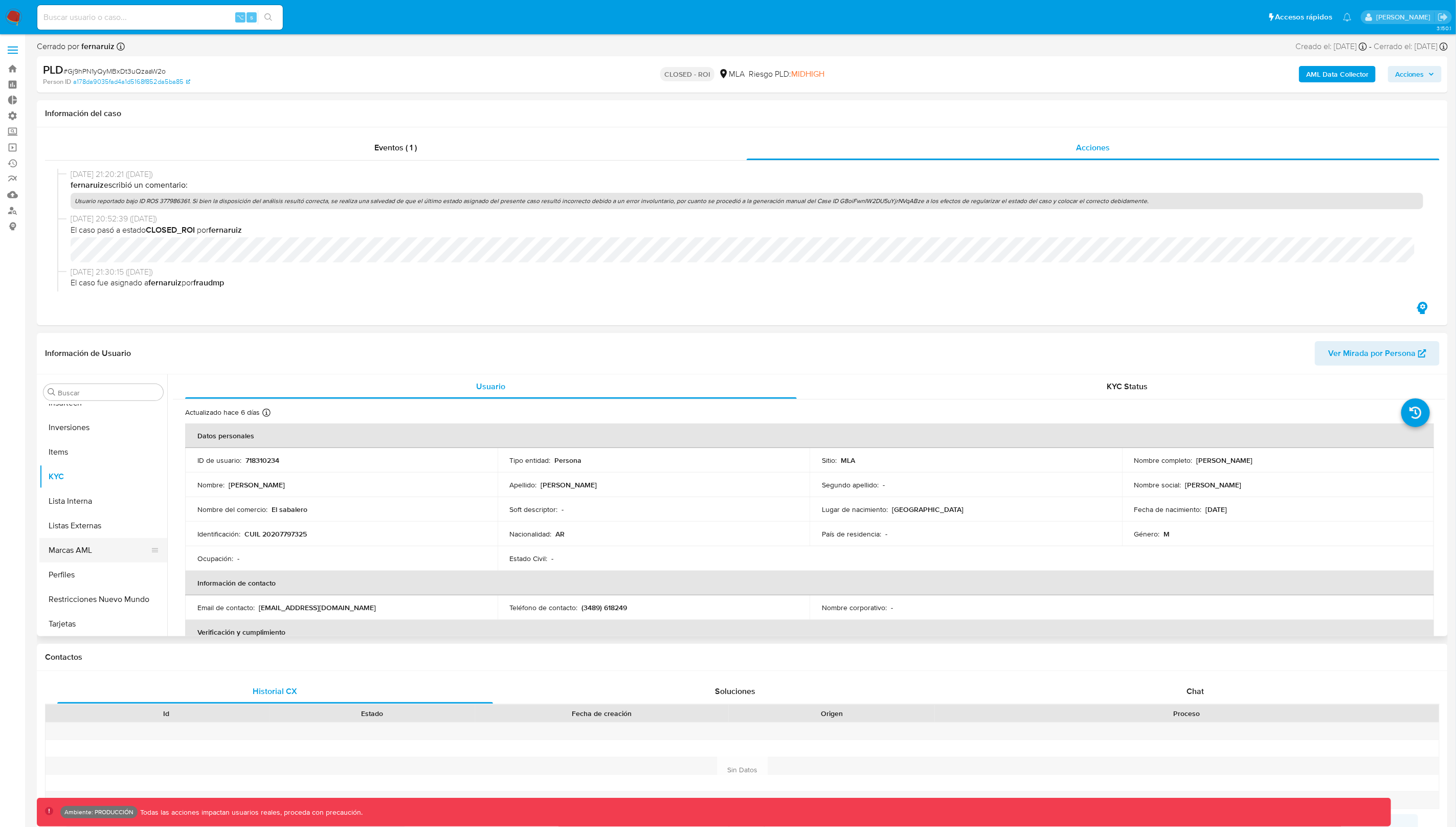
drag, startPoint x: 82, startPoint y: 563, endPoint x: 87, endPoint y: 546, distance: 17.7
click at [82, 563] on button "Perfiles" at bounding box center [103, 575] width 128 height 25
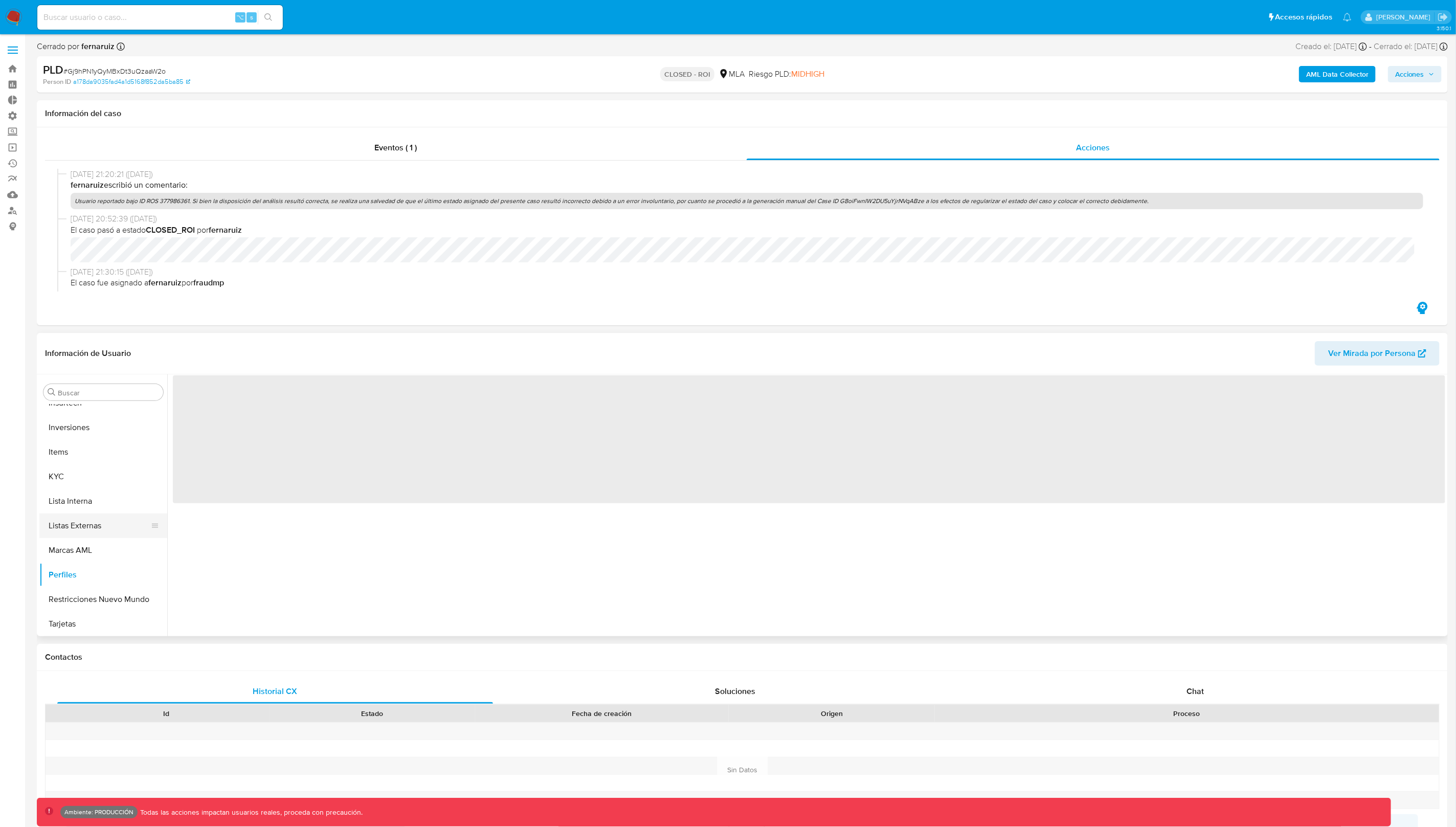
click at [91, 535] on button "Listas Externas" at bounding box center [99, 526] width 120 height 25
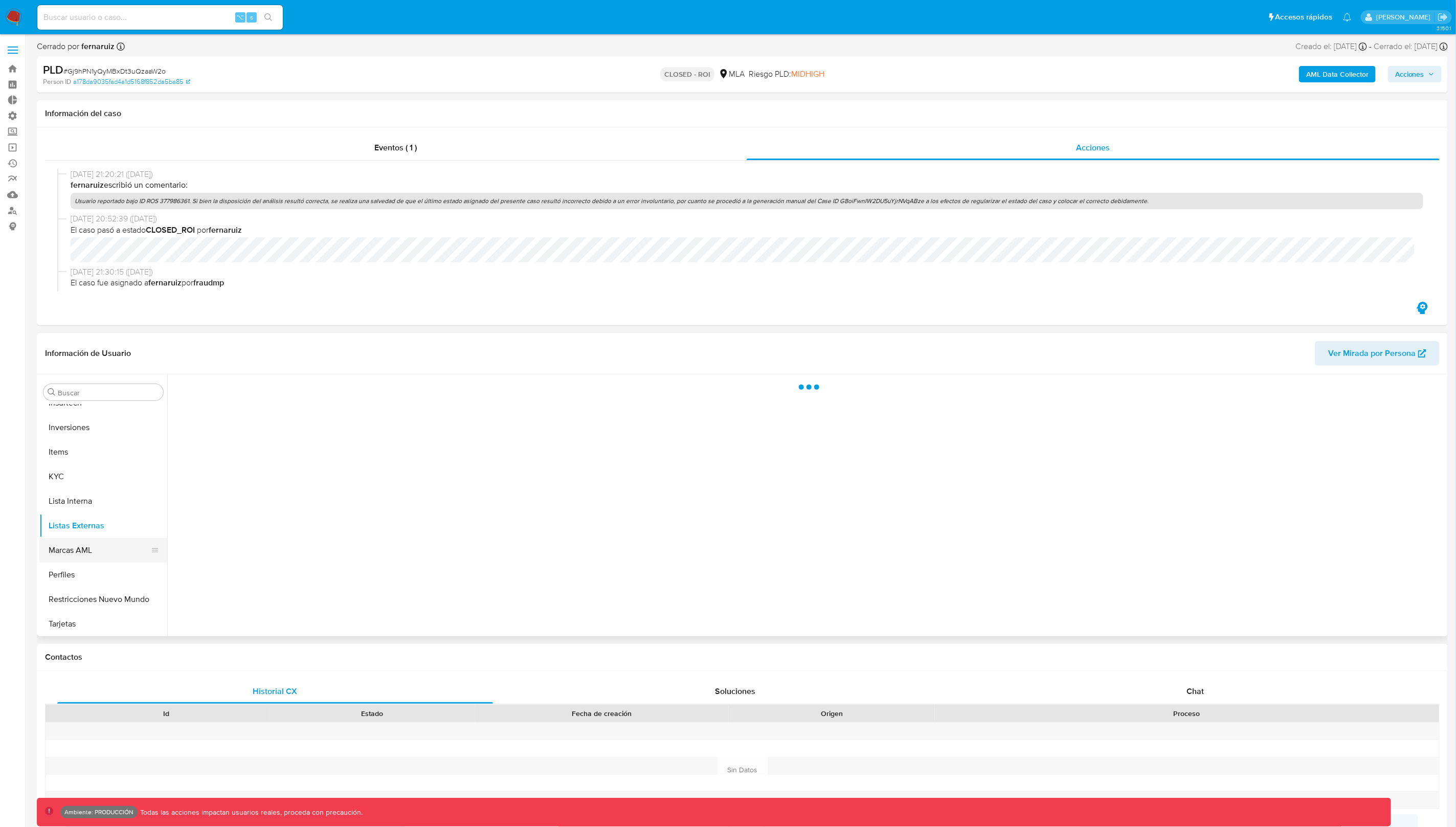
click at [96, 552] on button "Marcas AML" at bounding box center [99, 550] width 120 height 25
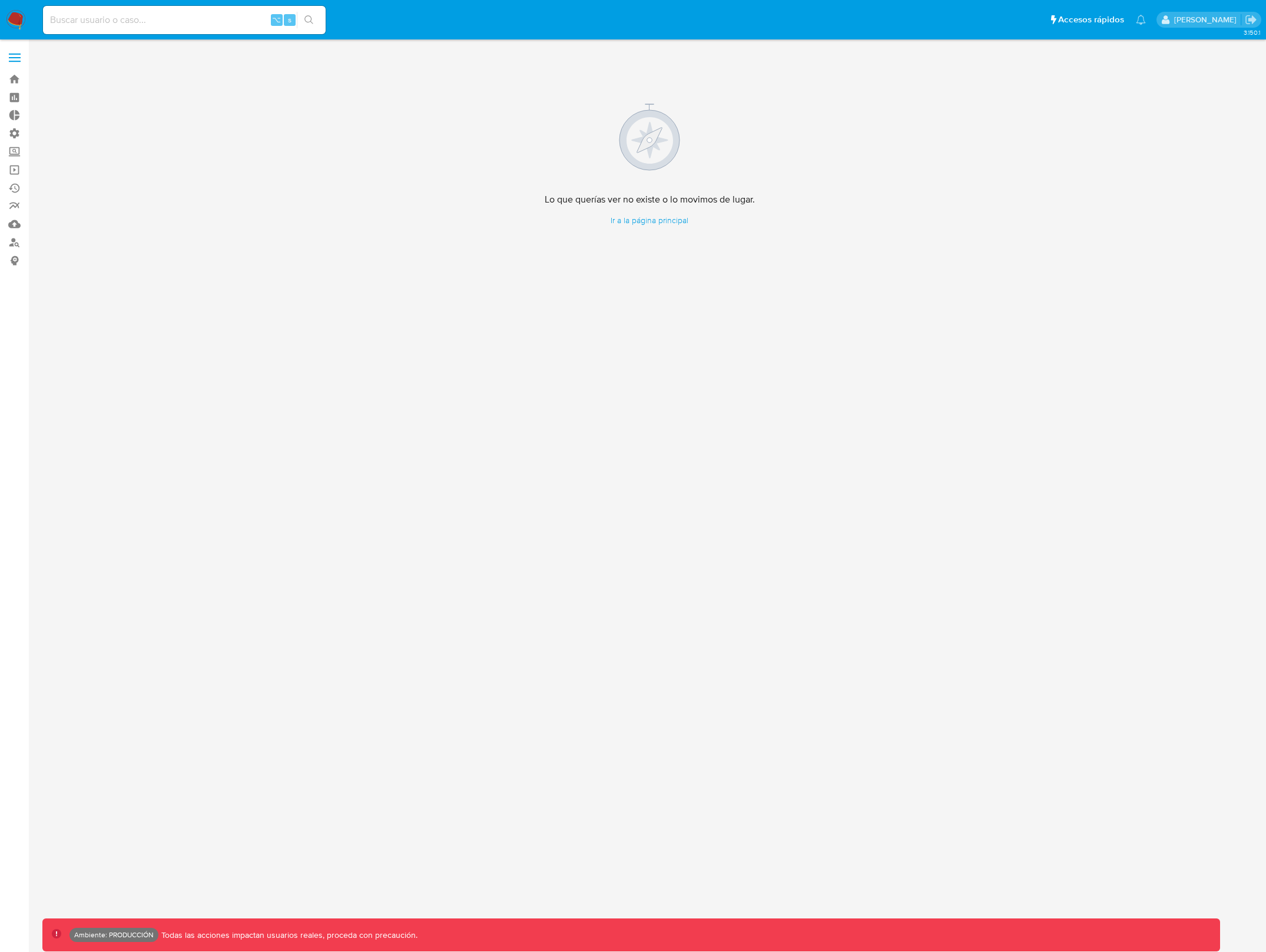
click at [167, 19] on input at bounding box center [185, 20] width 283 height 15
paste input "625337201"
type input "625337201"
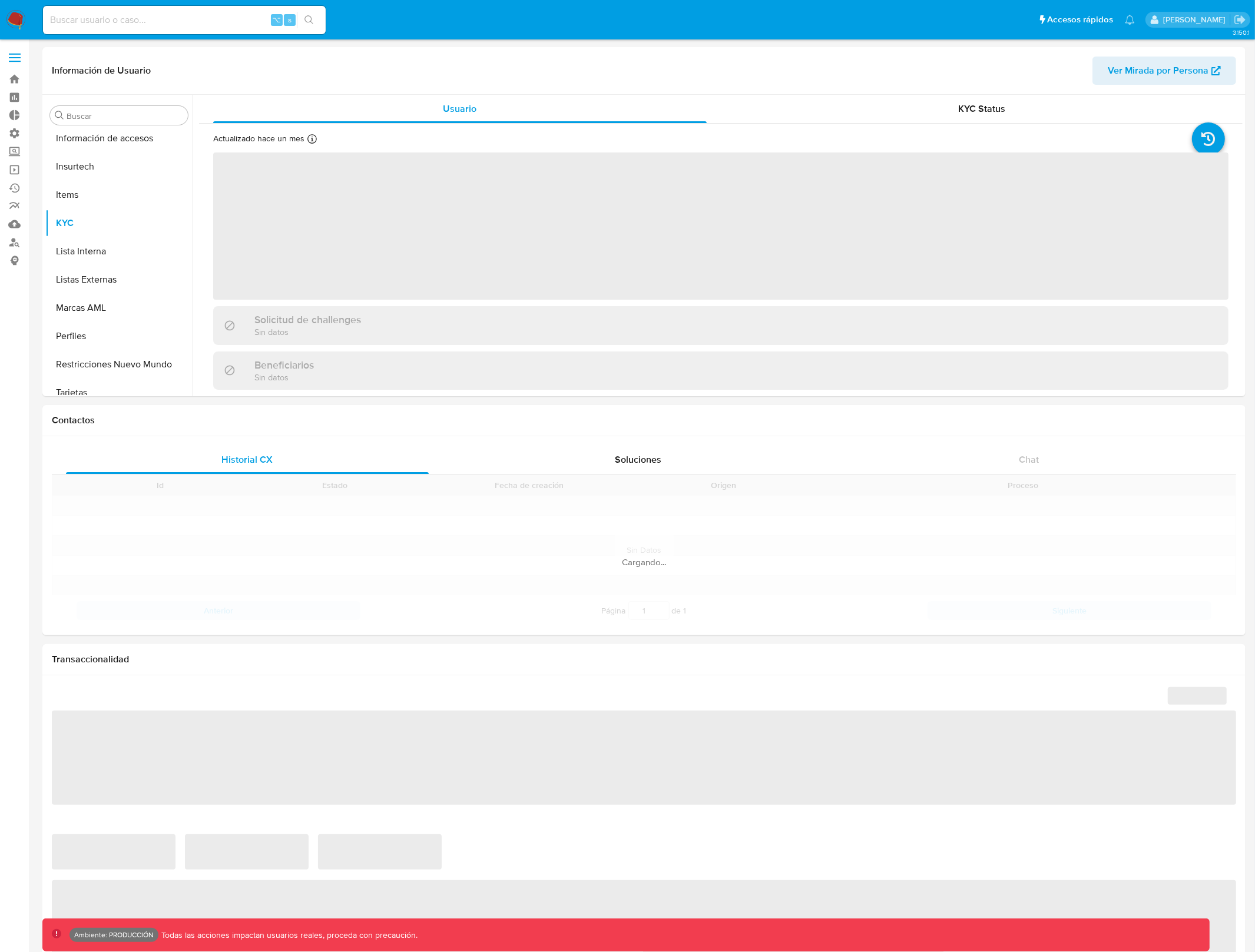
scroll to position [469, 0]
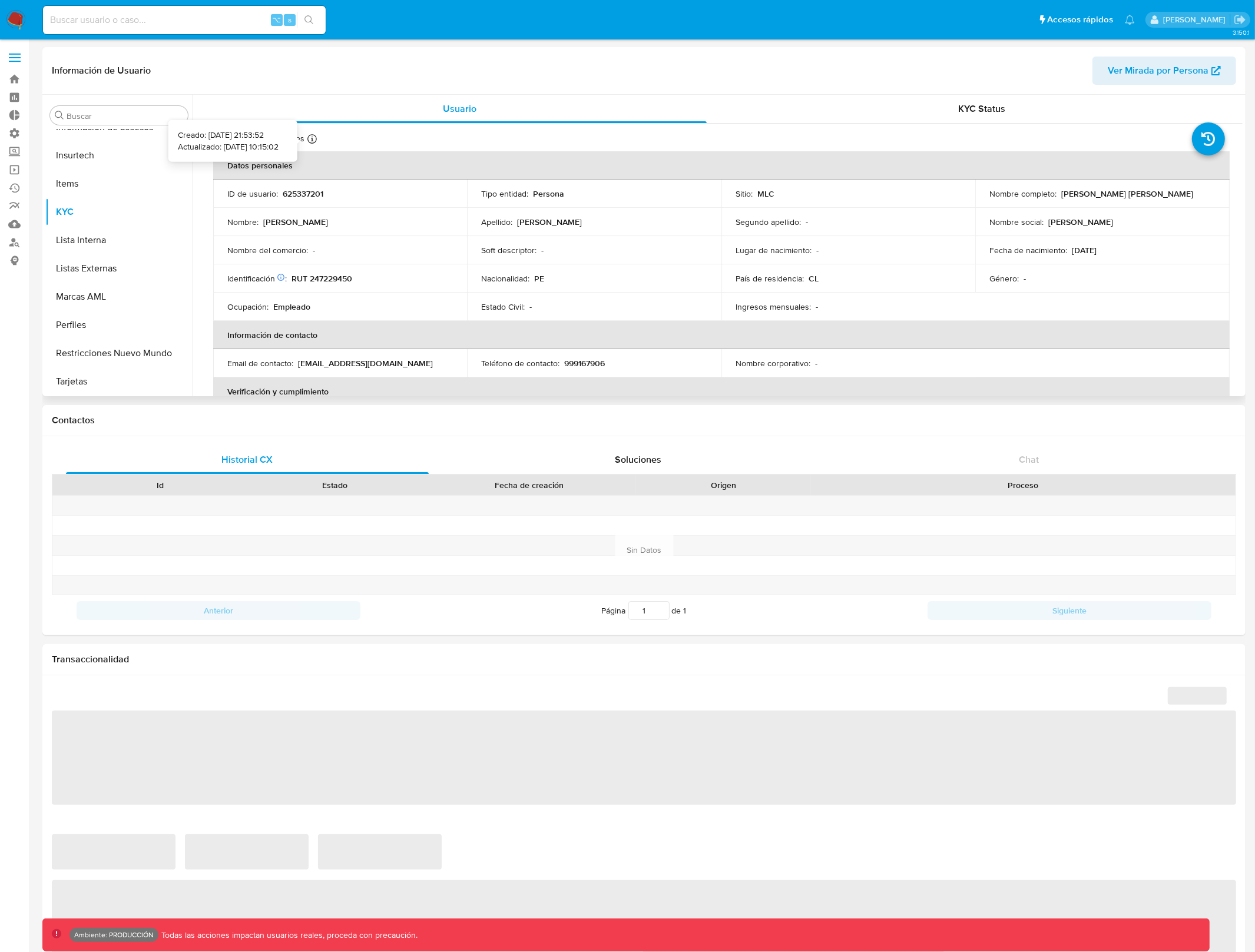
select select "10"
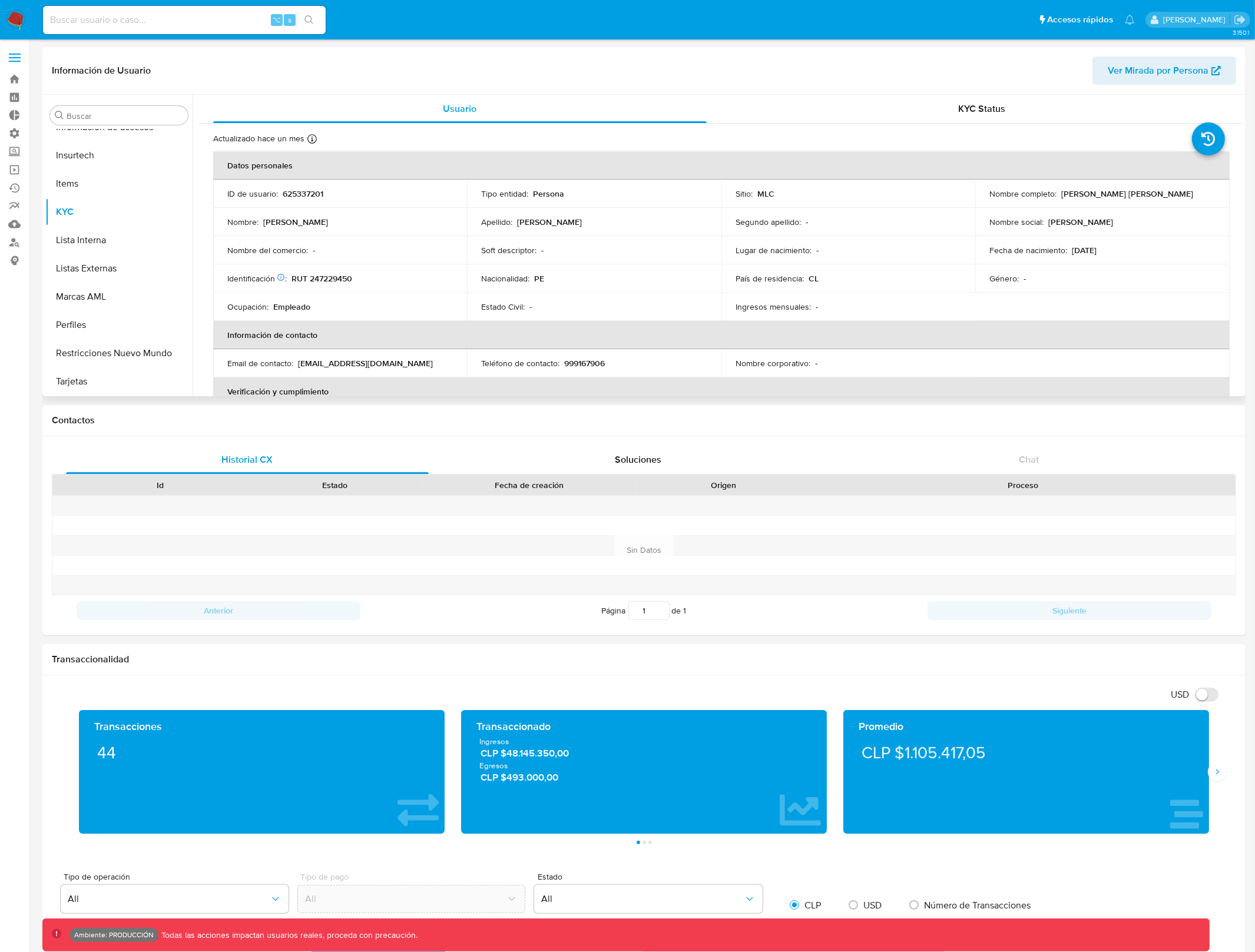
scroll to position [3, 0]
click at [120, 262] on button "Listas Externas" at bounding box center [114, 268] width 138 height 29
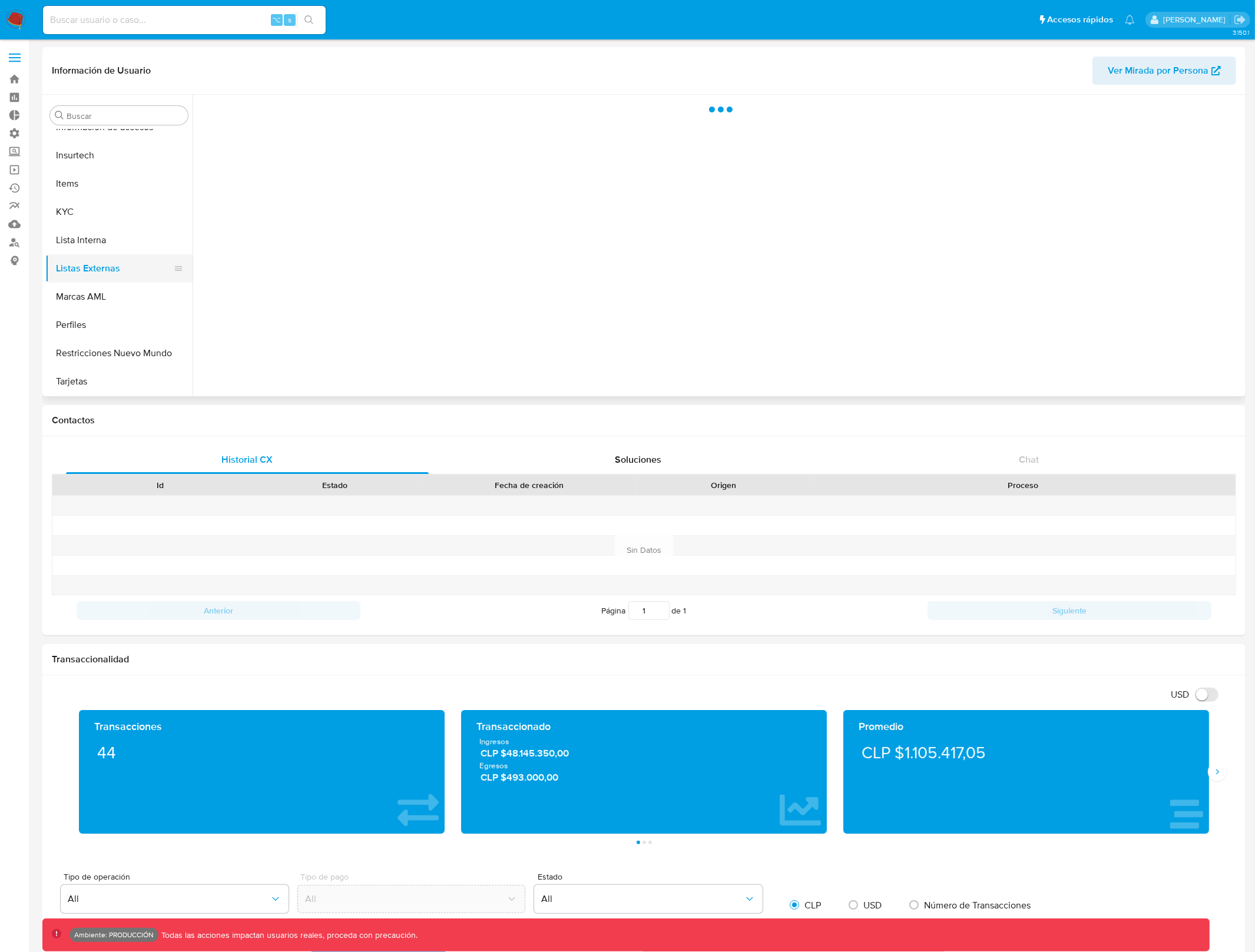
scroll to position [0, 0]
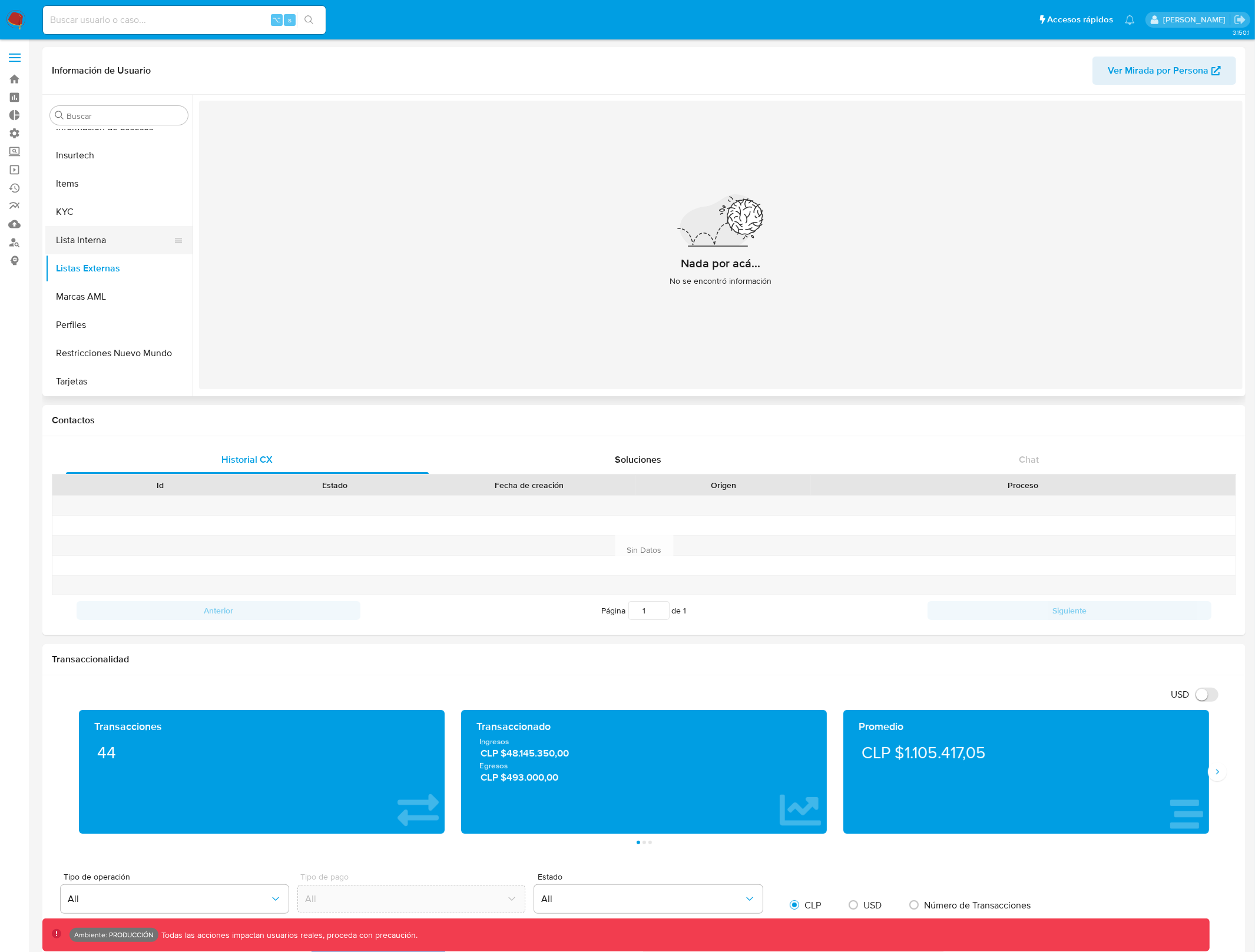
click at [116, 244] on button "Lista Interna" at bounding box center [114, 240] width 138 height 29
click at [118, 319] on button "Perfiles" at bounding box center [114, 325] width 138 height 29
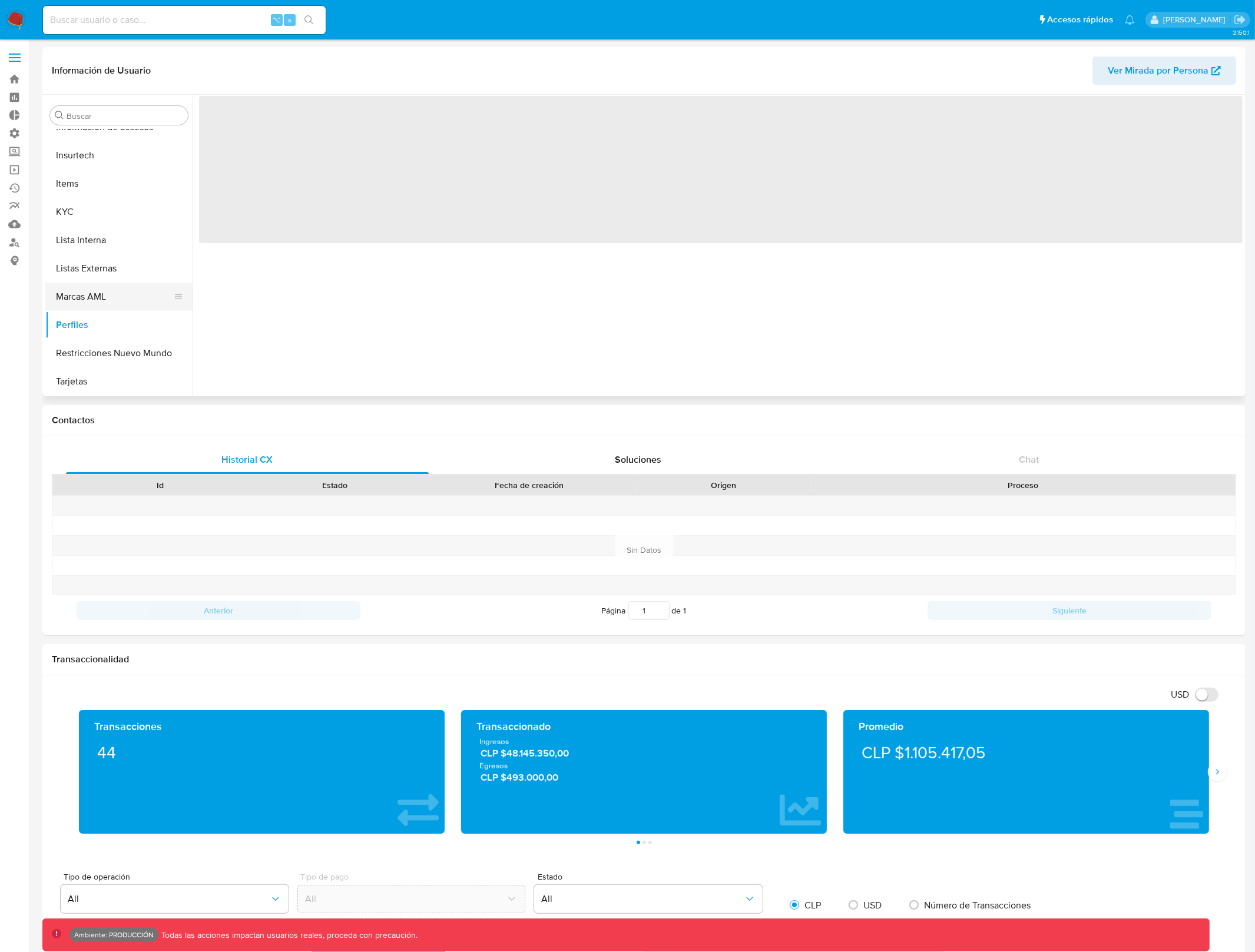
click at [117, 299] on button "Marcas AML" at bounding box center [114, 297] width 138 height 29
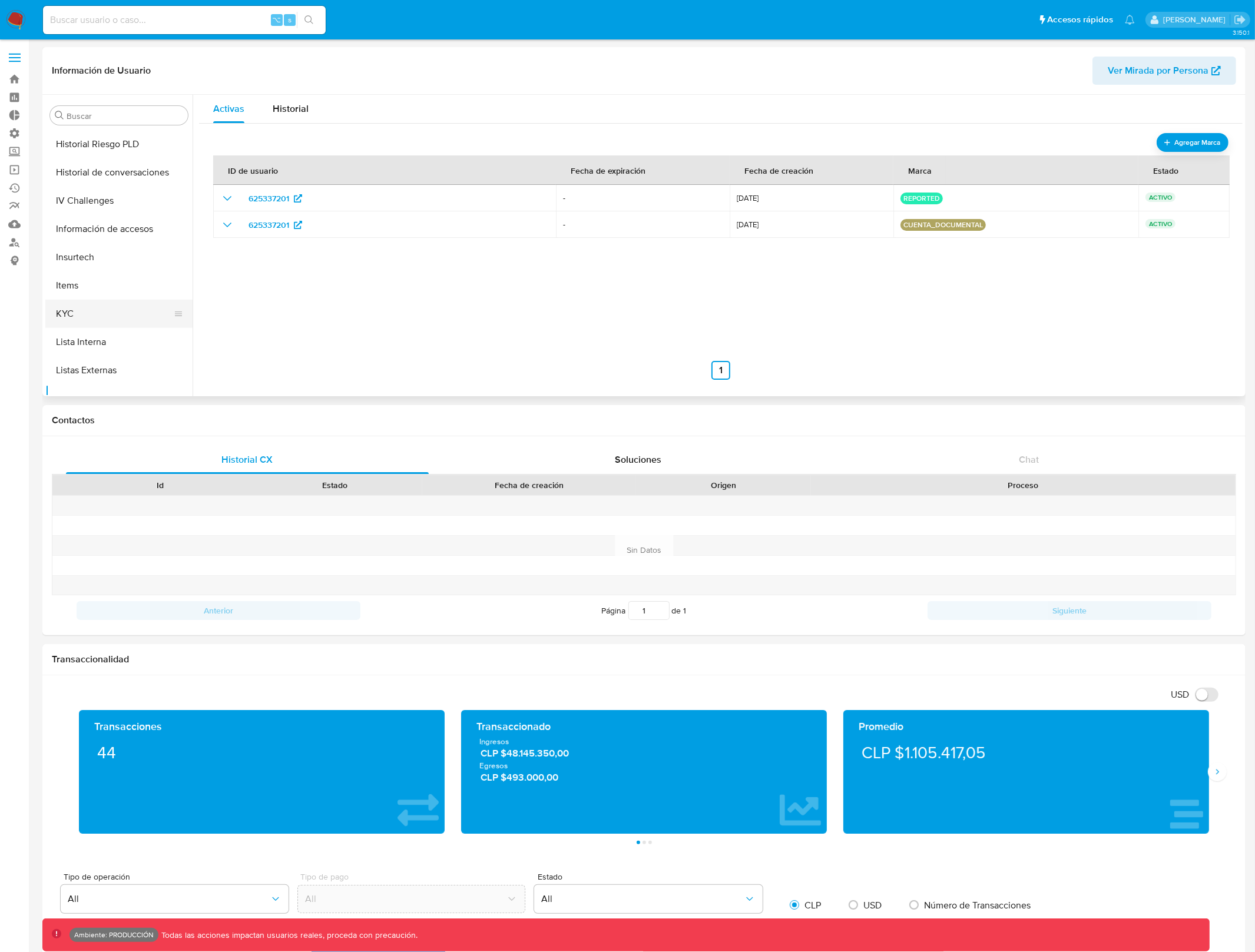
scroll to position [315, 0]
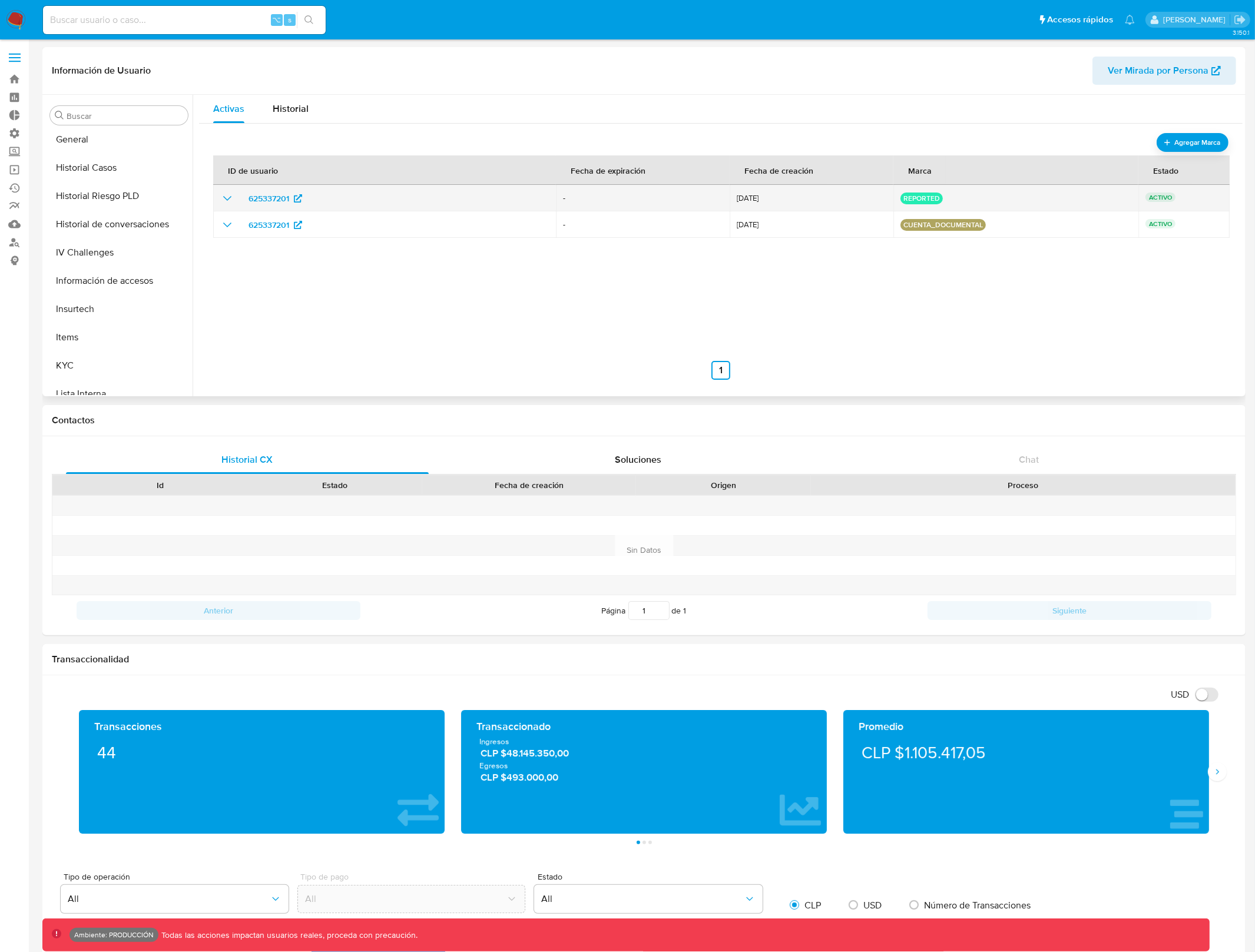
click at [224, 202] on icon "show_hidden_detail_by_id_625337201" at bounding box center [227, 198] width 14 height 14
click at [122, 177] on button "Historial Casos" at bounding box center [114, 168] width 138 height 29
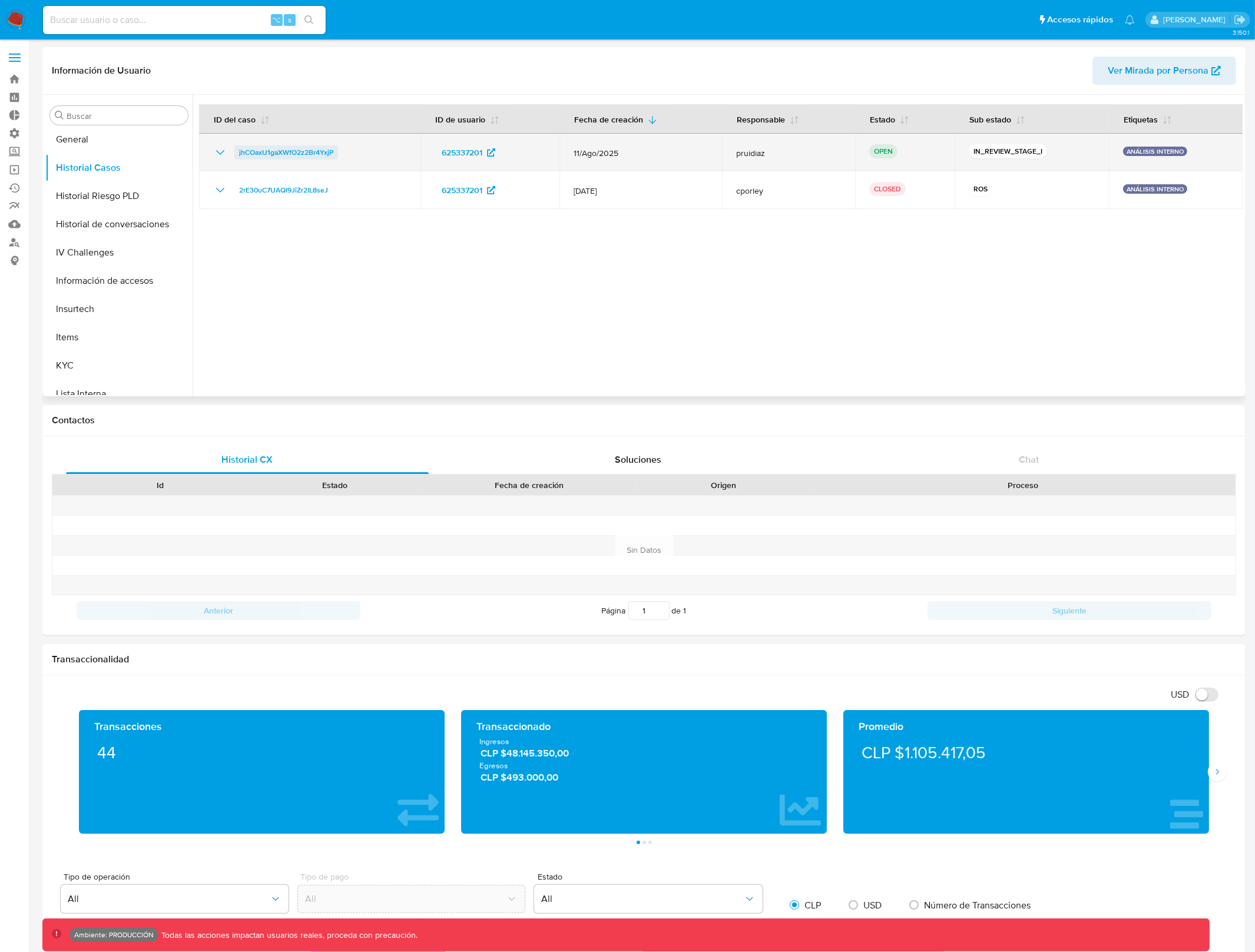
click at [297, 147] on span "jhCOaxU1gaXWfO2z2Br4YxjP" at bounding box center [286, 152] width 94 height 14
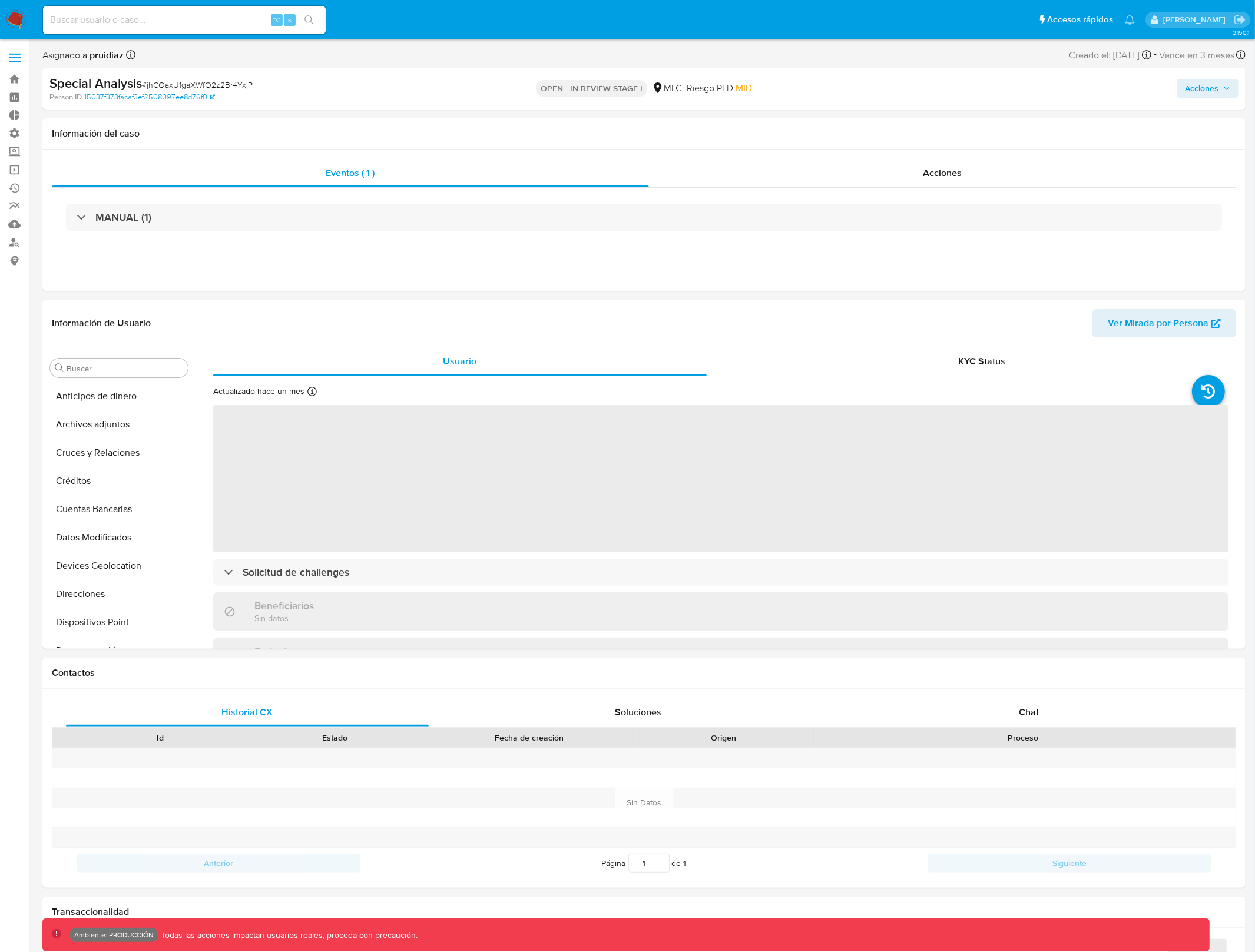
select select "10"
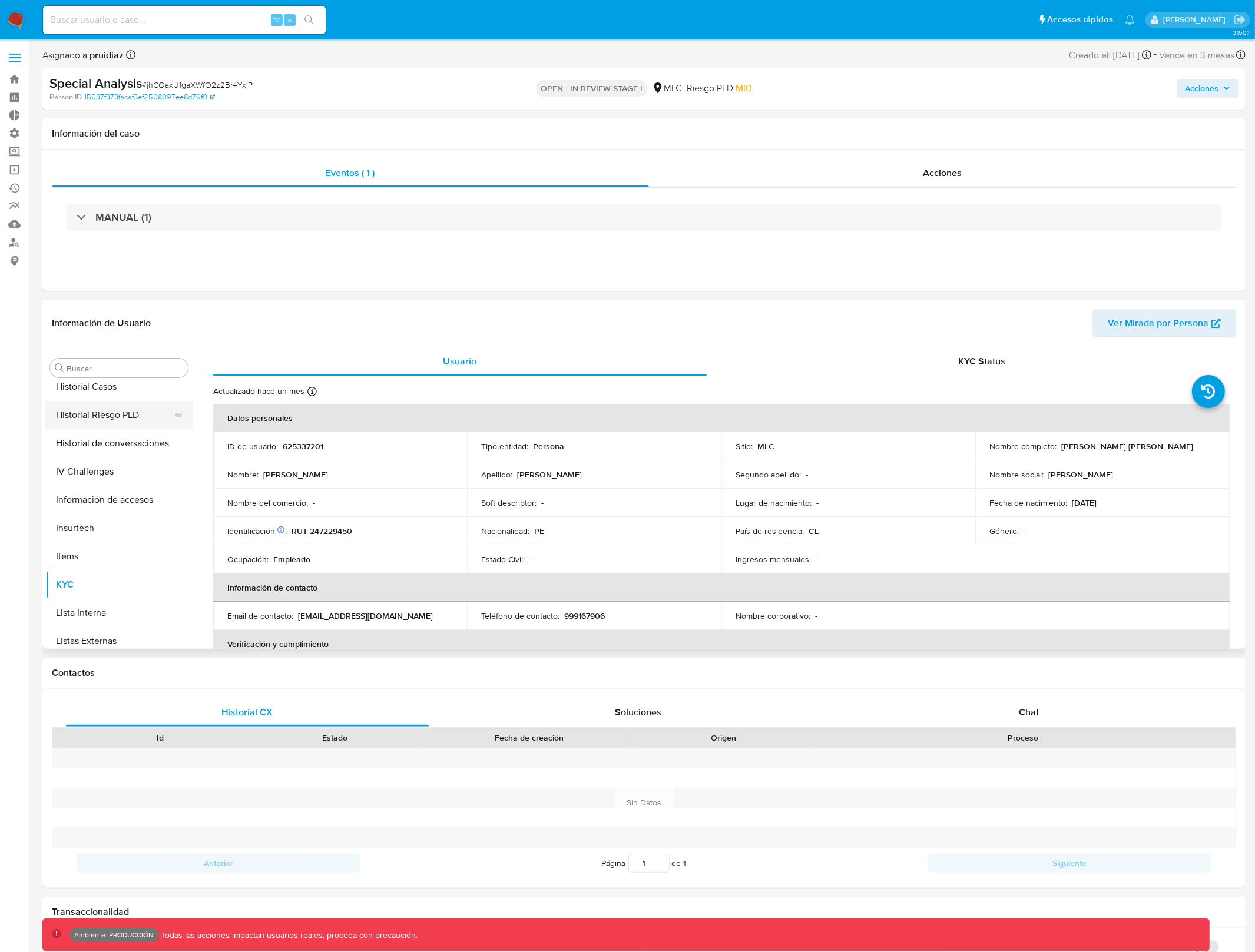
scroll to position [293, 0]
click at [100, 443] on button "Historial Casos" at bounding box center [114, 443] width 138 height 29
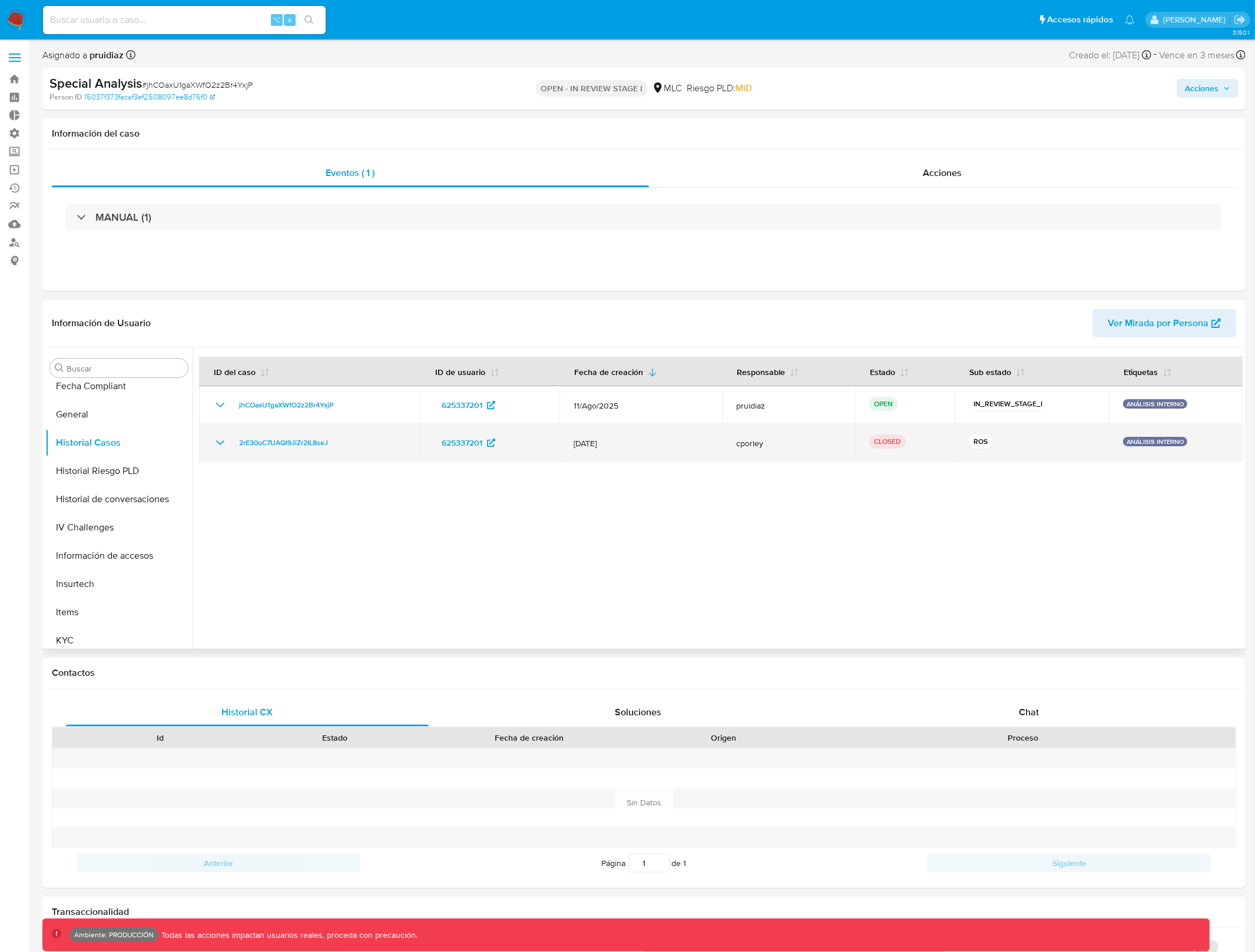
click at [218, 444] on icon "Mostrar/Ocultar" at bounding box center [220, 443] width 8 height 5
click at [220, 444] on icon "Mostrar/Ocultar" at bounding box center [220, 442] width 14 height 14
